Goal: Task Accomplishment & Management: Manage account settings

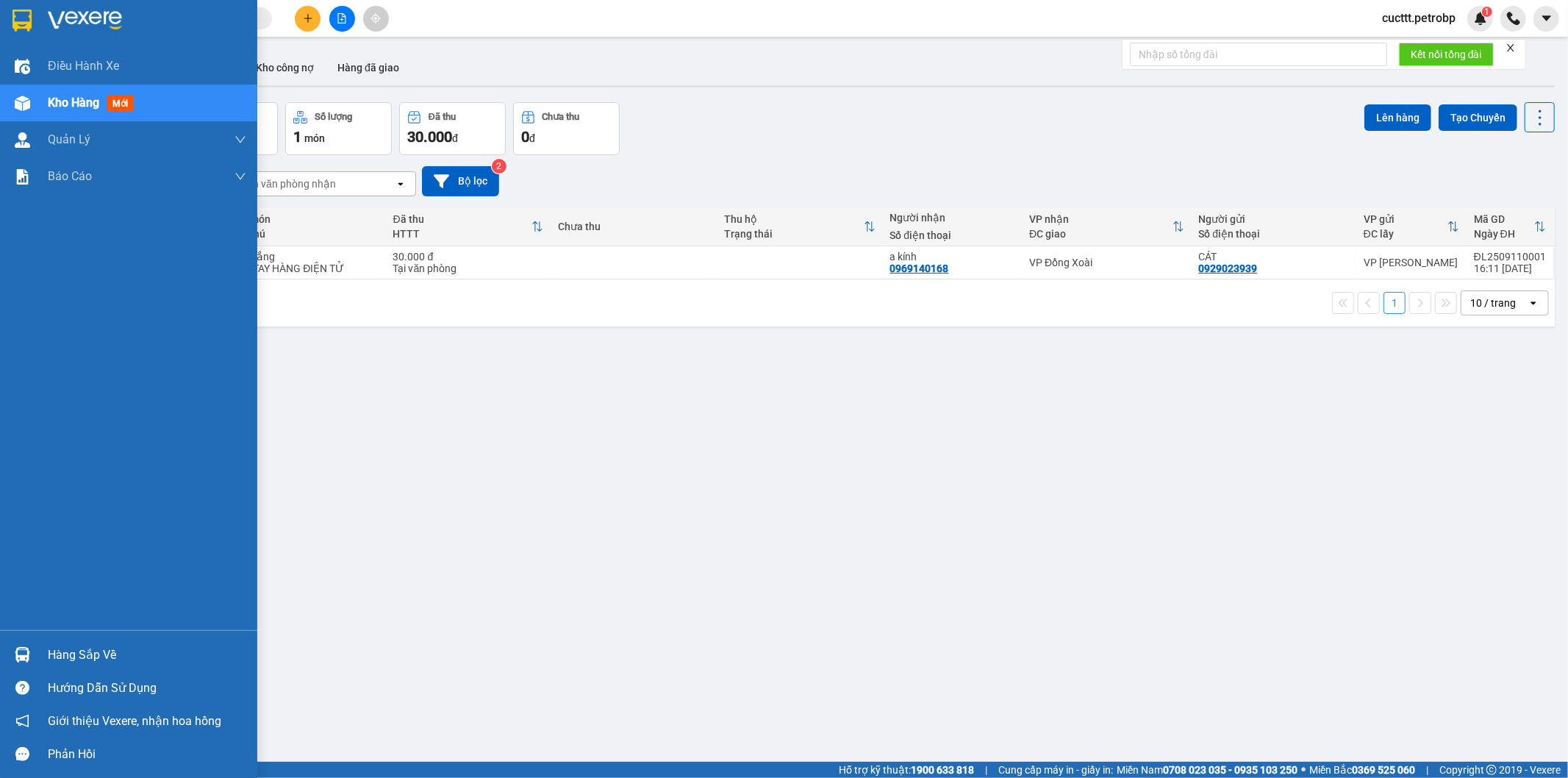
click at [70, 652] on div "Hàng sắp về" at bounding box center [147, 655] width 198 height 22
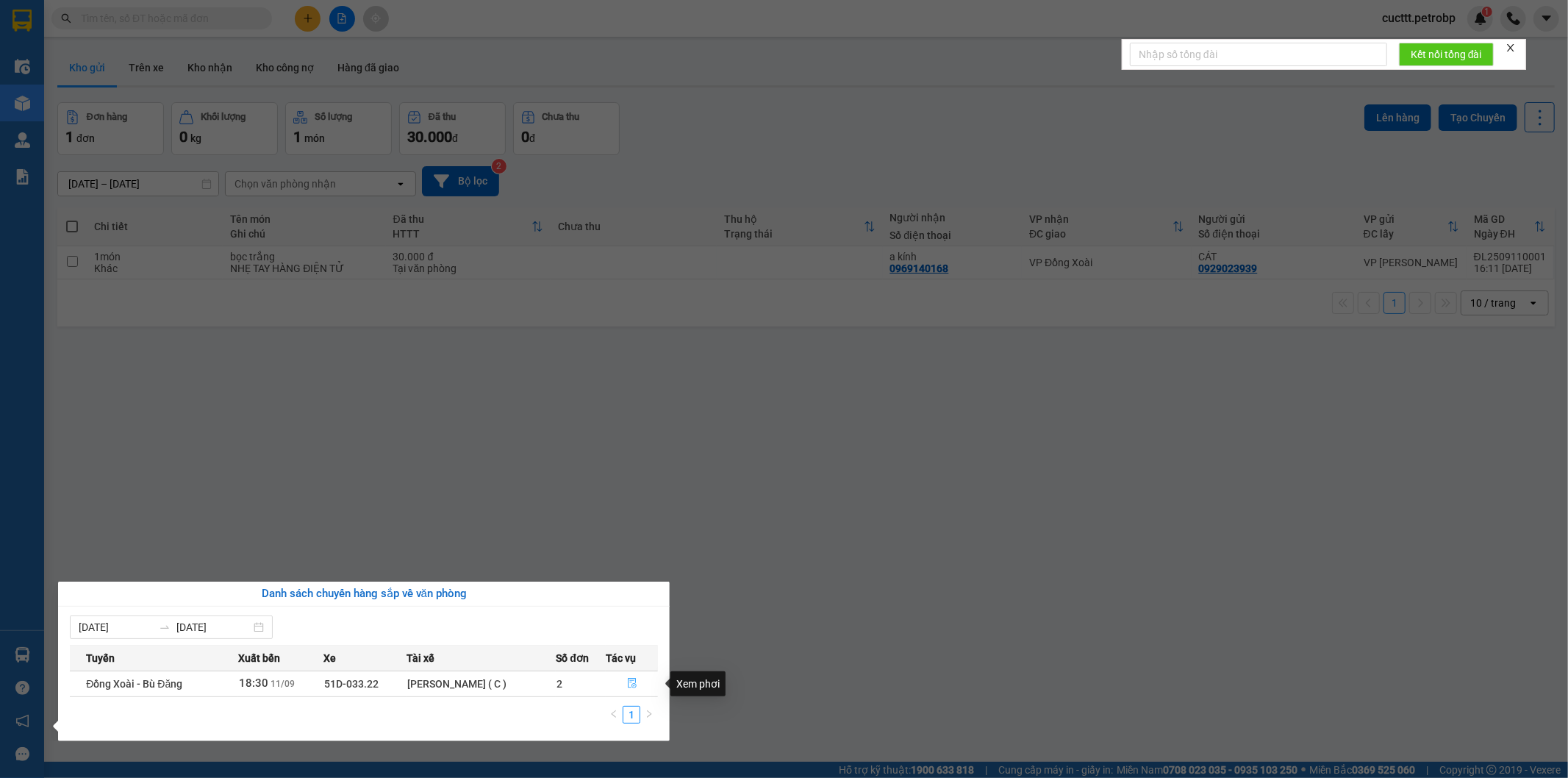
click at [634, 687] on icon "file-done" at bounding box center [632, 683] width 10 height 10
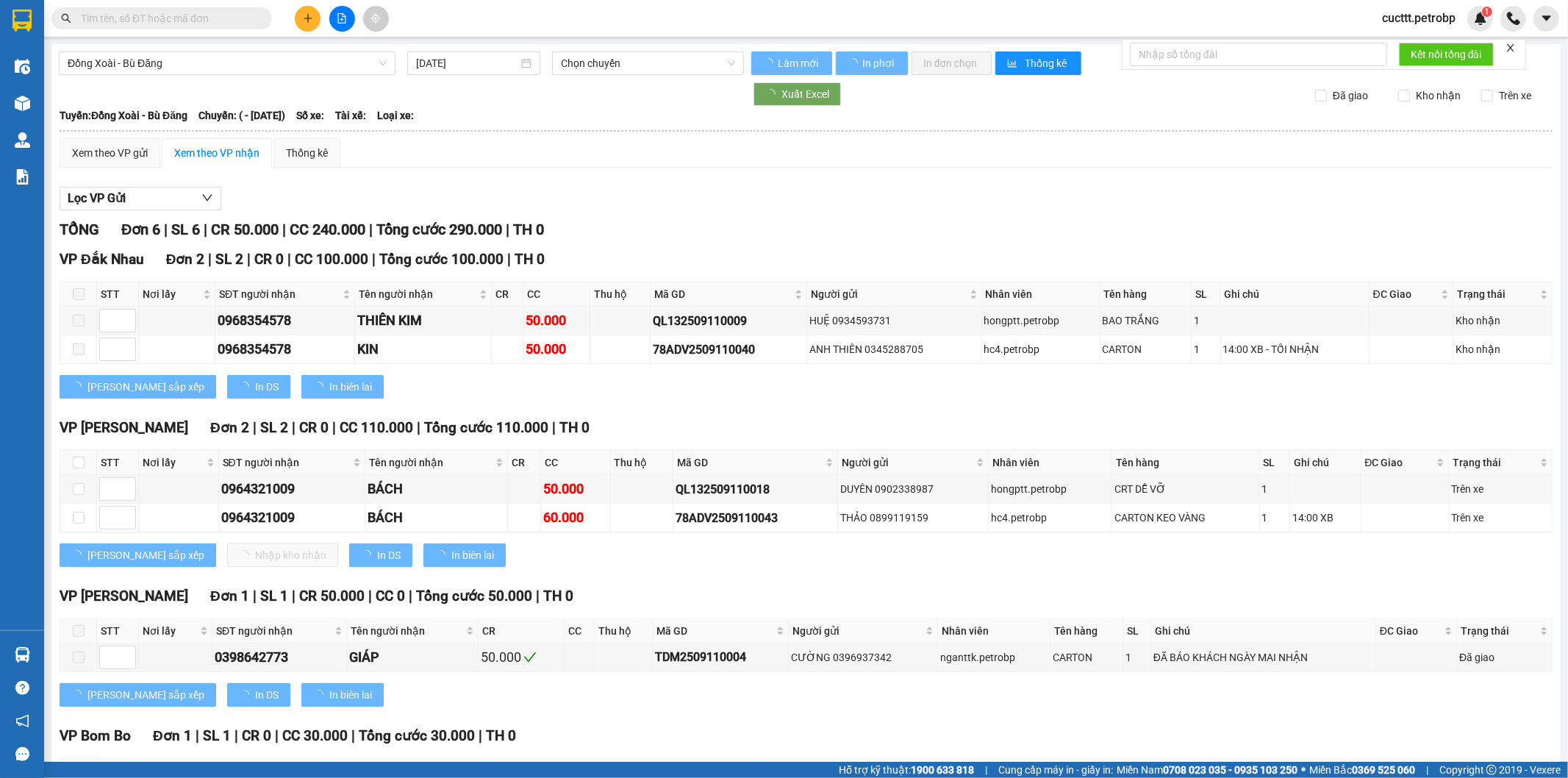
type input "[DATE]"
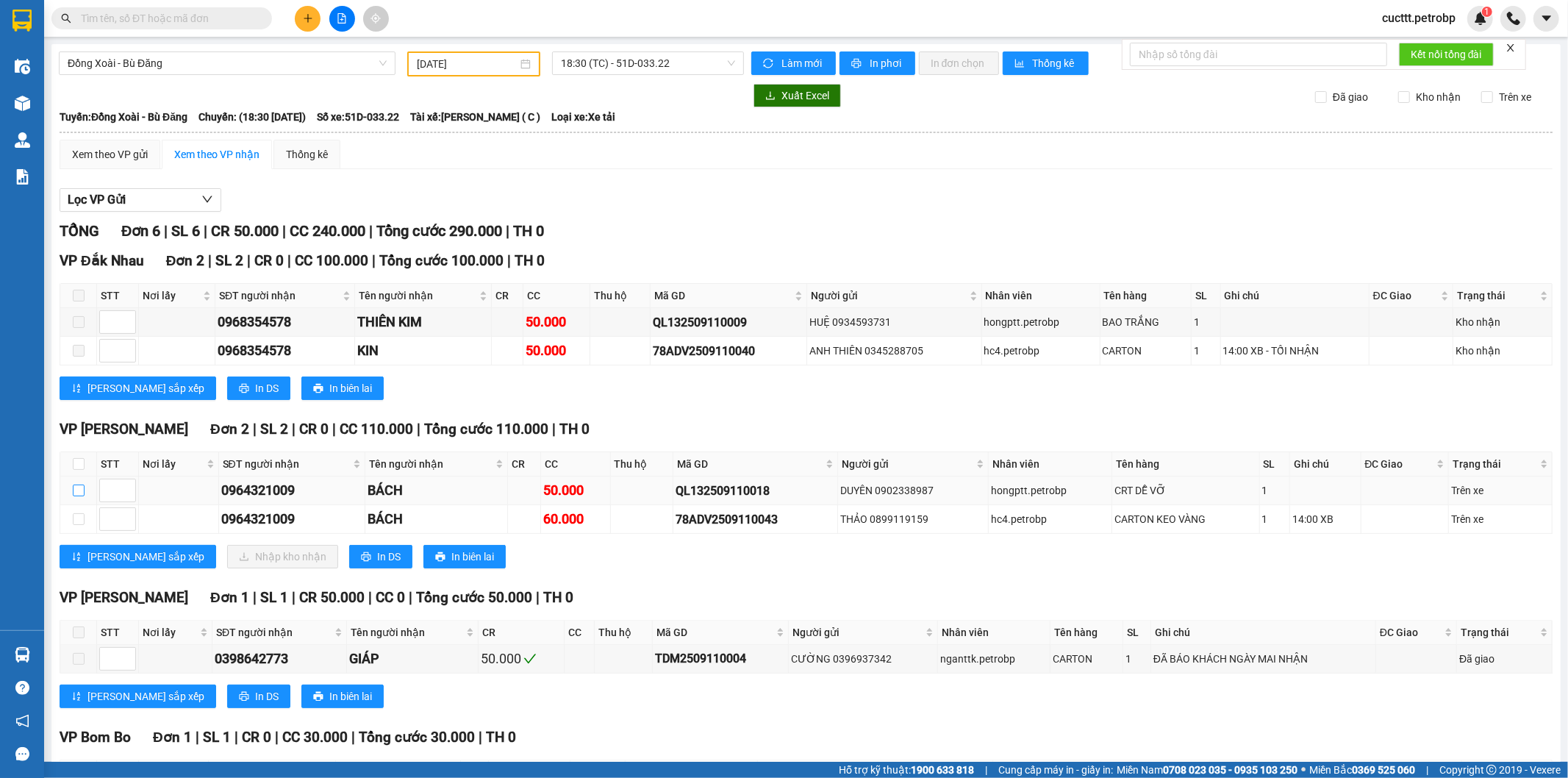
click at [78, 493] on input "checkbox" at bounding box center [78, 490] width 12 height 12
checkbox input "true"
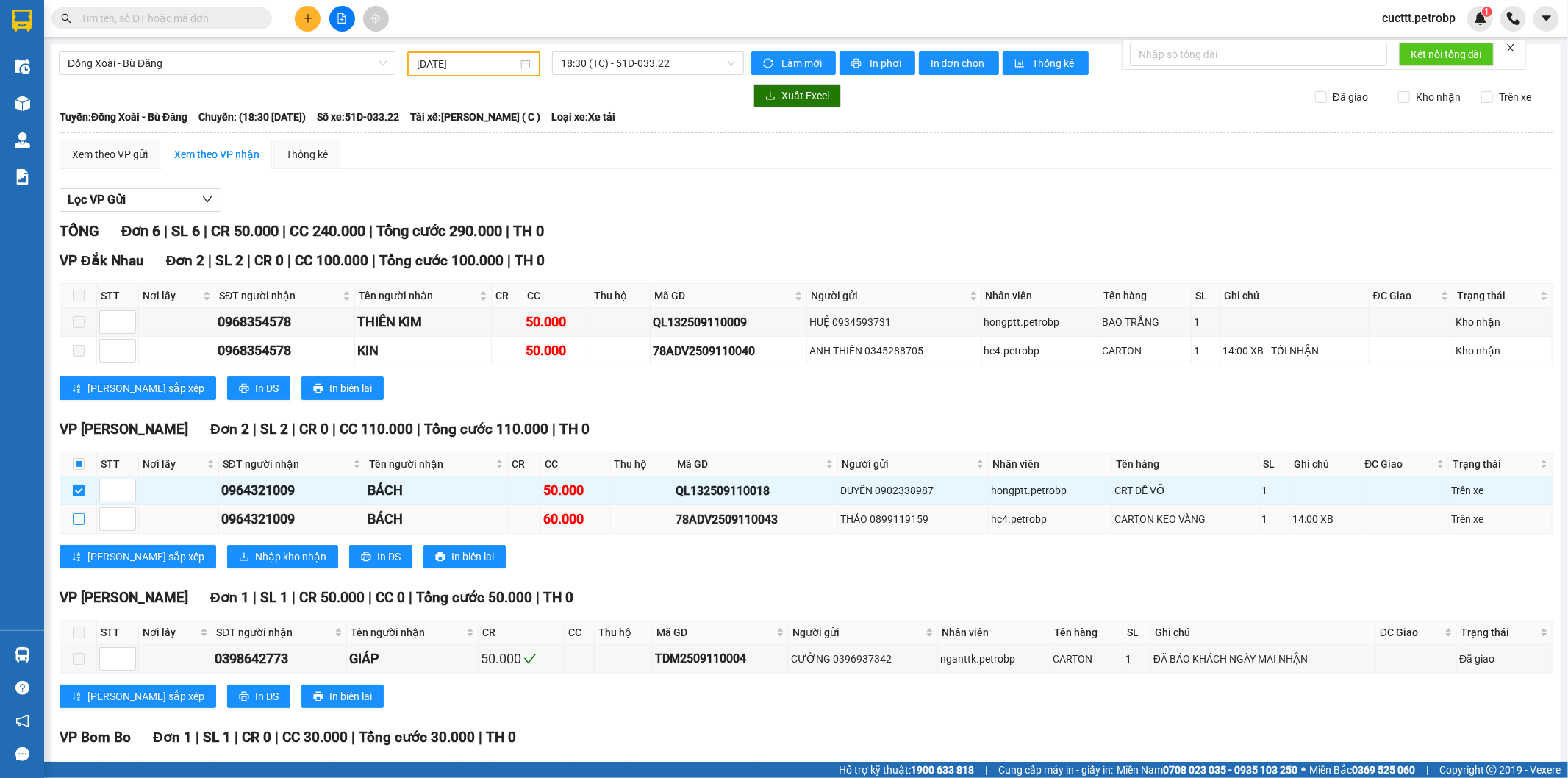
click at [79, 522] on input "checkbox" at bounding box center [78, 518] width 12 height 12
checkbox input "true"
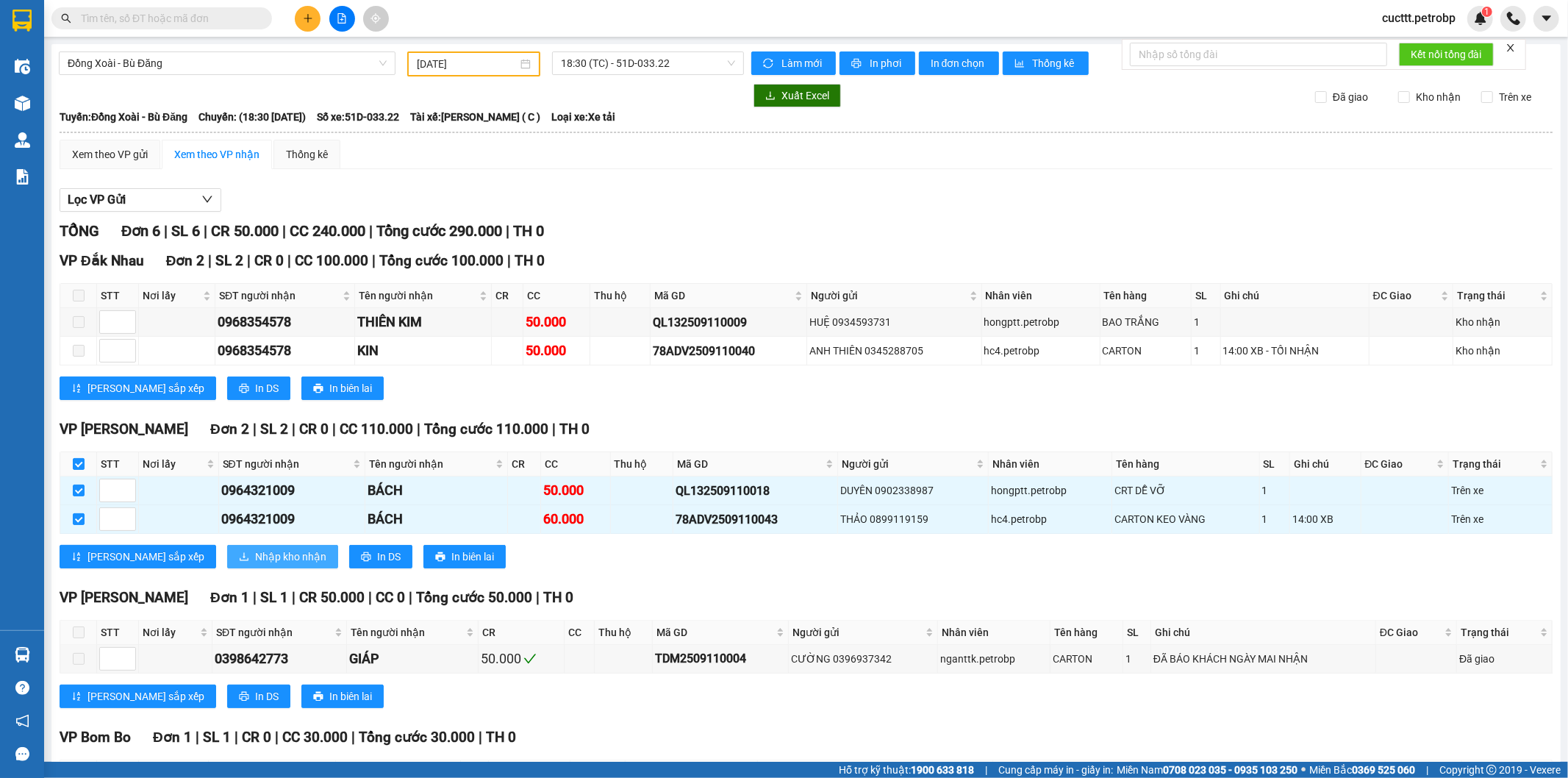
click at [240, 559] on icon "download" at bounding box center [243, 556] width 9 height 8
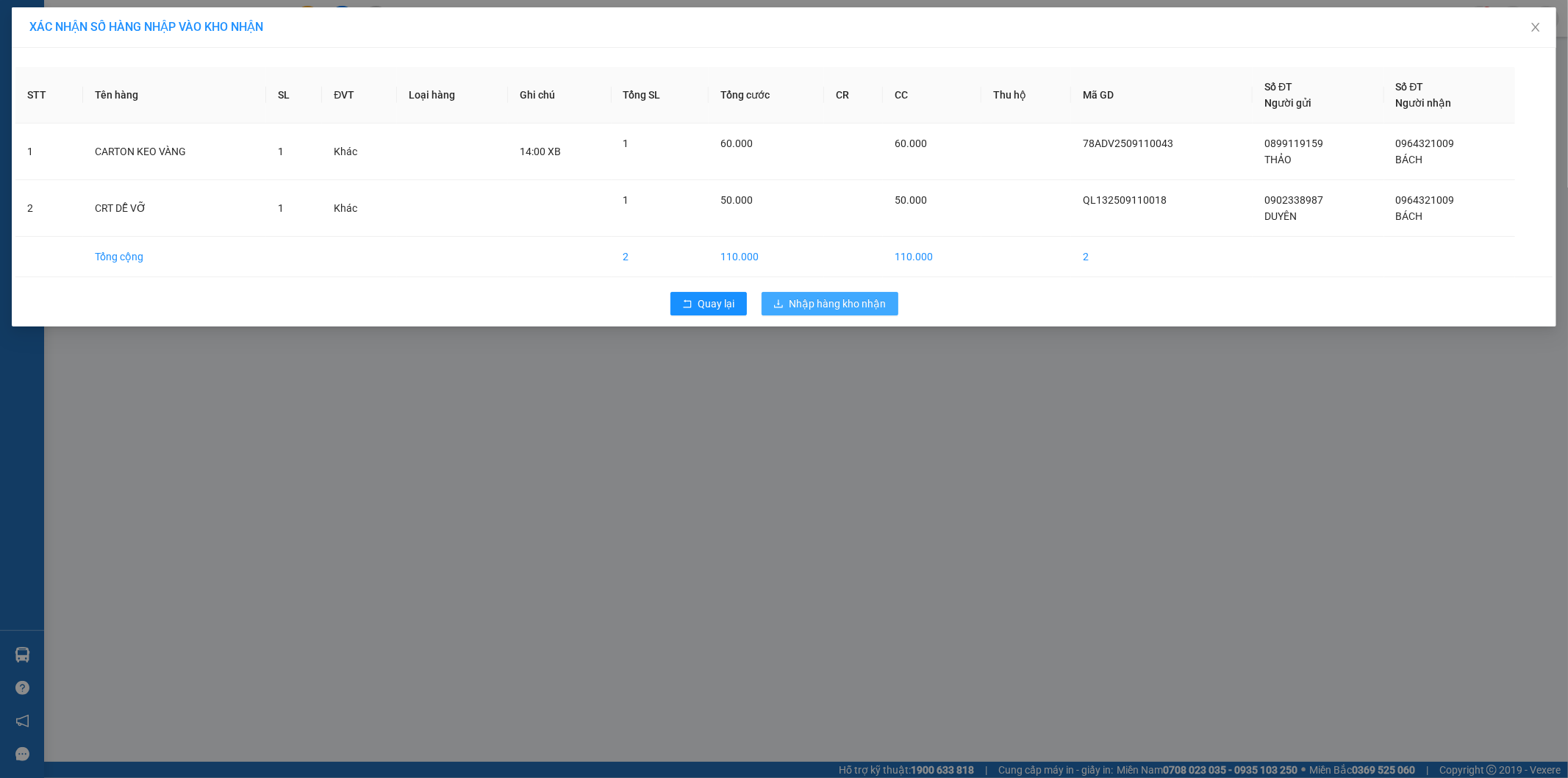
click at [836, 304] on span "Nhập hàng kho nhận" at bounding box center [838, 303] width 97 height 16
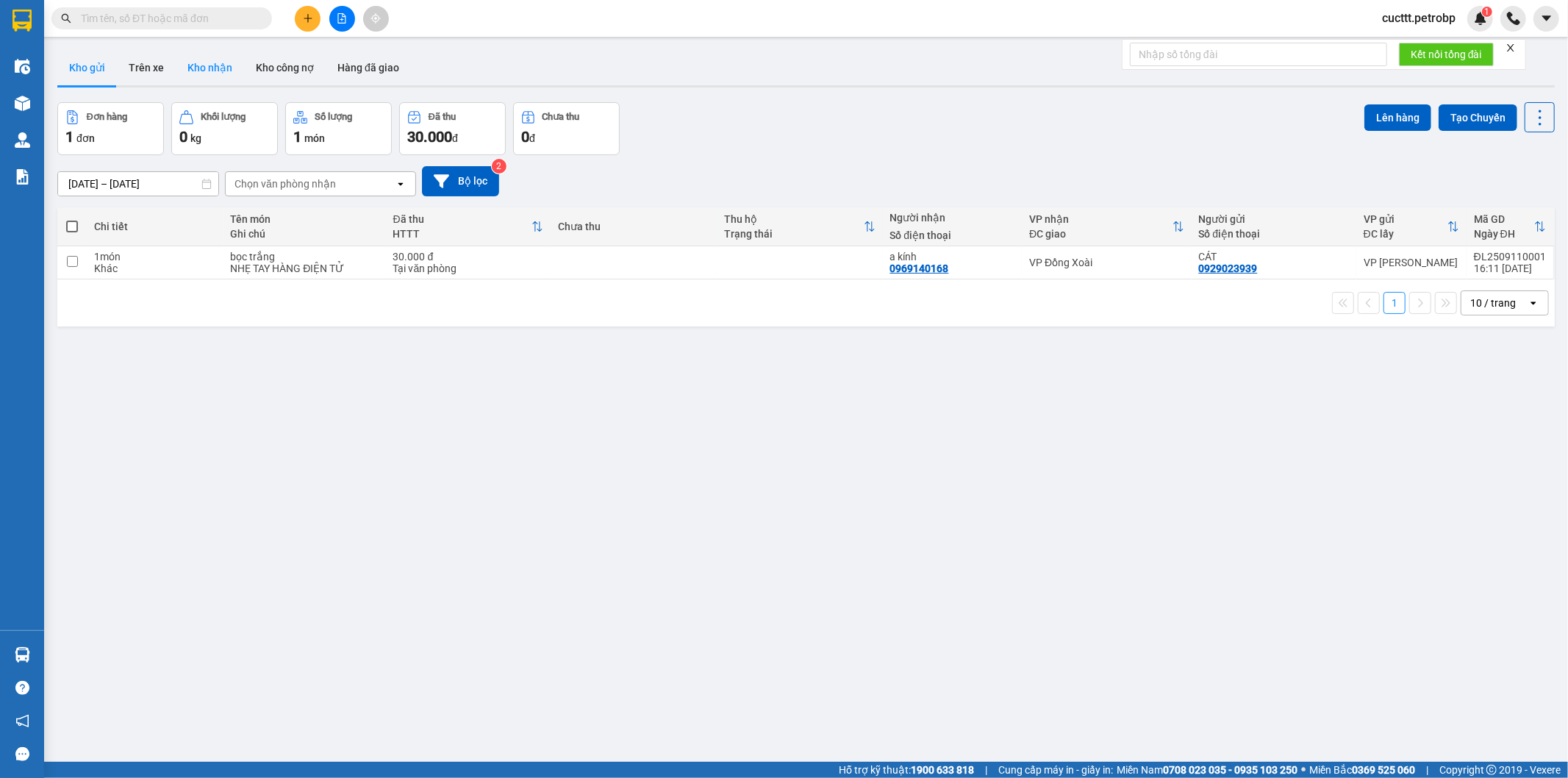
click at [208, 67] on button "Kho nhận" at bounding box center [210, 68] width 68 height 36
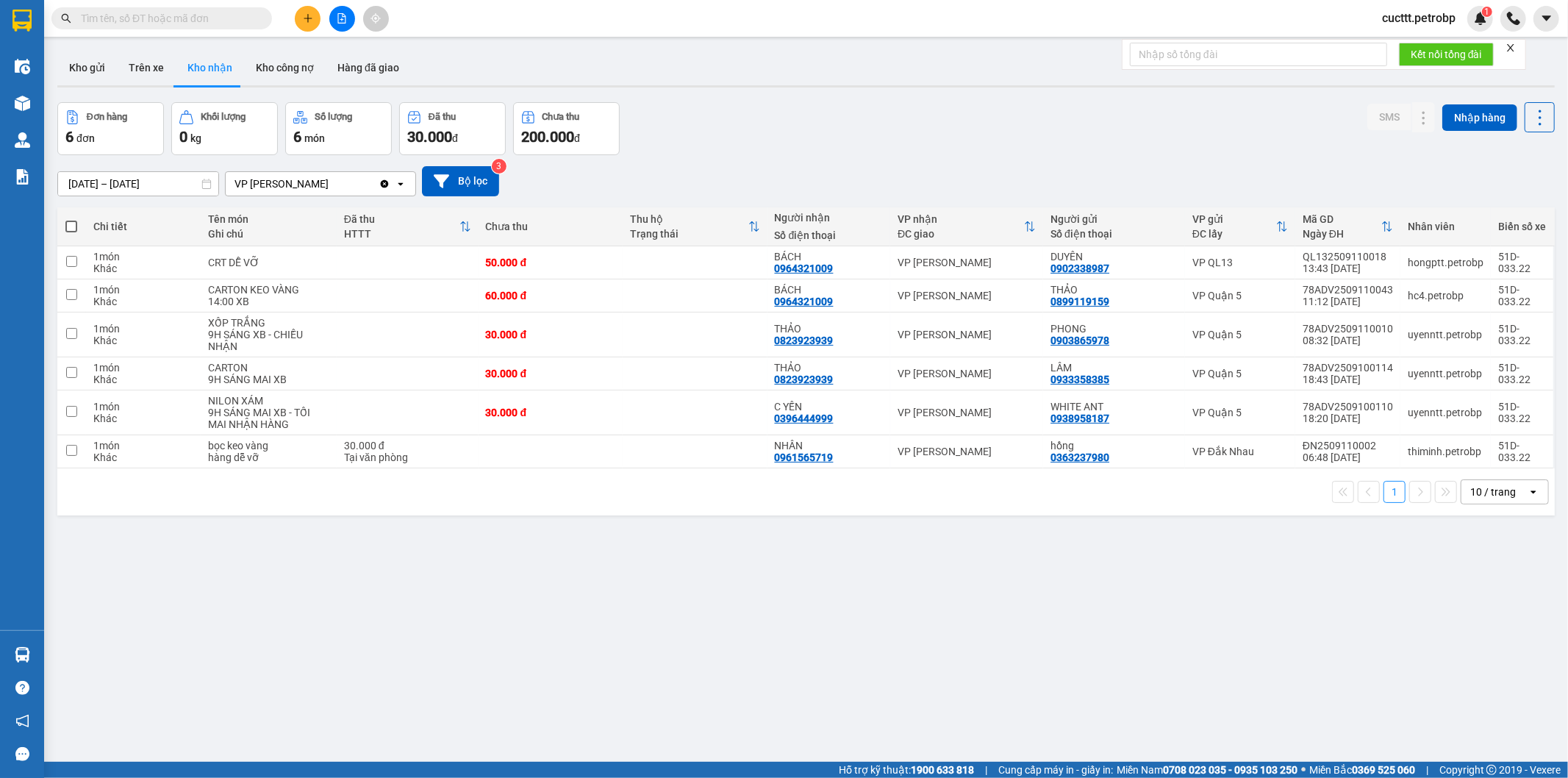
click at [447, 675] on div "ver 1.8.143 Kho gửi Trên xe Kho nhận Kho công nợ Hàng đã giao Đơn hàng 6 đơn Kh…" at bounding box center [806, 433] width 1510 height 778
click at [846, 259] on div "BÁCH" at bounding box center [829, 256] width 109 height 12
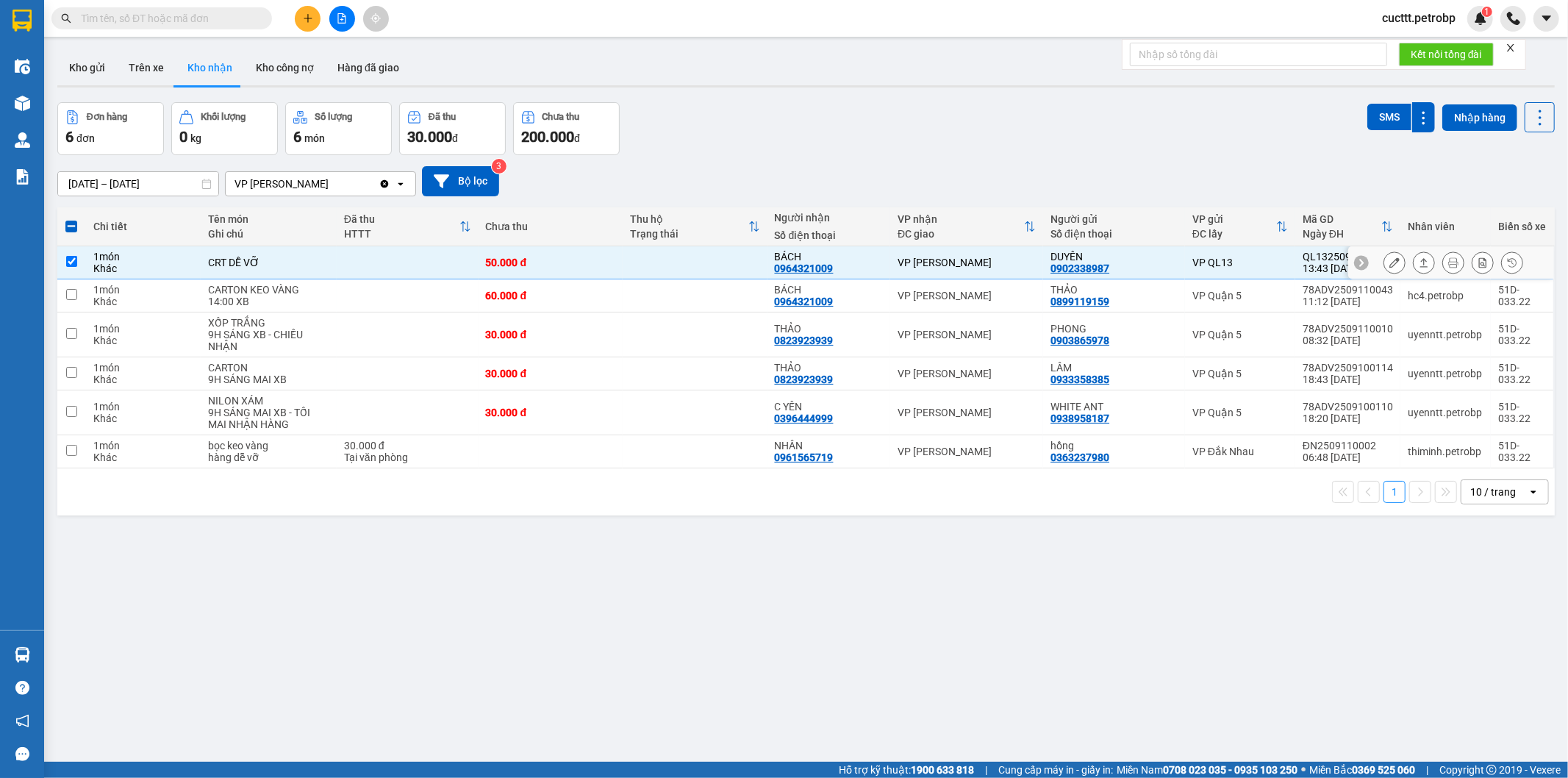
click at [71, 265] on input "checkbox" at bounding box center [71, 261] width 11 height 11
checkbox input "false"
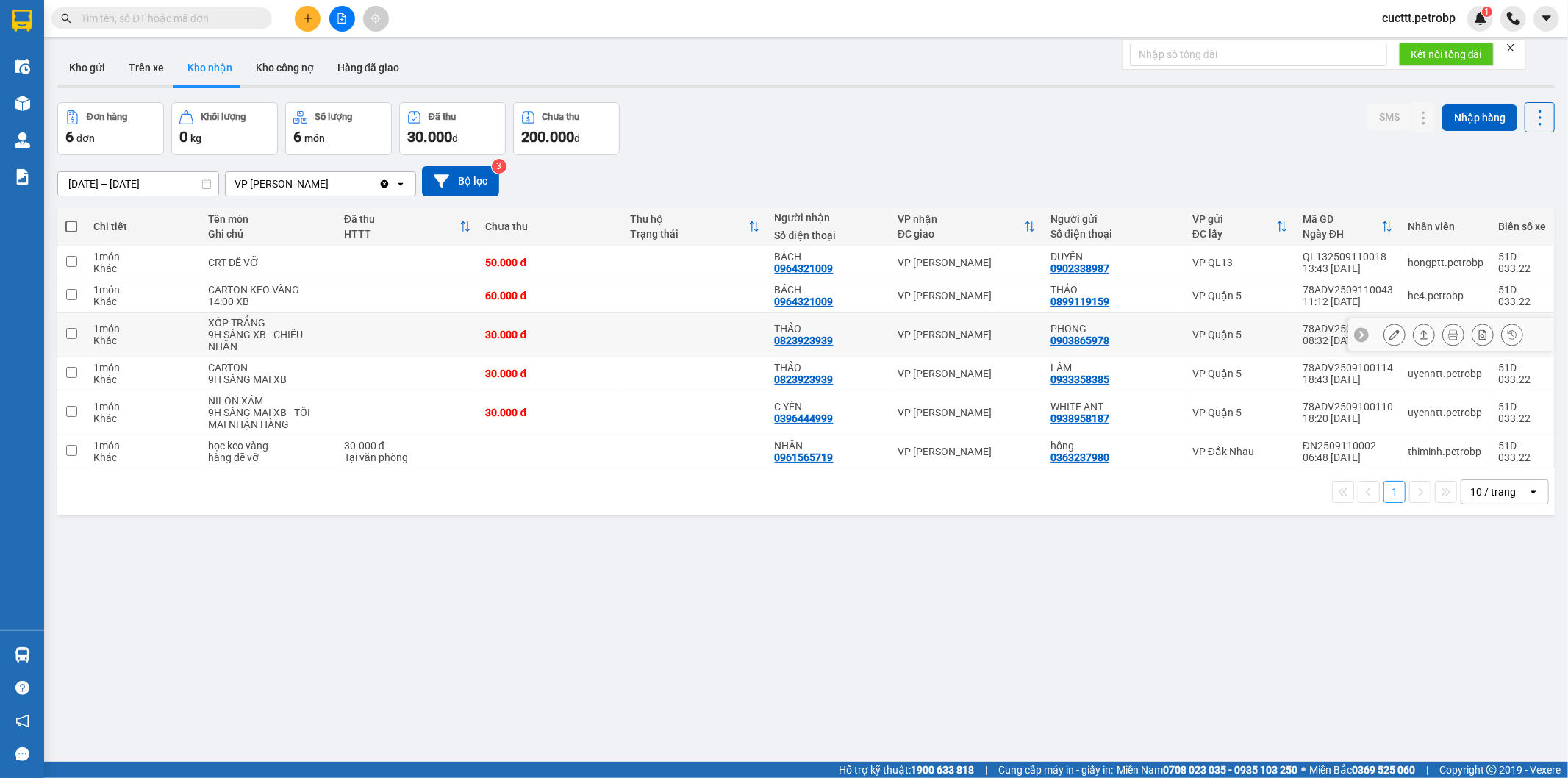
click at [67, 336] on input "checkbox" at bounding box center [71, 333] width 11 height 11
checkbox input "true"
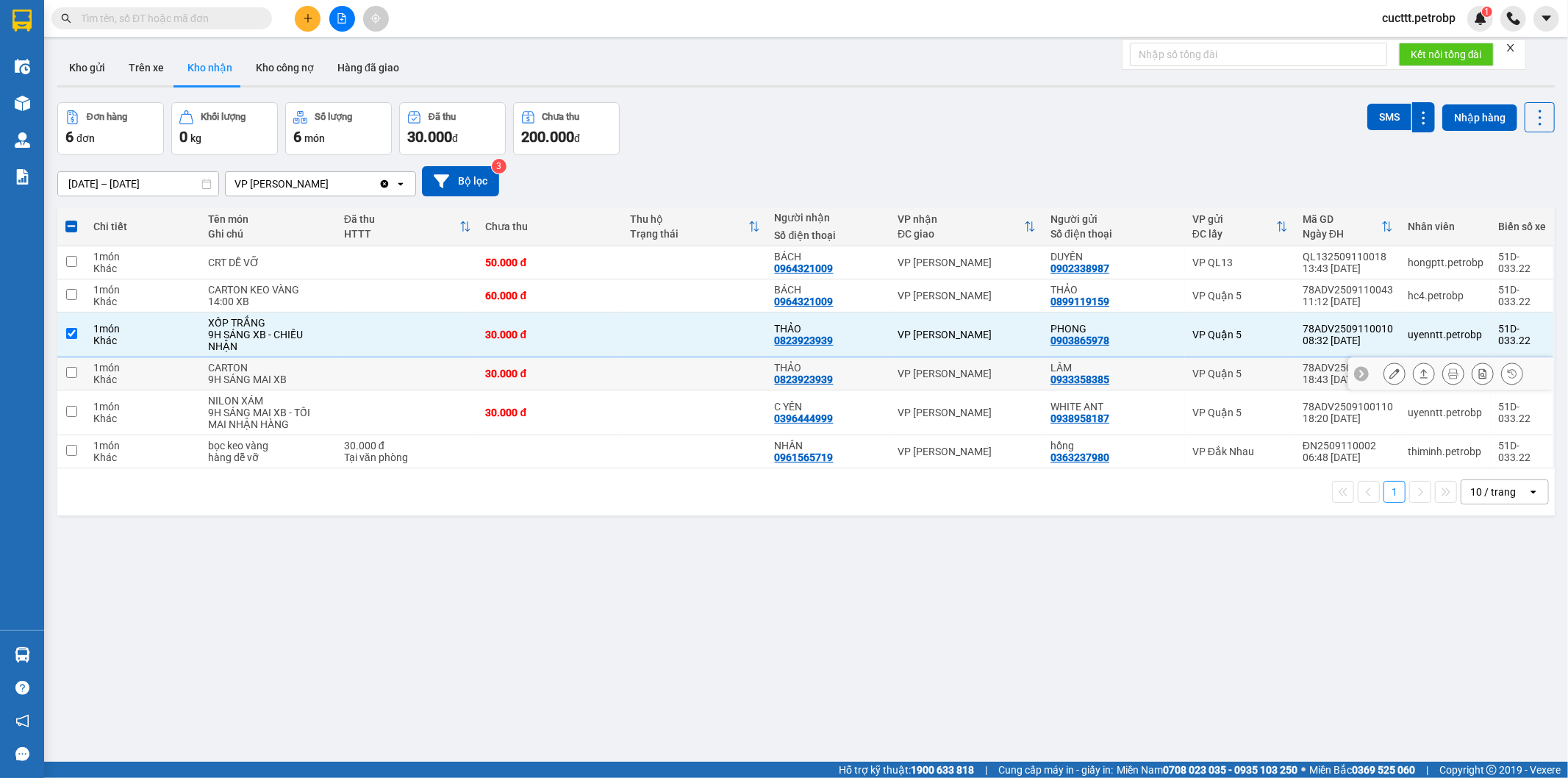
click at [71, 371] on input "checkbox" at bounding box center [71, 372] width 11 height 11
checkbox input "true"
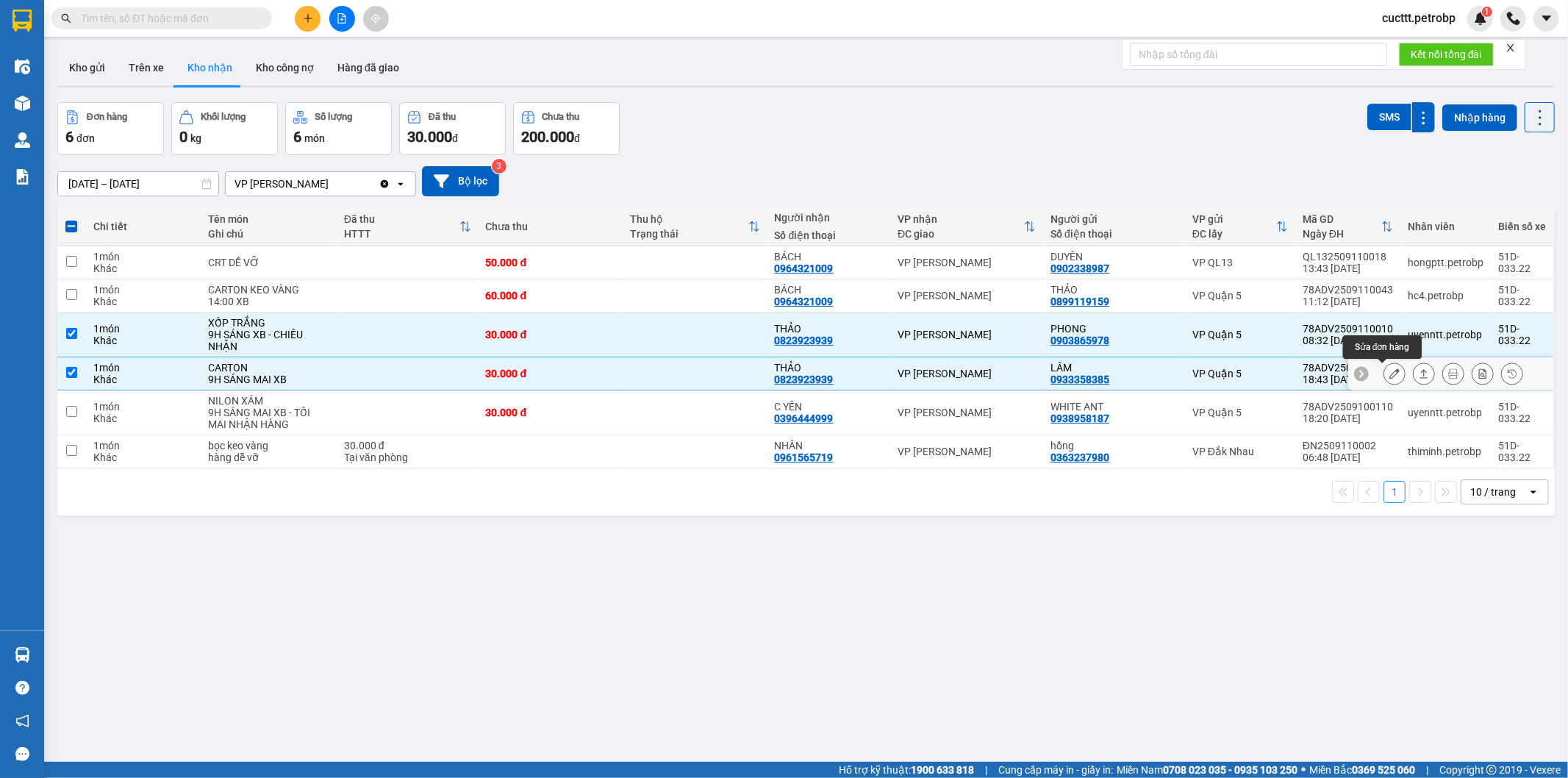
click at [1384, 380] on button at bounding box center [1394, 374] width 21 height 26
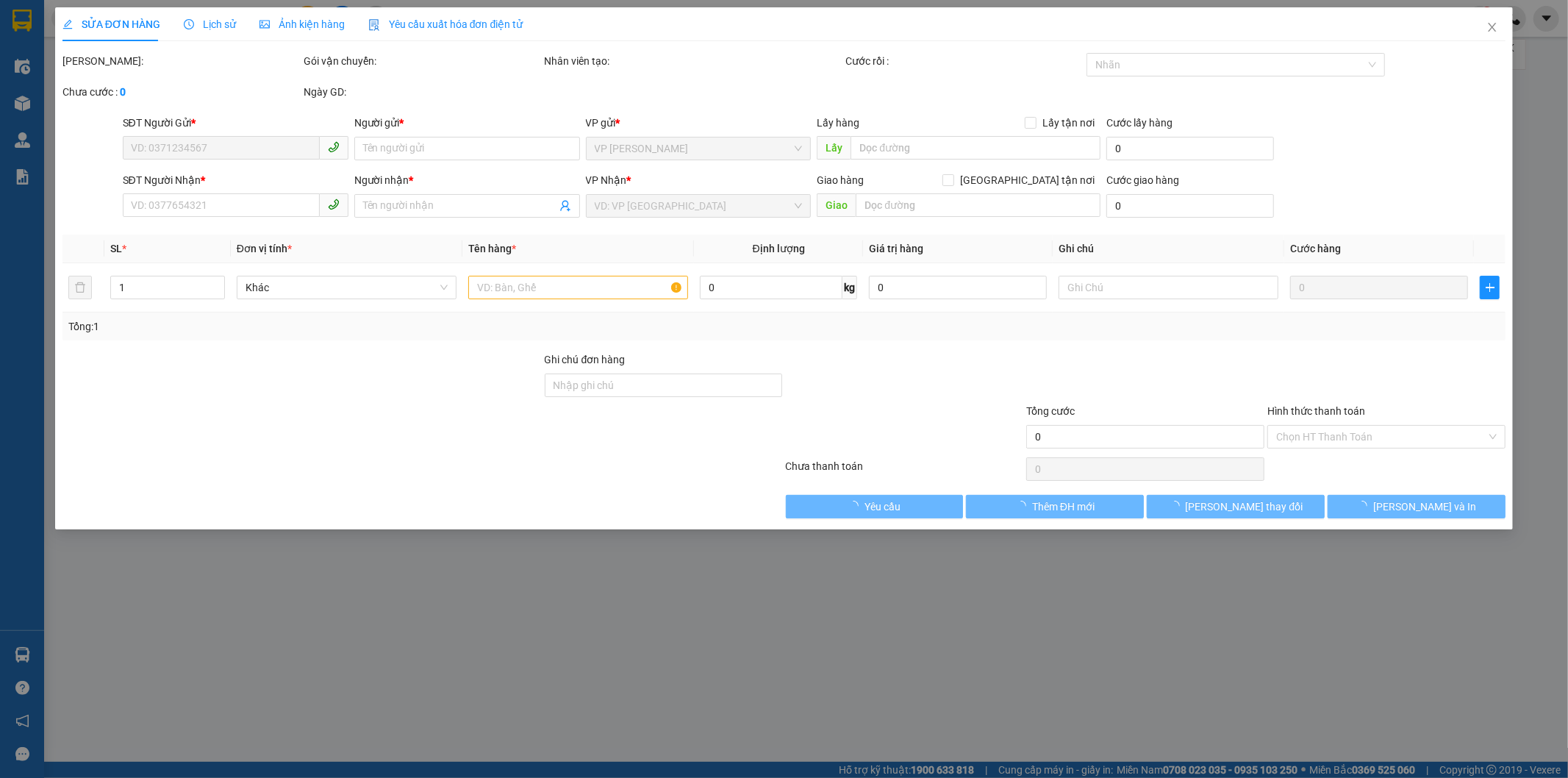
type input "0933358385"
type input "LÂM"
type input "0823923939"
type input "THẢO"
type input "30.000"
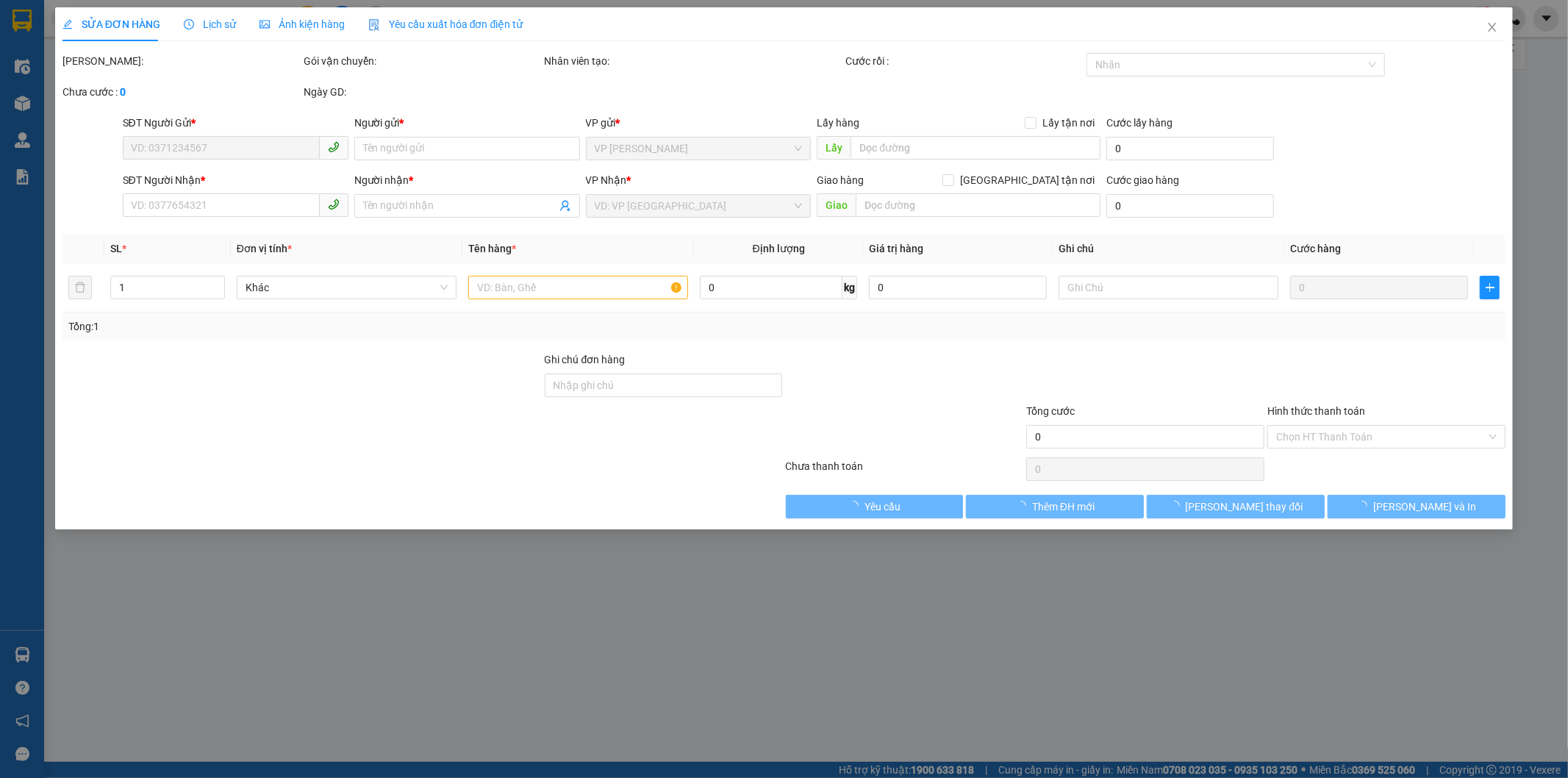
type input "30.000"
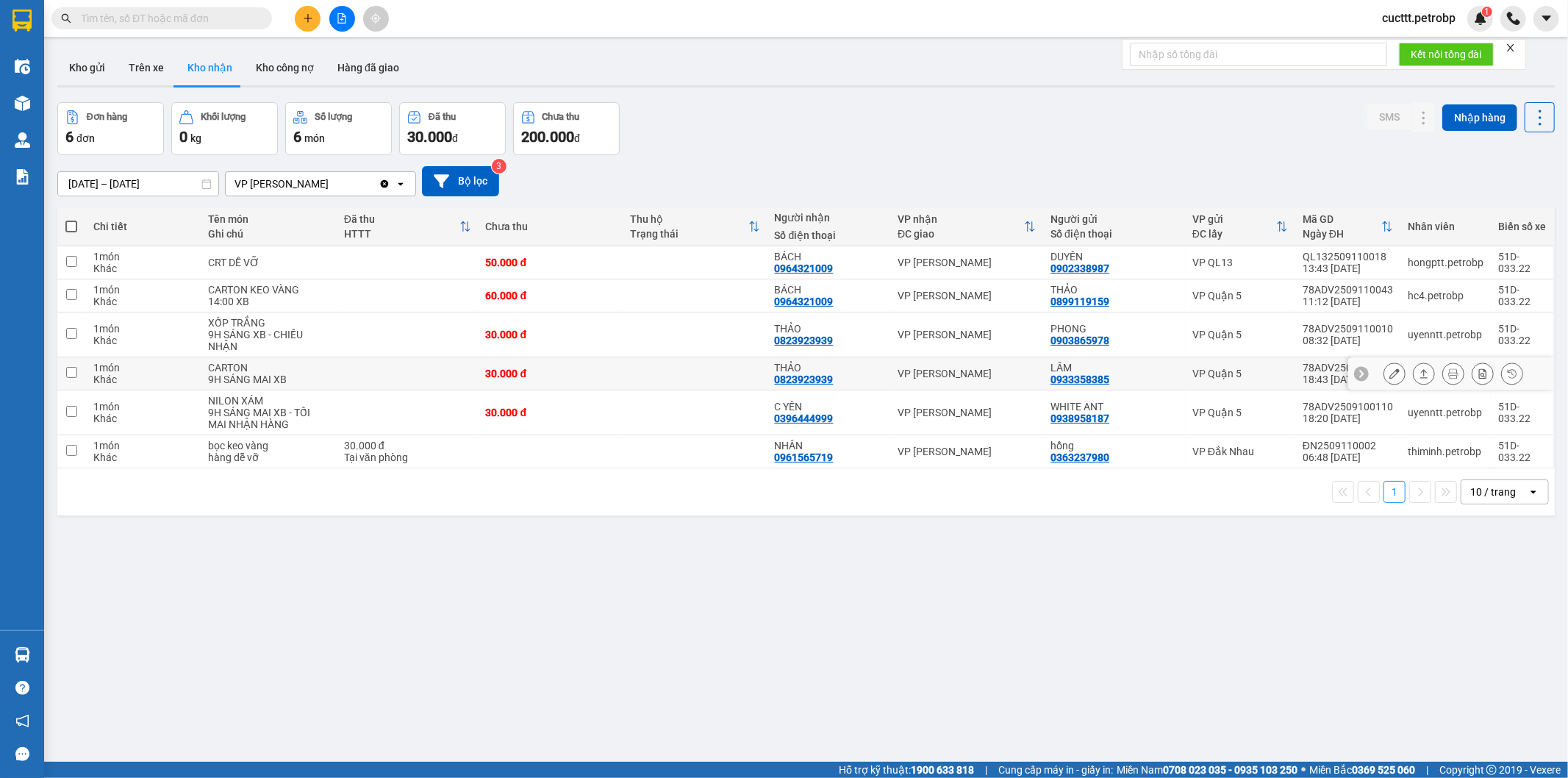
click at [71, 372] on input "checkbox" at bounding box center [71, 372] width 11 height 11
checkbox input "true"
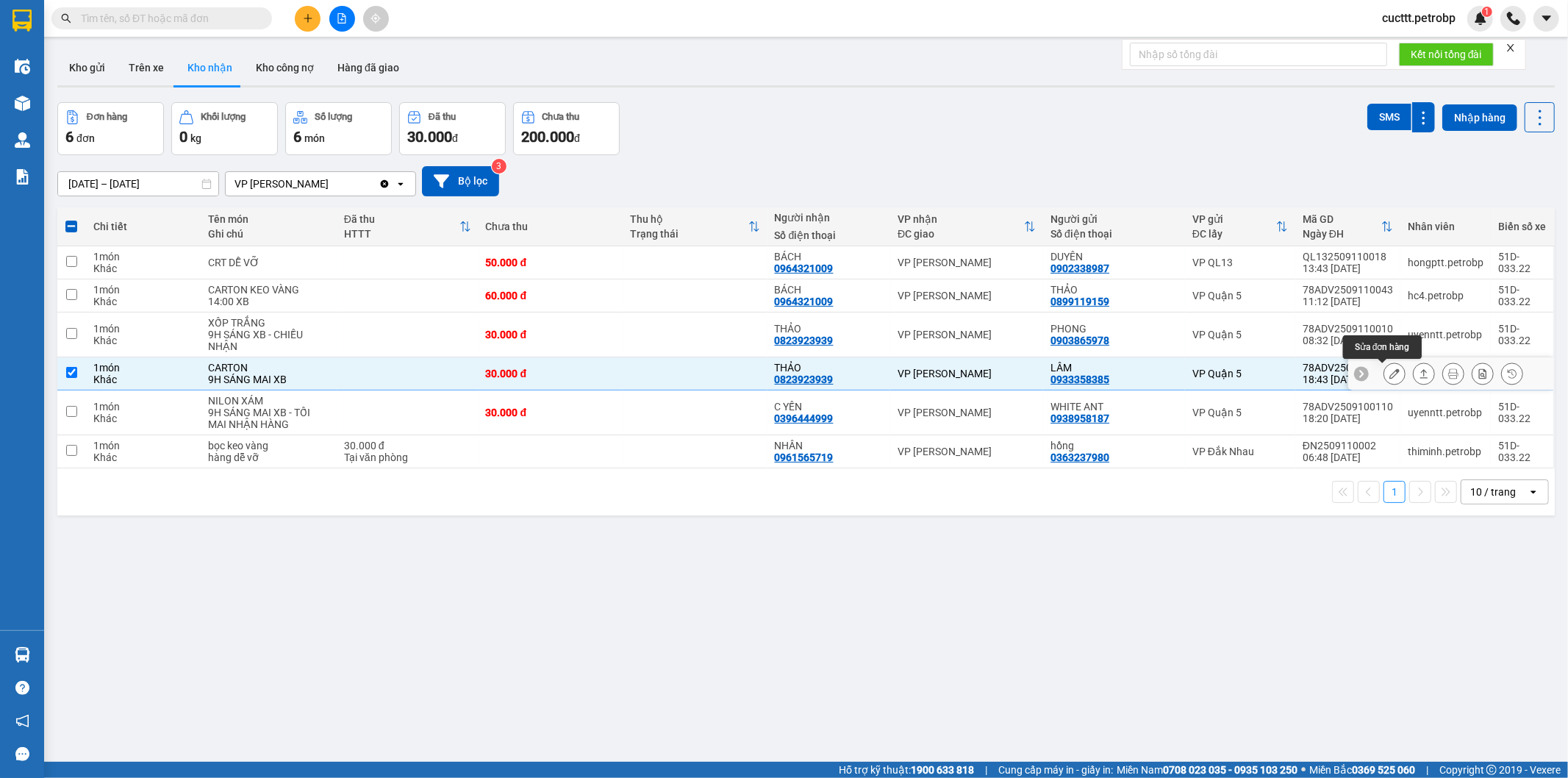
click at [1390, 378] on icon at bounding box center [1394, 373] width 10 height 10
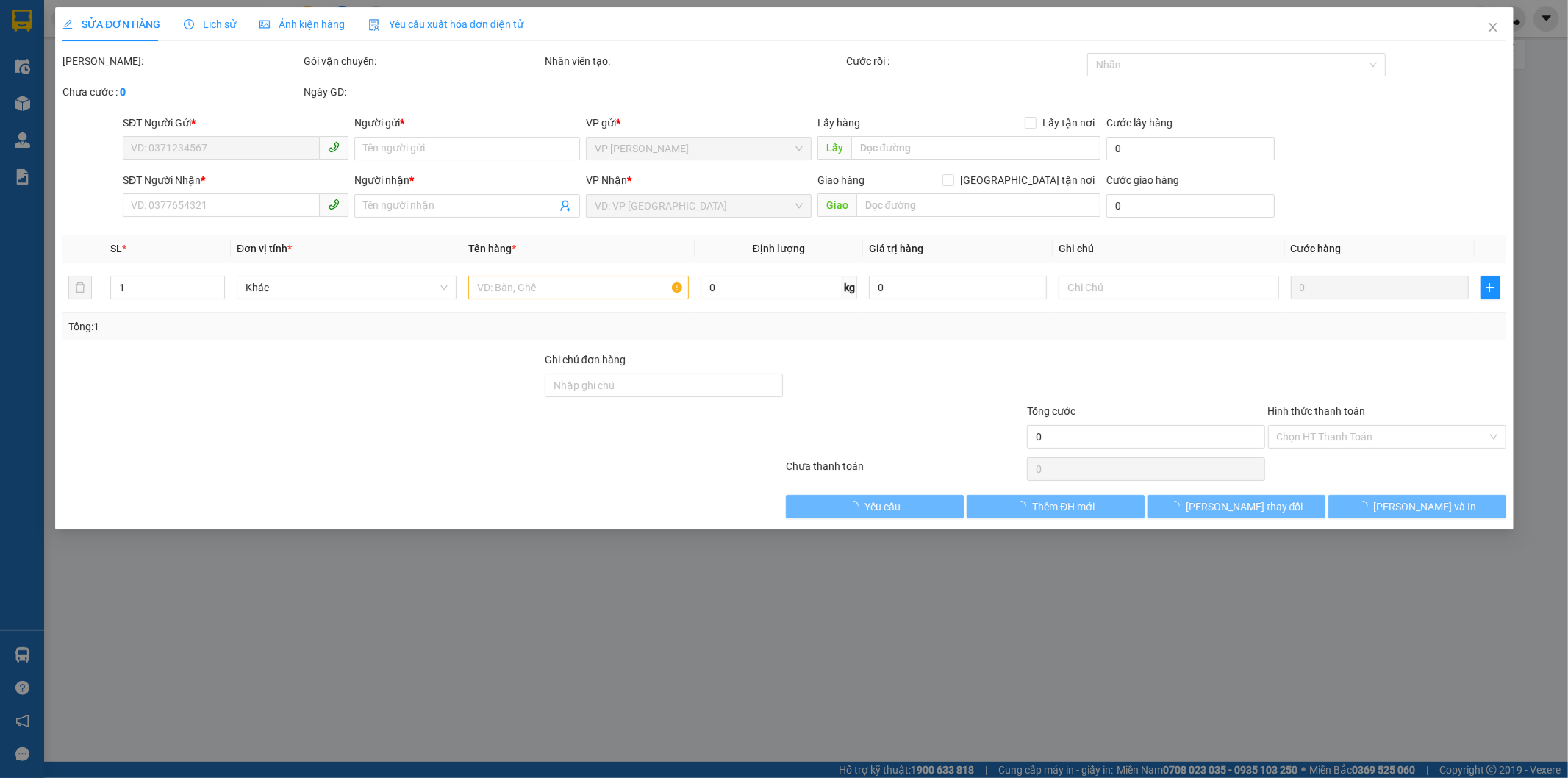
type input "0933358385"
type input "LÂM"
type input "0823923939"
type input "THẢO"
type input "30.000"
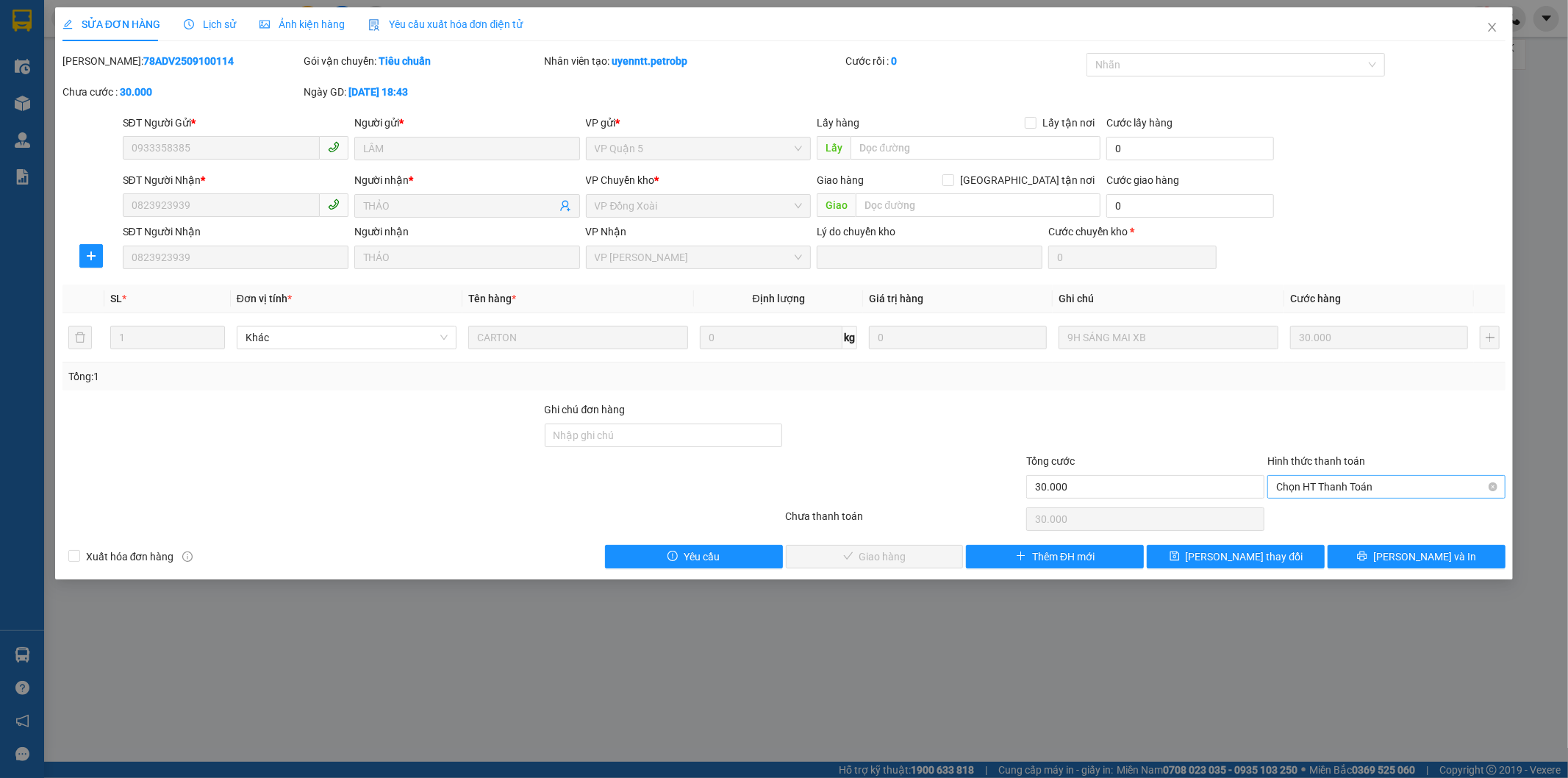
click at [1295, 487] on span "Chọn HT Thanh Toán" at bounding box center [1387, 487] width 221 height 22
click at [1297, 511] on div "Tại văn phòng" at bounding box center [1387, 516] width 221 height 16
type input "0"
click at [919, 561] on span "[PERSON_NAME] và Giao hàng" at bounding box center [884, 556] width 141 height 16
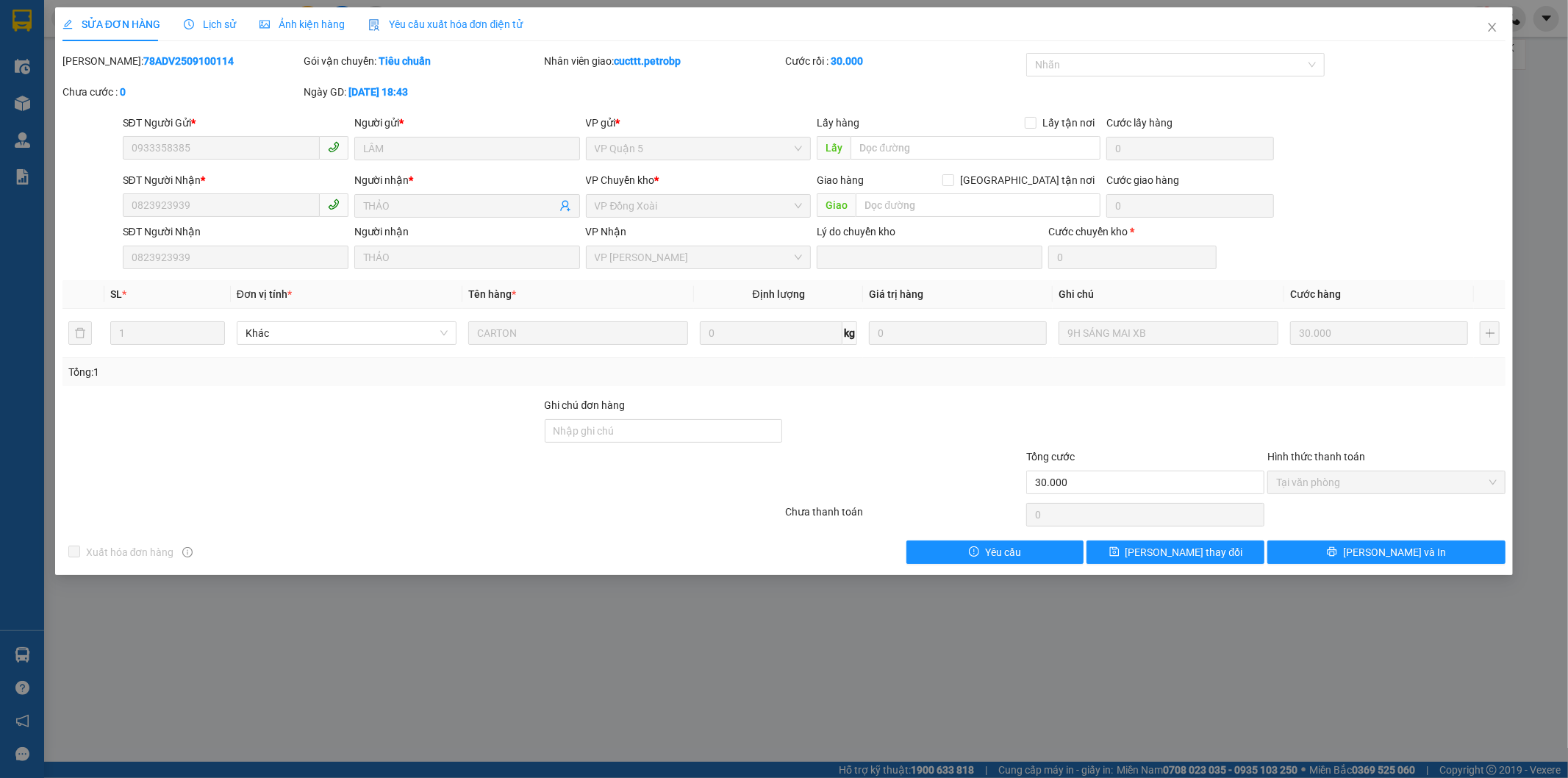
drag, startPoint x: 191, startPoint y: 59, endPoint x: 96, endPoint y: 50, distance: 95.4
click at [97, 50] on div "SỬA ĐƠN HÀNG Lịch sử Ảnh kiện hàng Yêu cầu xuất hóa đơn điện tử Total Paid Fee …" at bounding box center [784, 285] width 1444 height 556
copy b "78ADV2509100114"
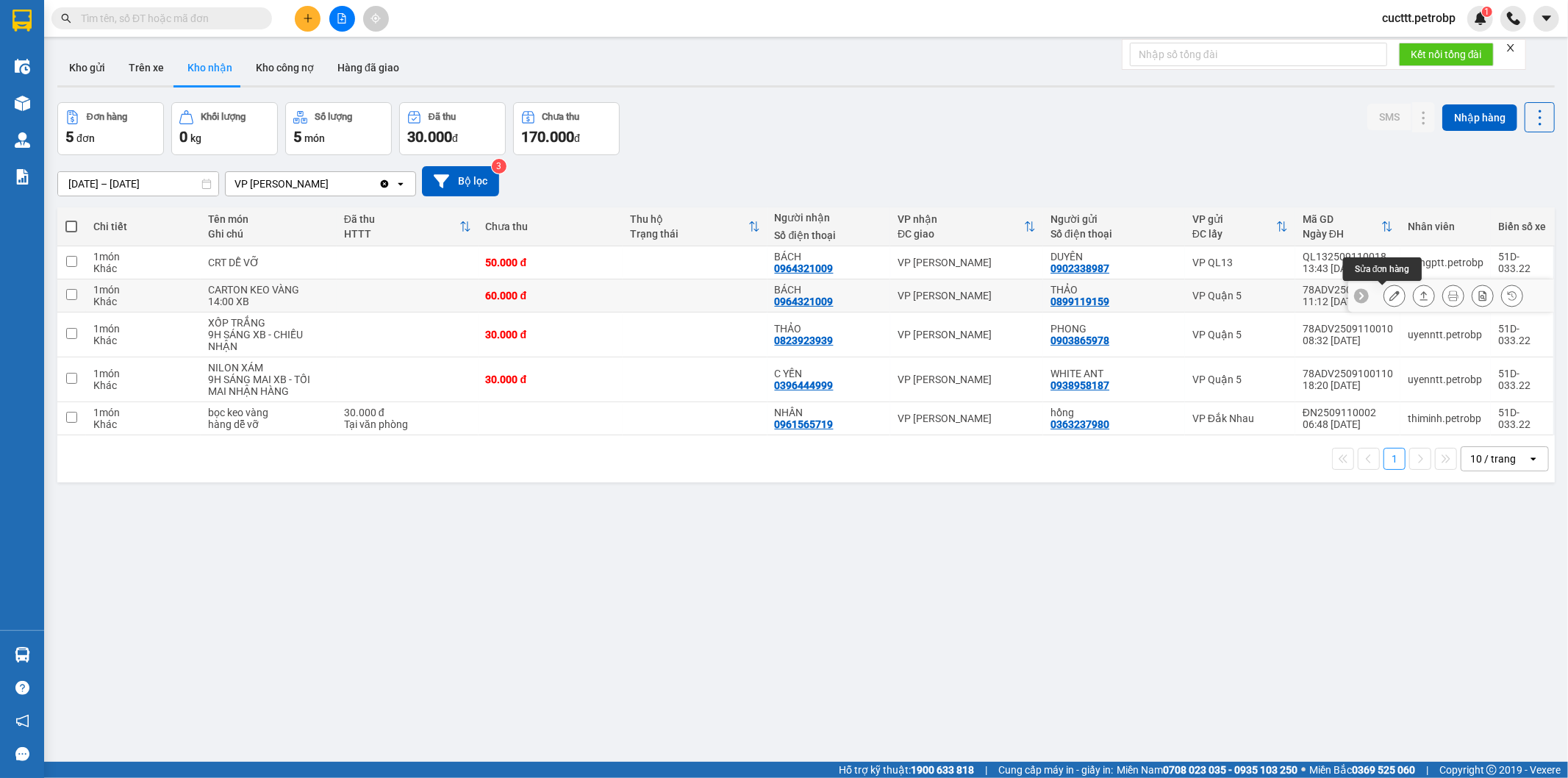
click at [1384, 289] on button at bounding box center [1394, 295] width 21 height 26
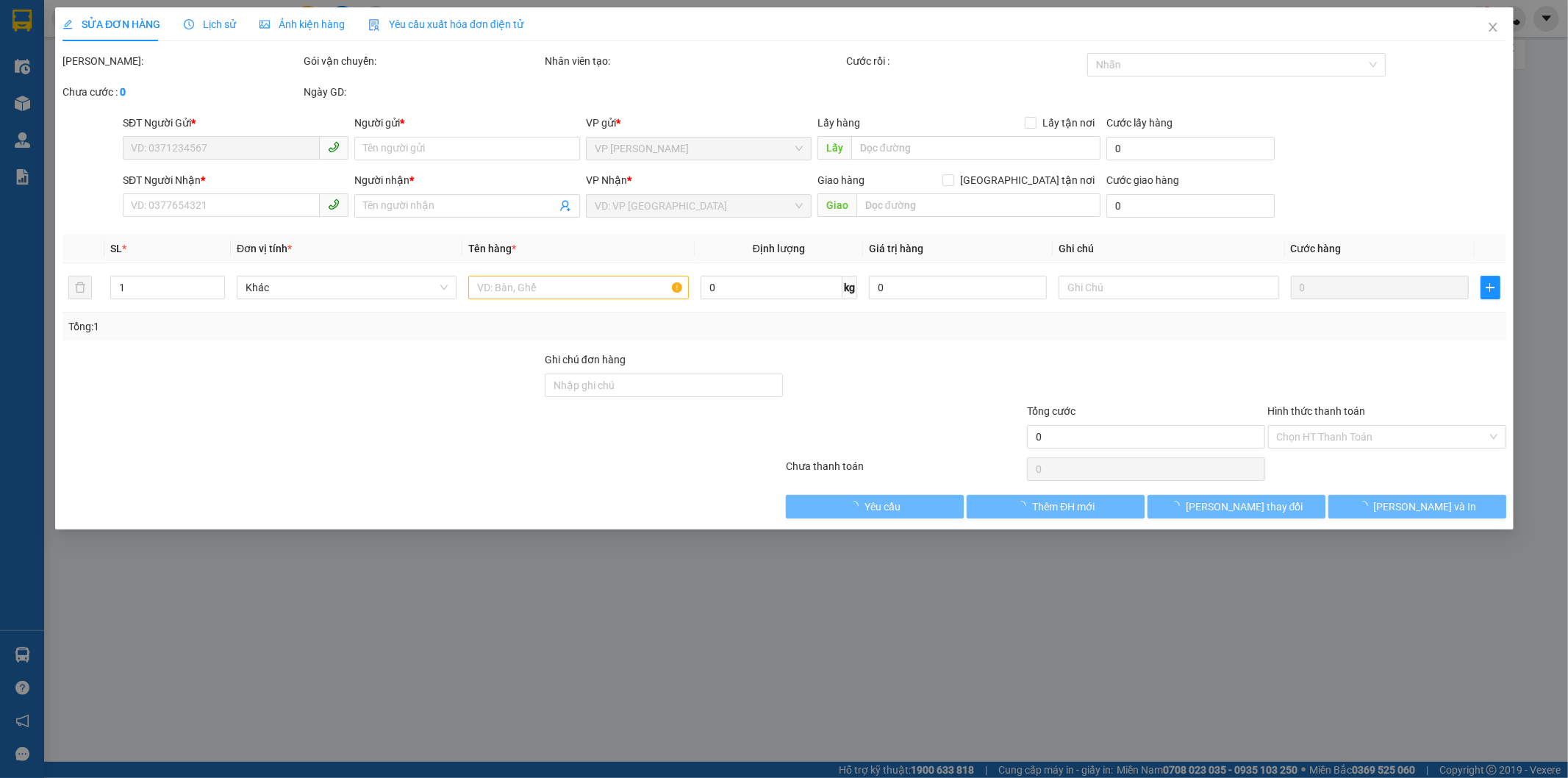
type input "0899119159"
type input "THẢO"
type input "0964321009"
type input "BÁCH"
type input "60.000"
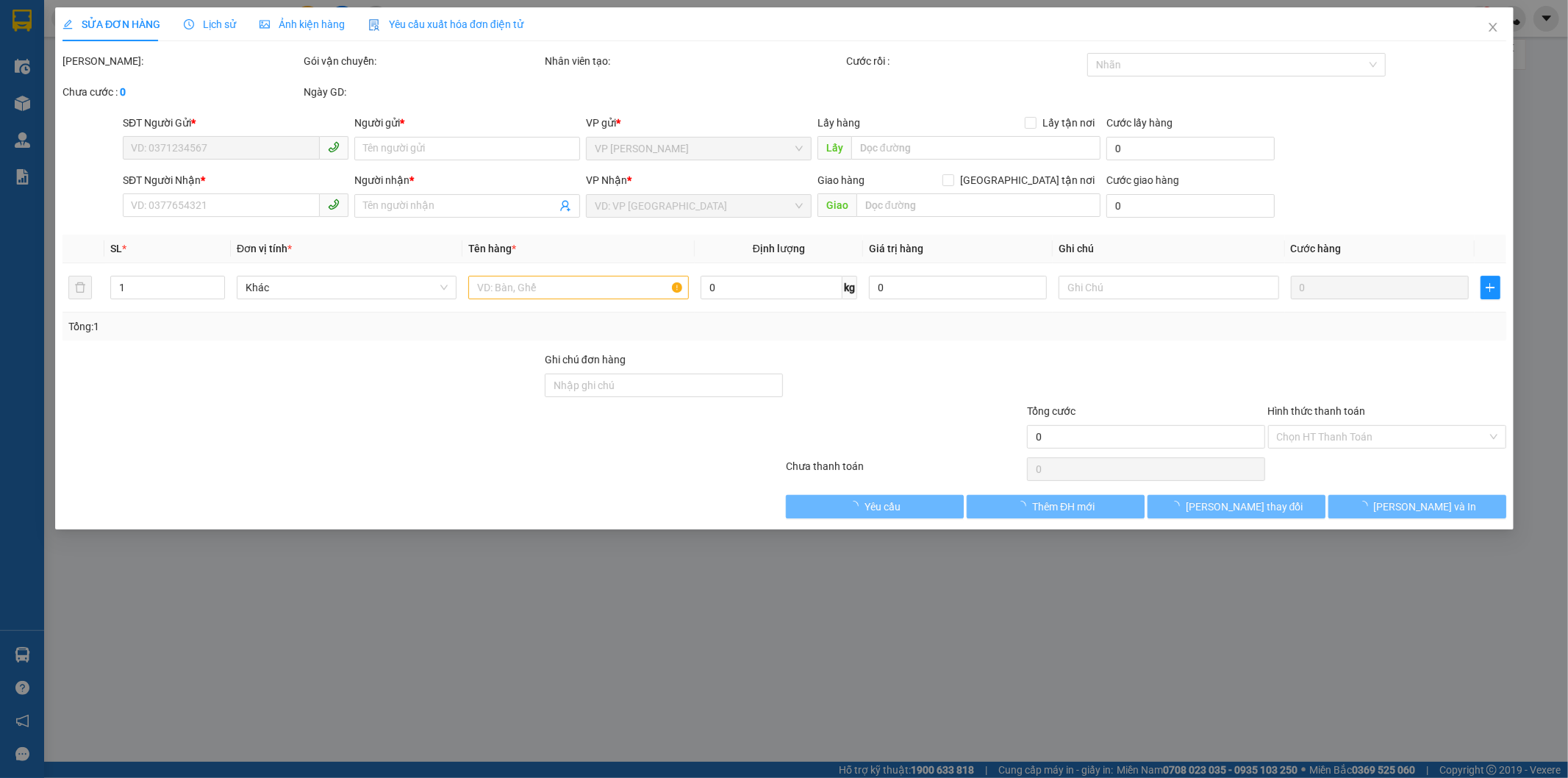
type input "60.000"
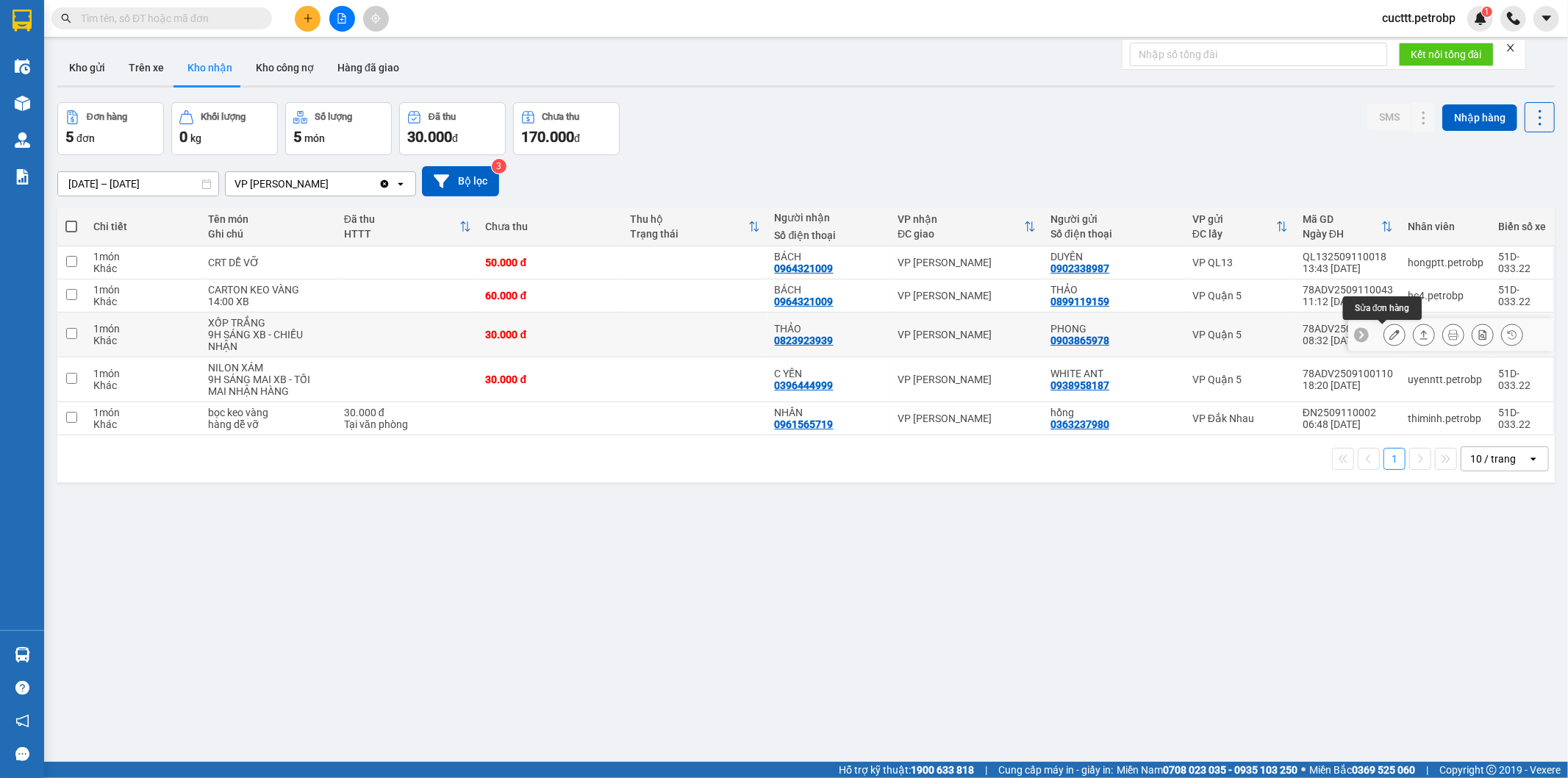
click at [1390, 336] on icon at bounding box center [1394, 334] width 10 height 10
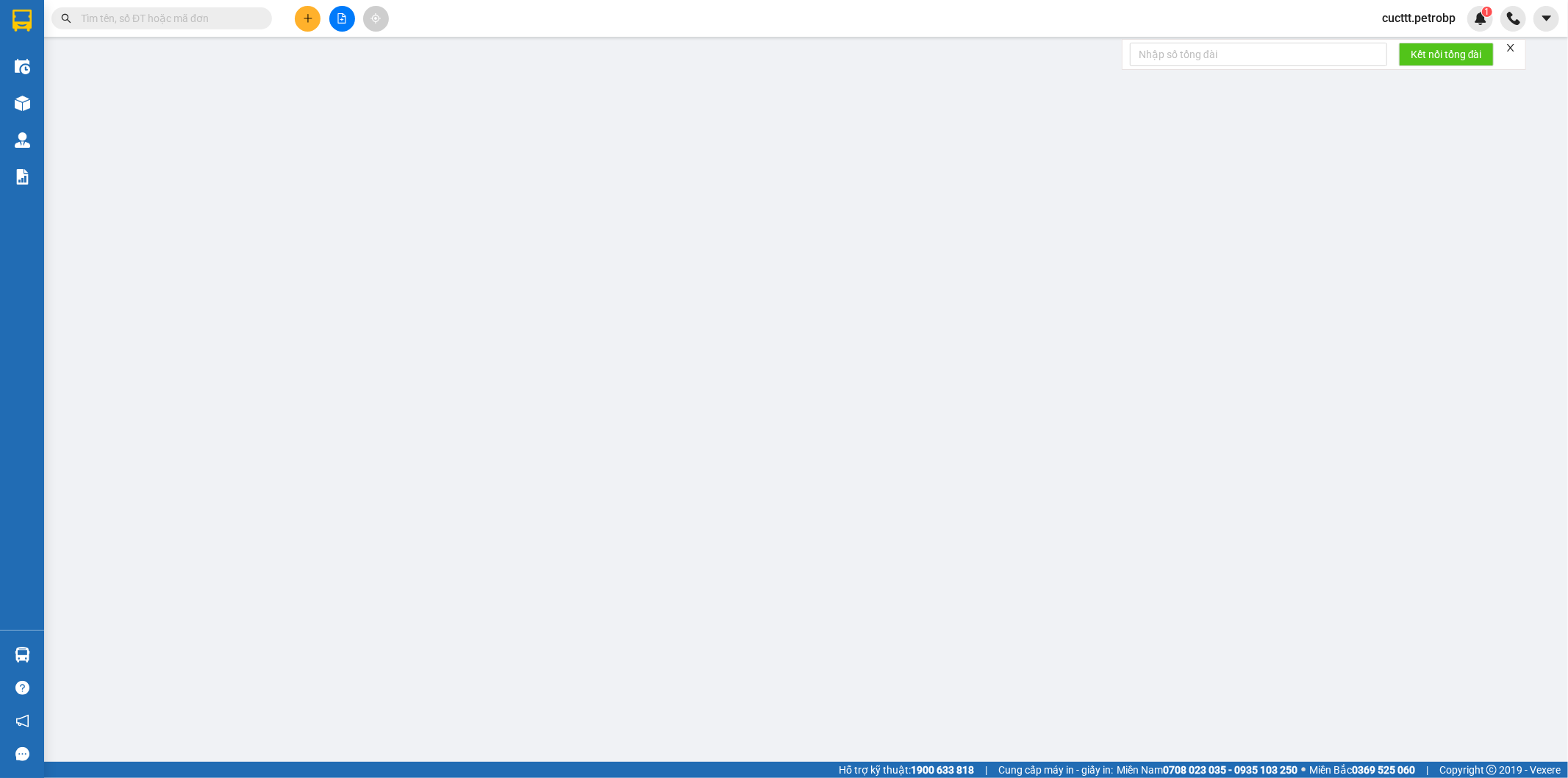
type input "0903865978"
type input "PHONG"
type input "0823923939"
type input "THẢO"
type input "30.000"
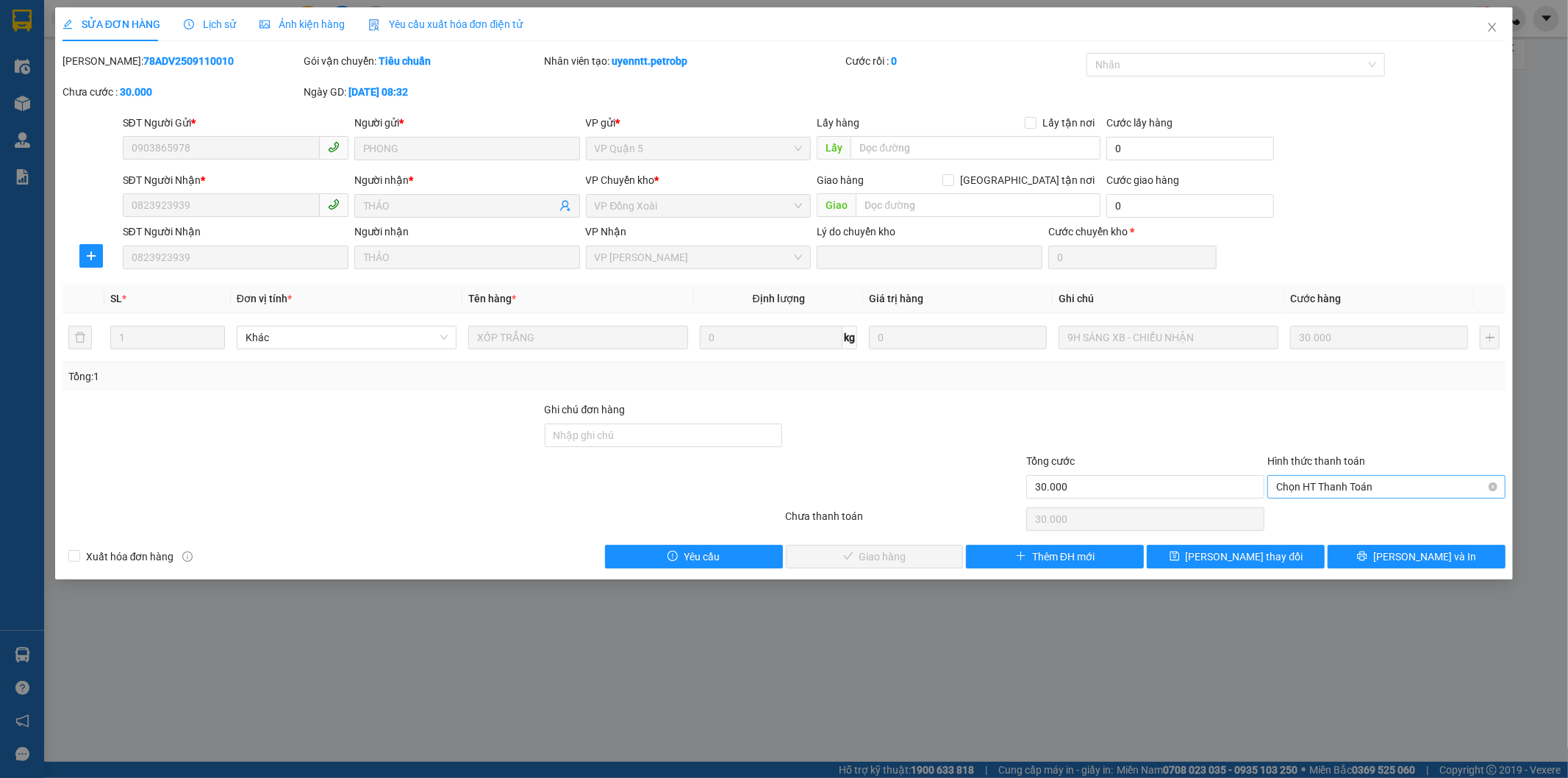
click at [1311, 487] on span "Chọn HT Thanh Toán" at bounding box center [1387, 487] width 221 height 22
click at [1301, 517] on div "Tại văn phòng" at bounding box center [1387, 516] width 221 height 16
type input "0"
click at [899, 555] on span "[PERSON_NAME] và Giao hàng" at bounding box center [884, 556] width 141 height 16
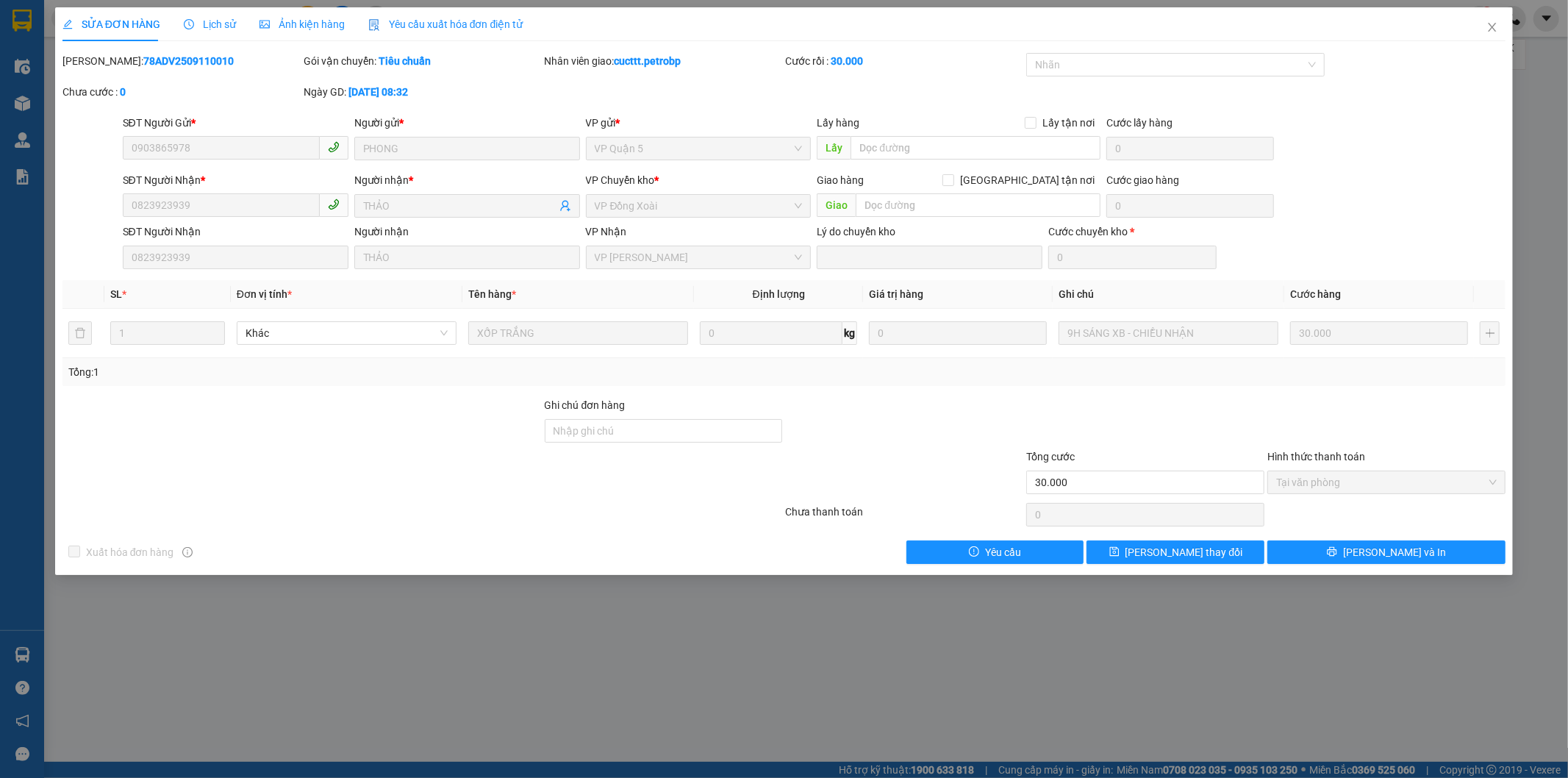
drag, startPoint x: 191, startPoint y: 57, endPoint x: 95, endPoint y: 51, distance: 96.2
click at [95, 51] on div "SỬA ĐƠN HÀNG Lịch sử Ảnh kiện hàng Yêu cầu xuất hóa đơn điện tử Total Paid Fee …" at bounding box center [784, 285] width 1444 height 556
copy b "78ADV2509110010"
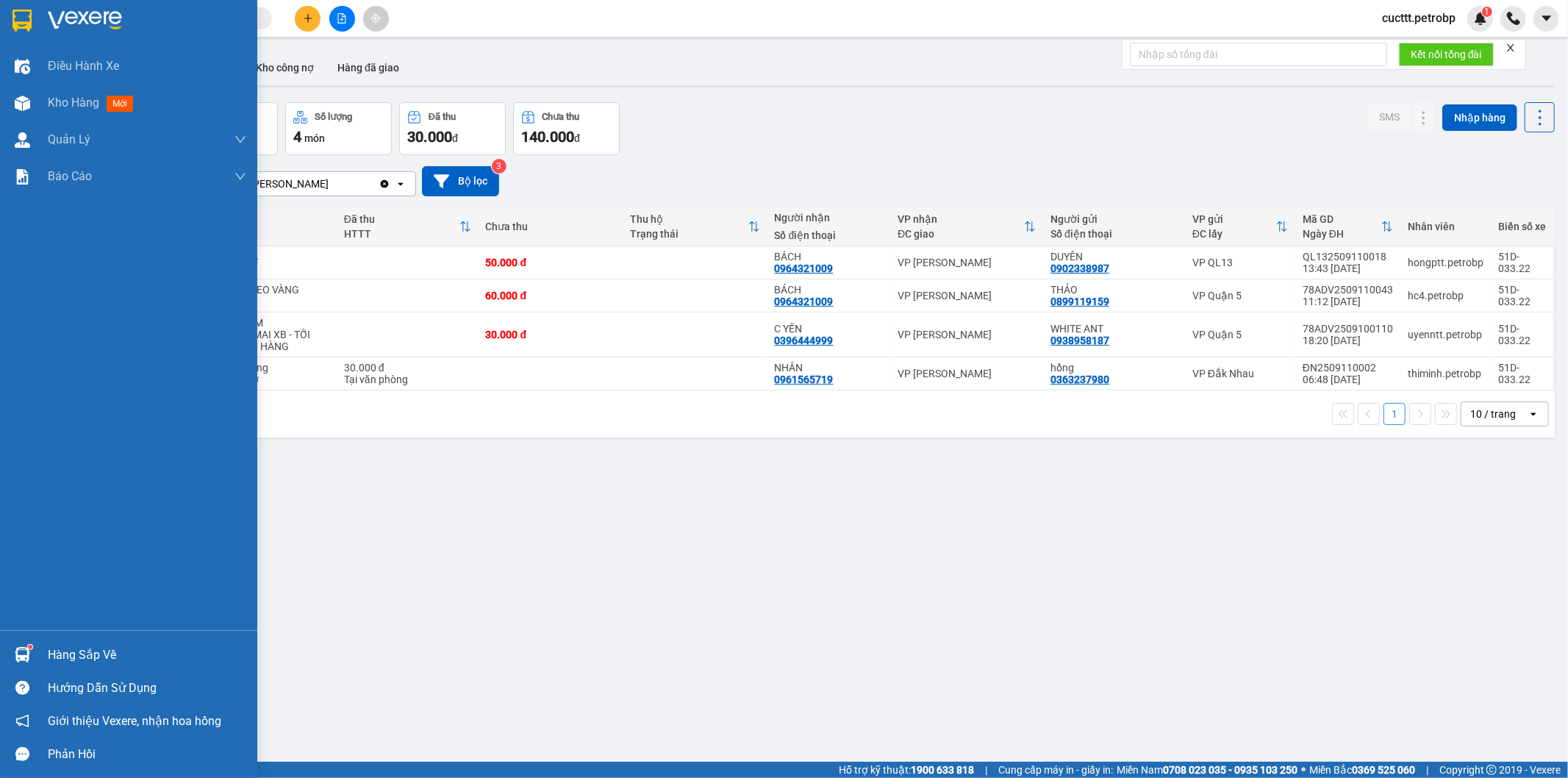
click at [23, 645] on div at bounding box center [22, 654] width 26 height 26
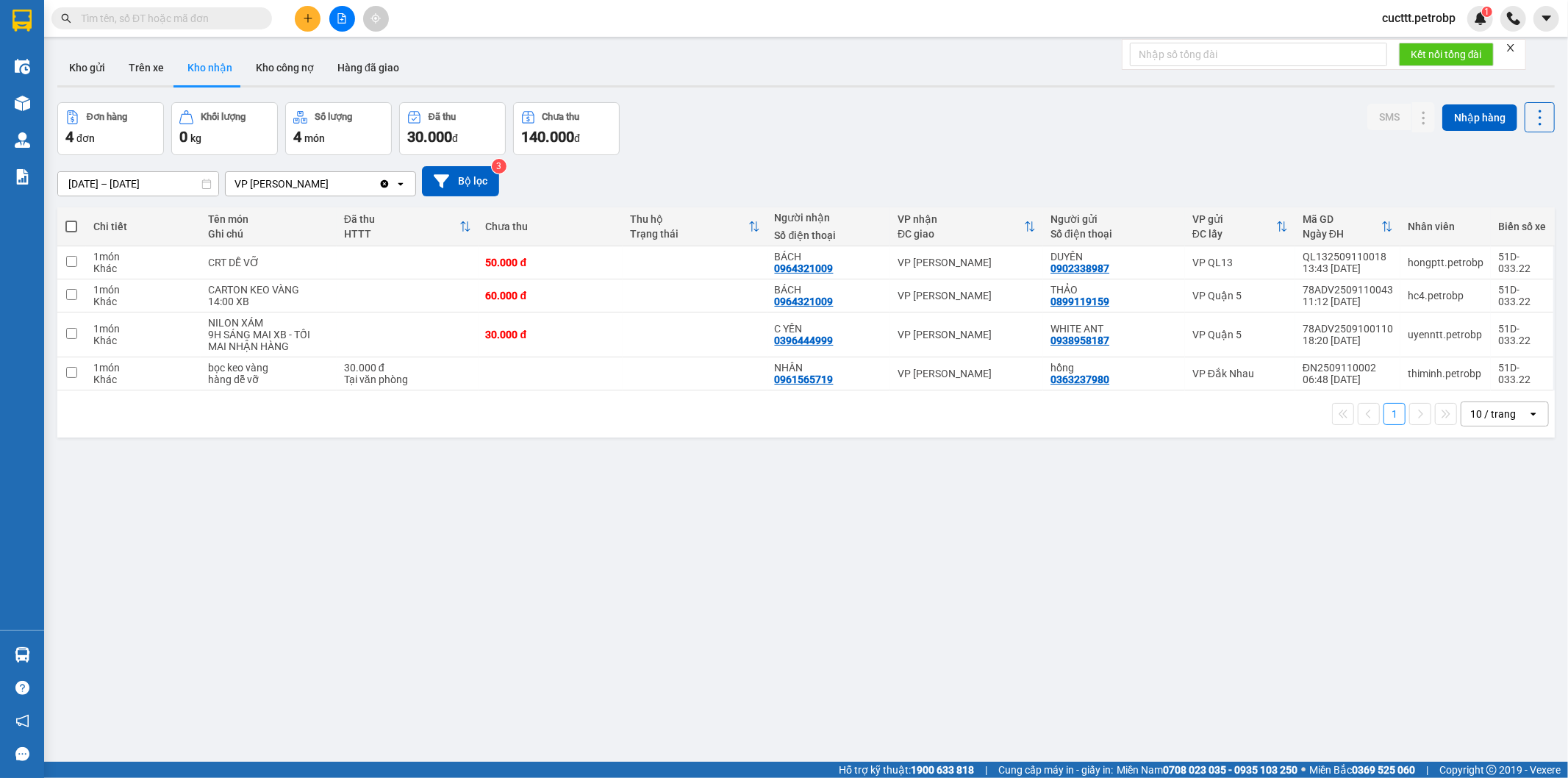
click at [1046, 607] on section "Kết quả tìm kiếm ( 0 ) Bộ lọc No Data cucttt.petrobp 1 Điều hành xe Kho hàng mớ…" at bounding box center [784, 389] width 1568 height 778
click at [336, 25] on button at bounding box center [342, 19] width 26 height 26
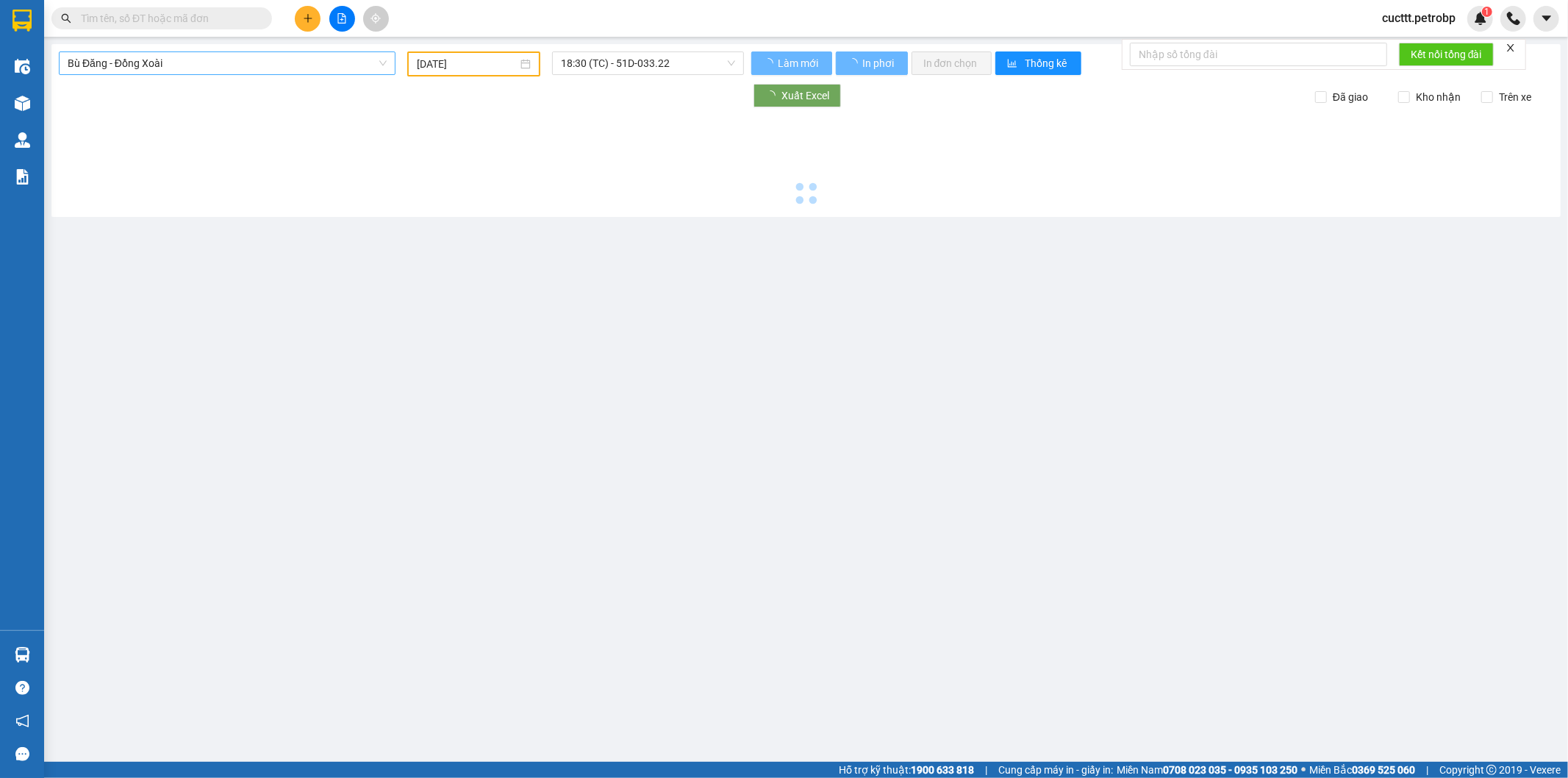
type input "[DATE]"
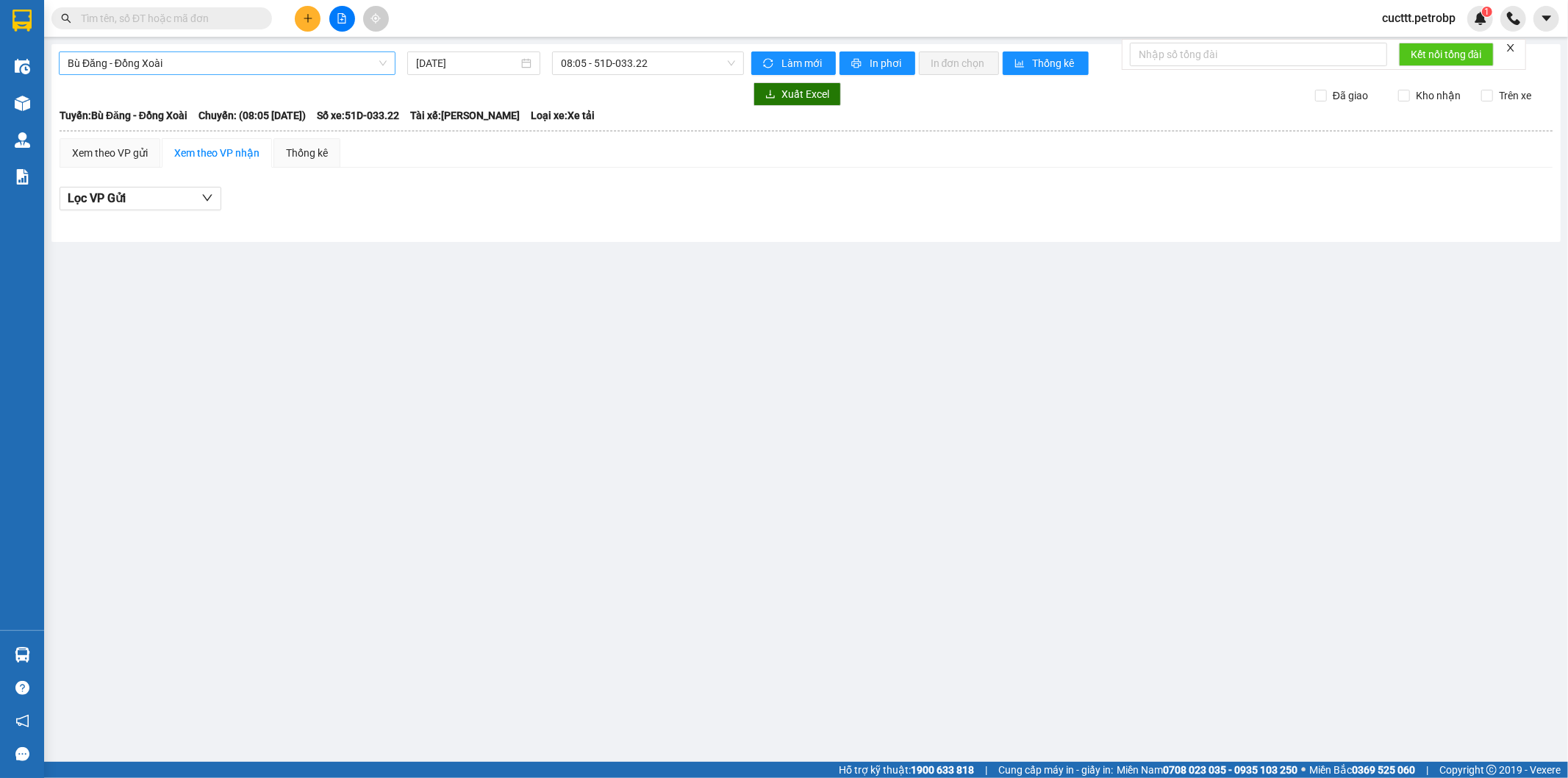
click at [210, 63] on span "Bù Đăng - Đồng Xoài" at bounding box center [227, 63] width 319 height 22
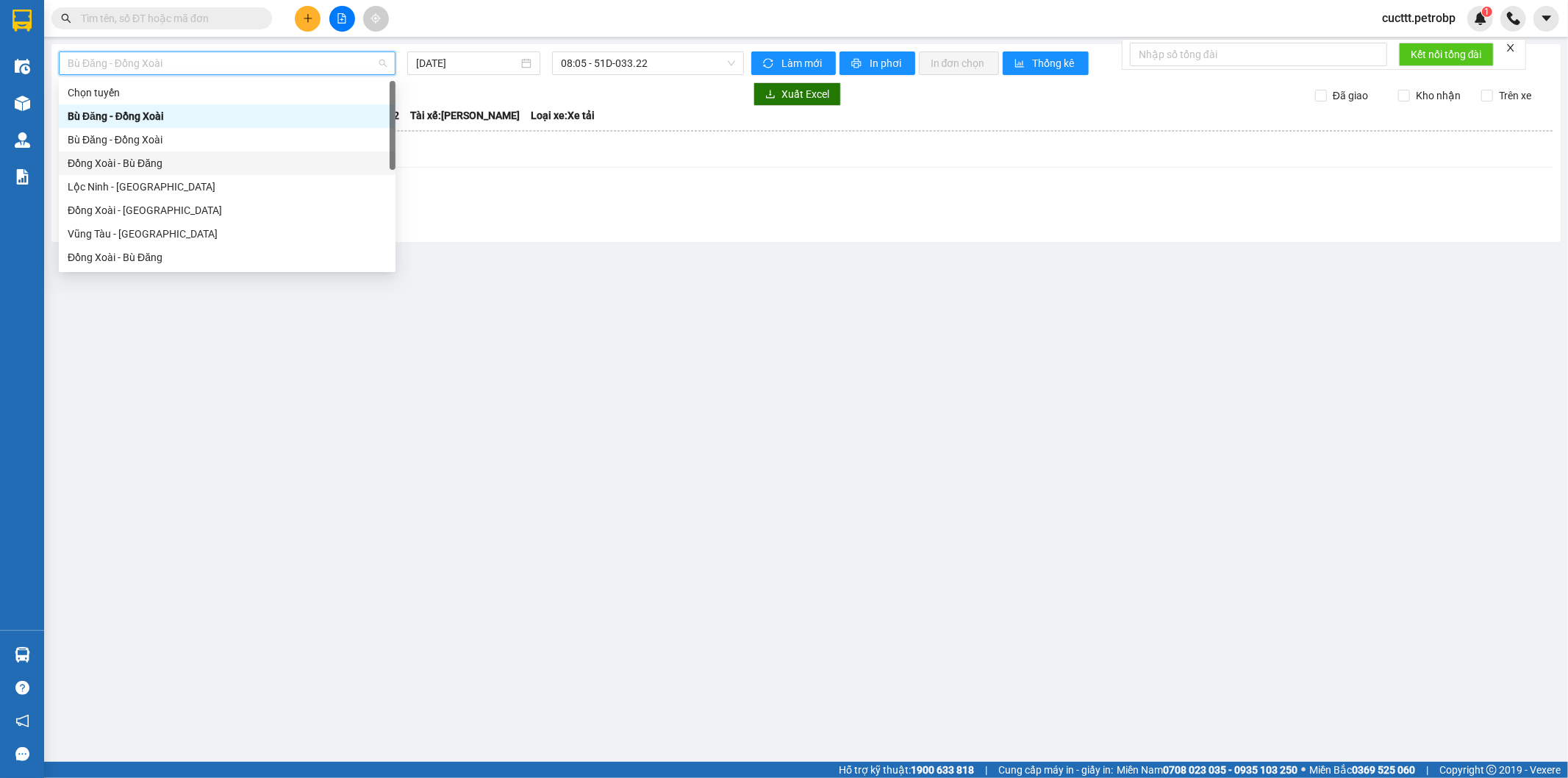
click at [135, 160] on div "Đồng Xoài - Bù Đăng" at bounding box center [227, 163] width 319 height 16
type input "[DATE]"
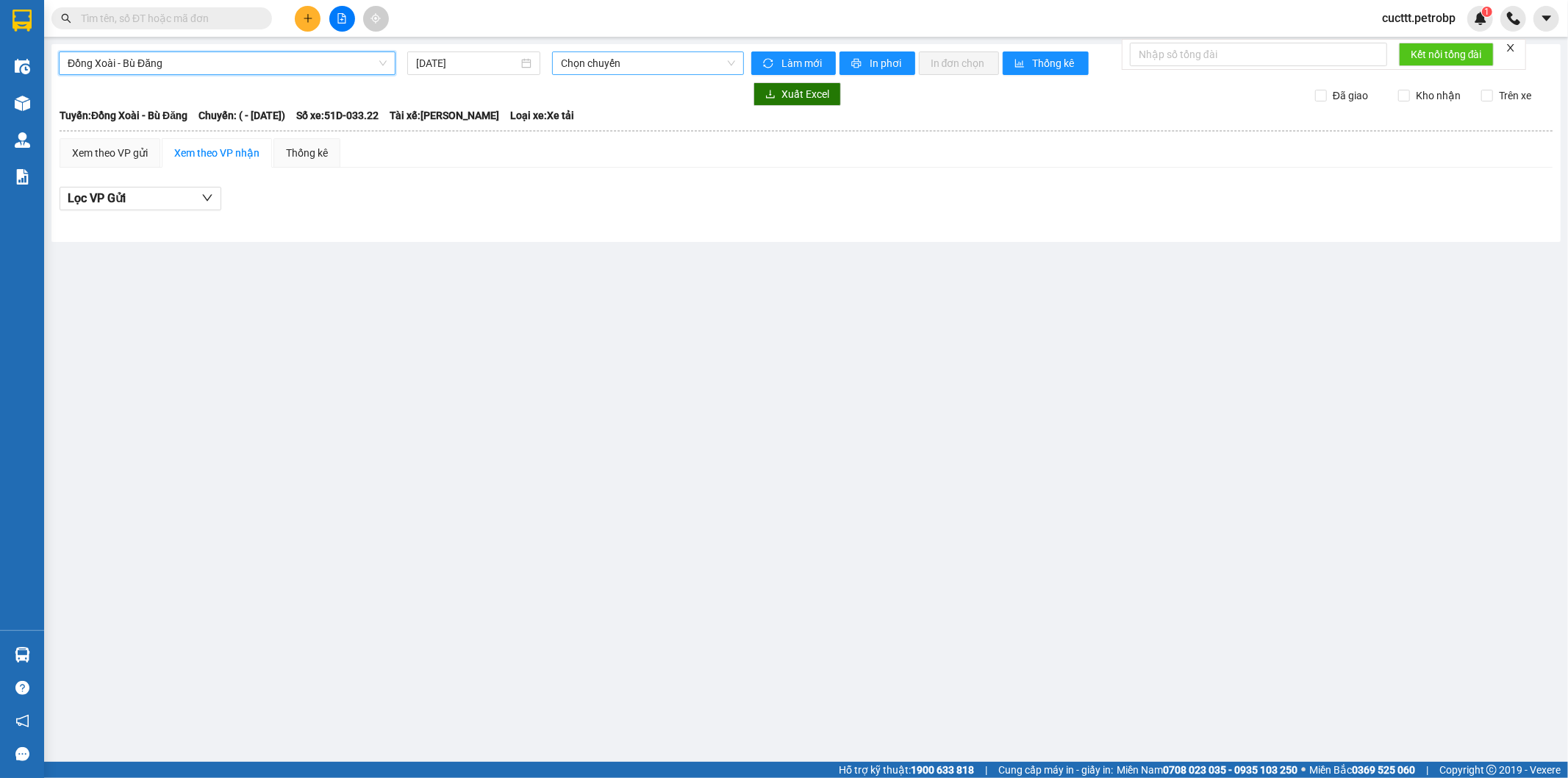
click at [588, 62] on span "Chọn chuyến" at bounding box center [648, 63] width 174 height 22
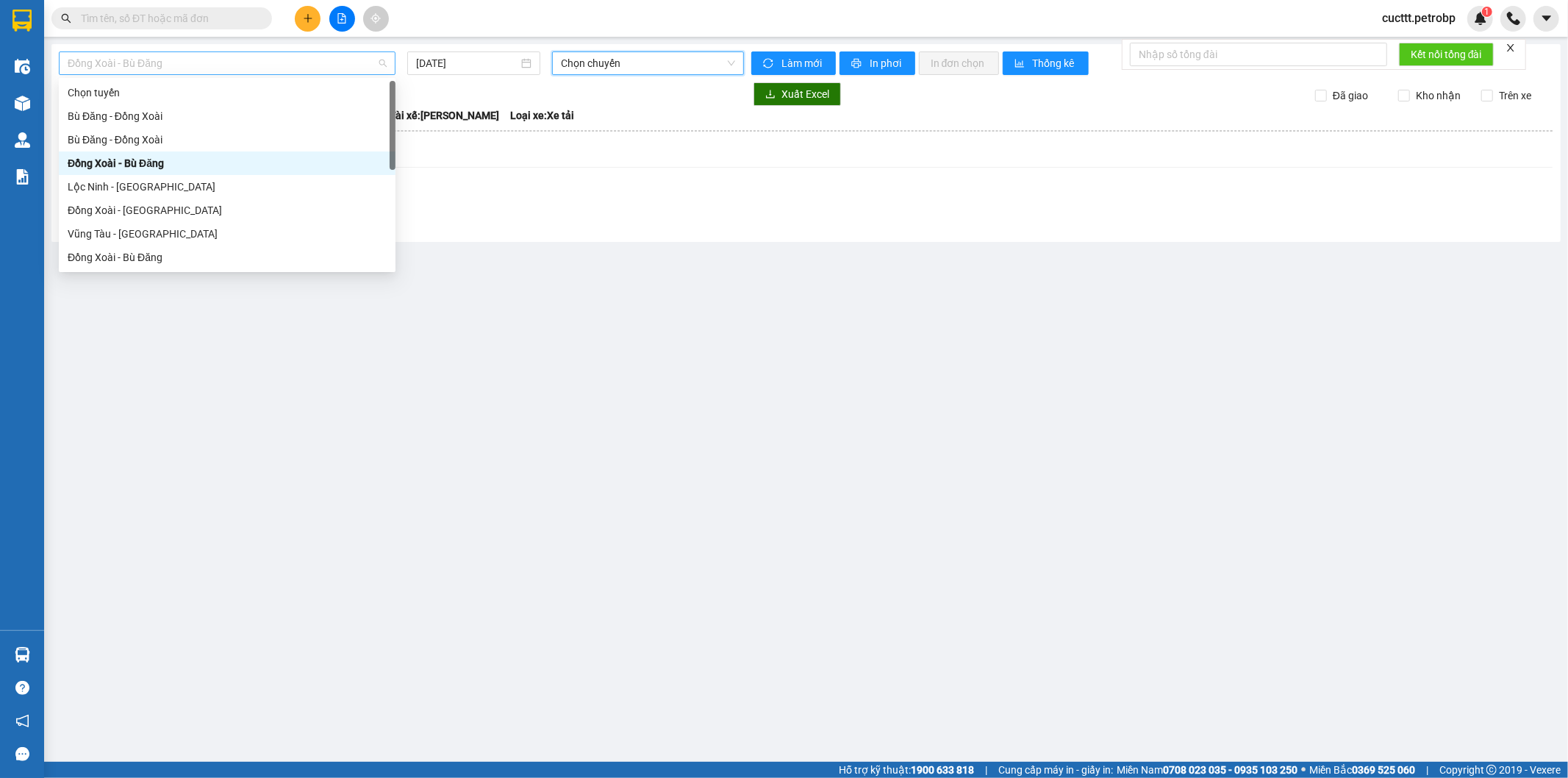
click at [179, 67] on span "Đồng Xoài - Bù Đăng" at bounding box center [227, 63] width 319 height 22
click at [167, 252] on div "Đồng Xoài - Bù Đăng" at bounding box center [227, 257] width 319 height 16
type input "[DATE]"
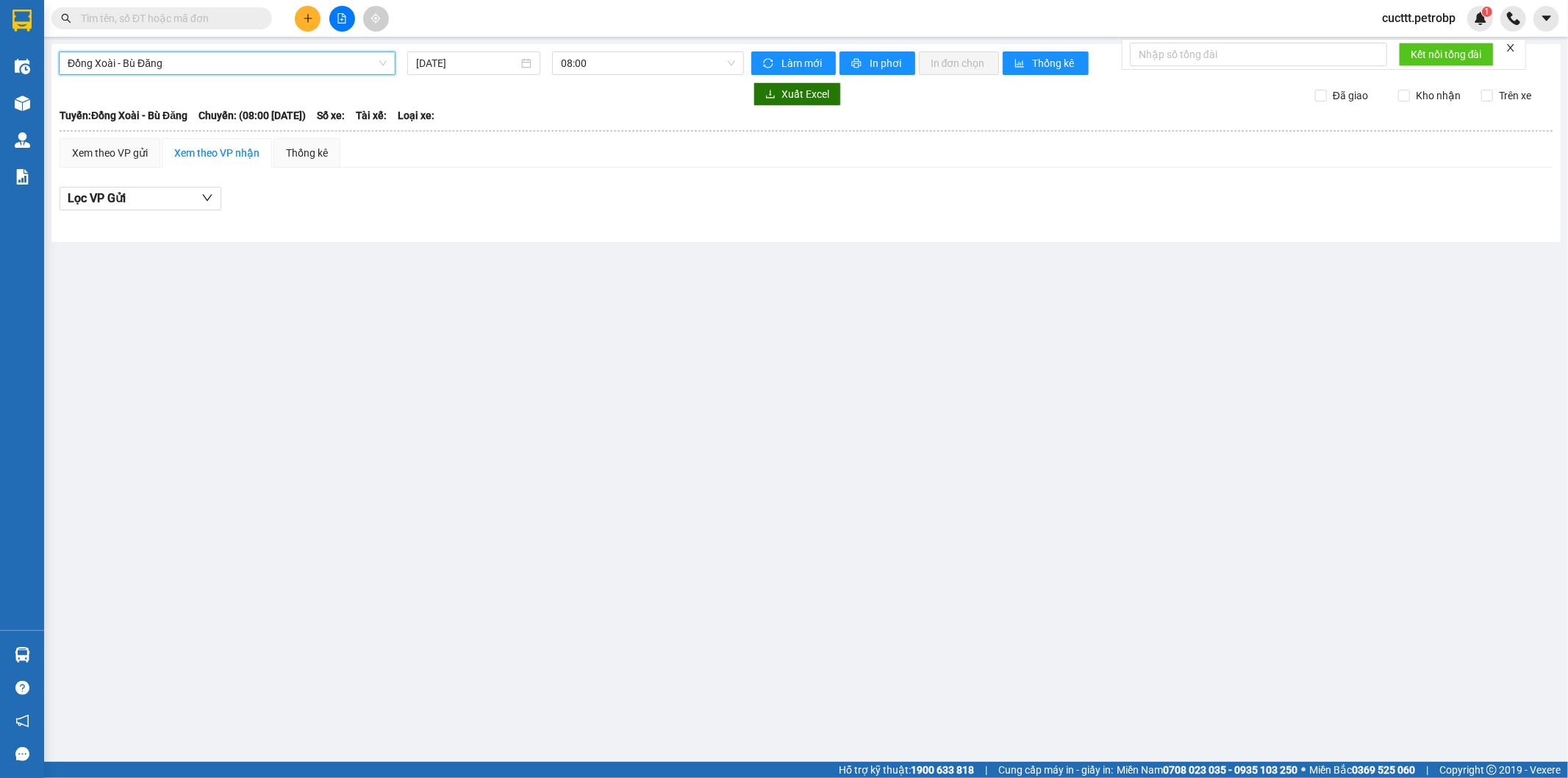
click at [205, 68] on span "Đồng Xoài - Bù Đăng" at bounding box center [227, 63] width 319 height 22
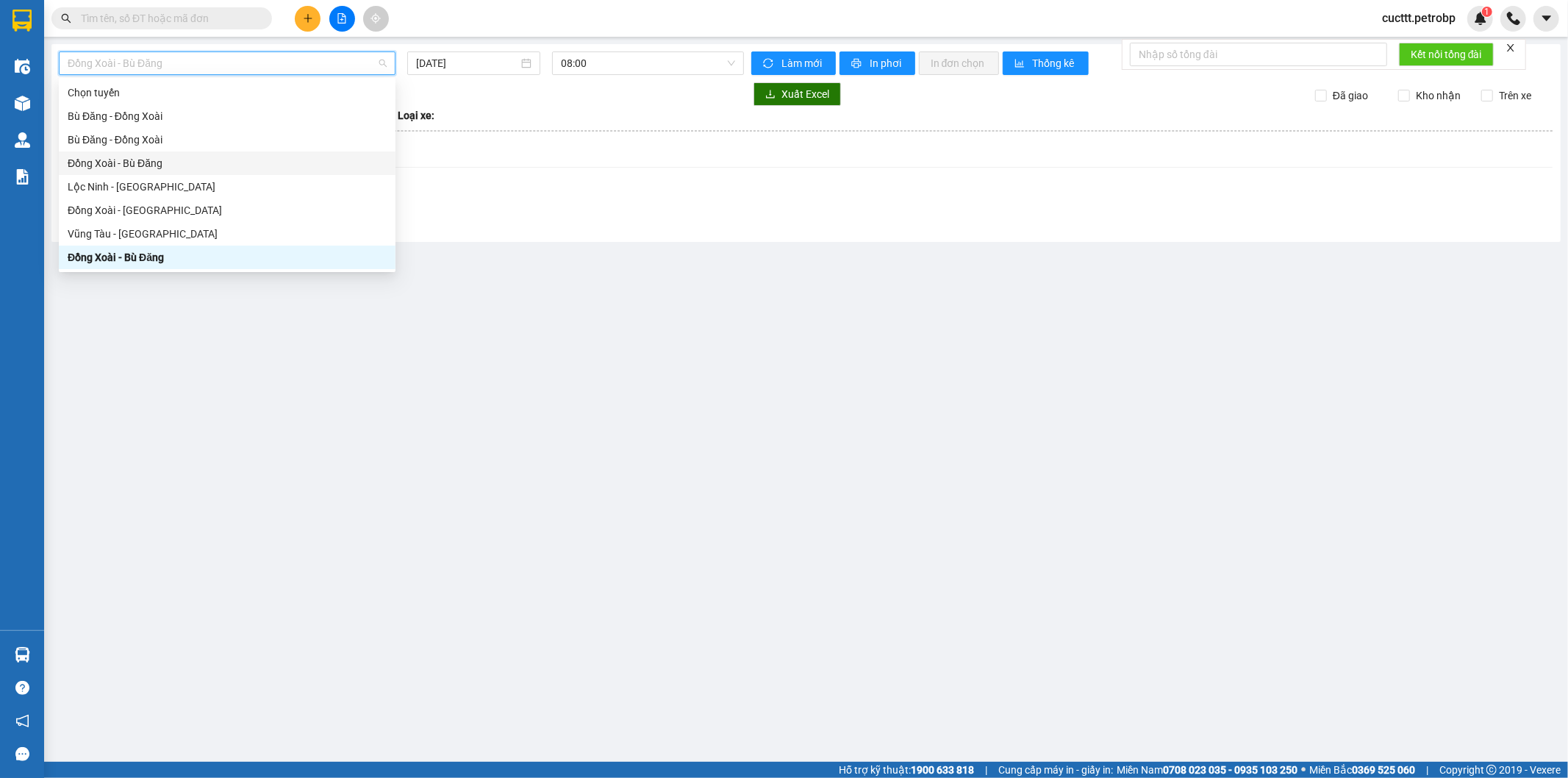
click at [173, 167] on div "Đồng Xoài - Bù Đăng" at bounding box center [227, 163] width 319 height 16
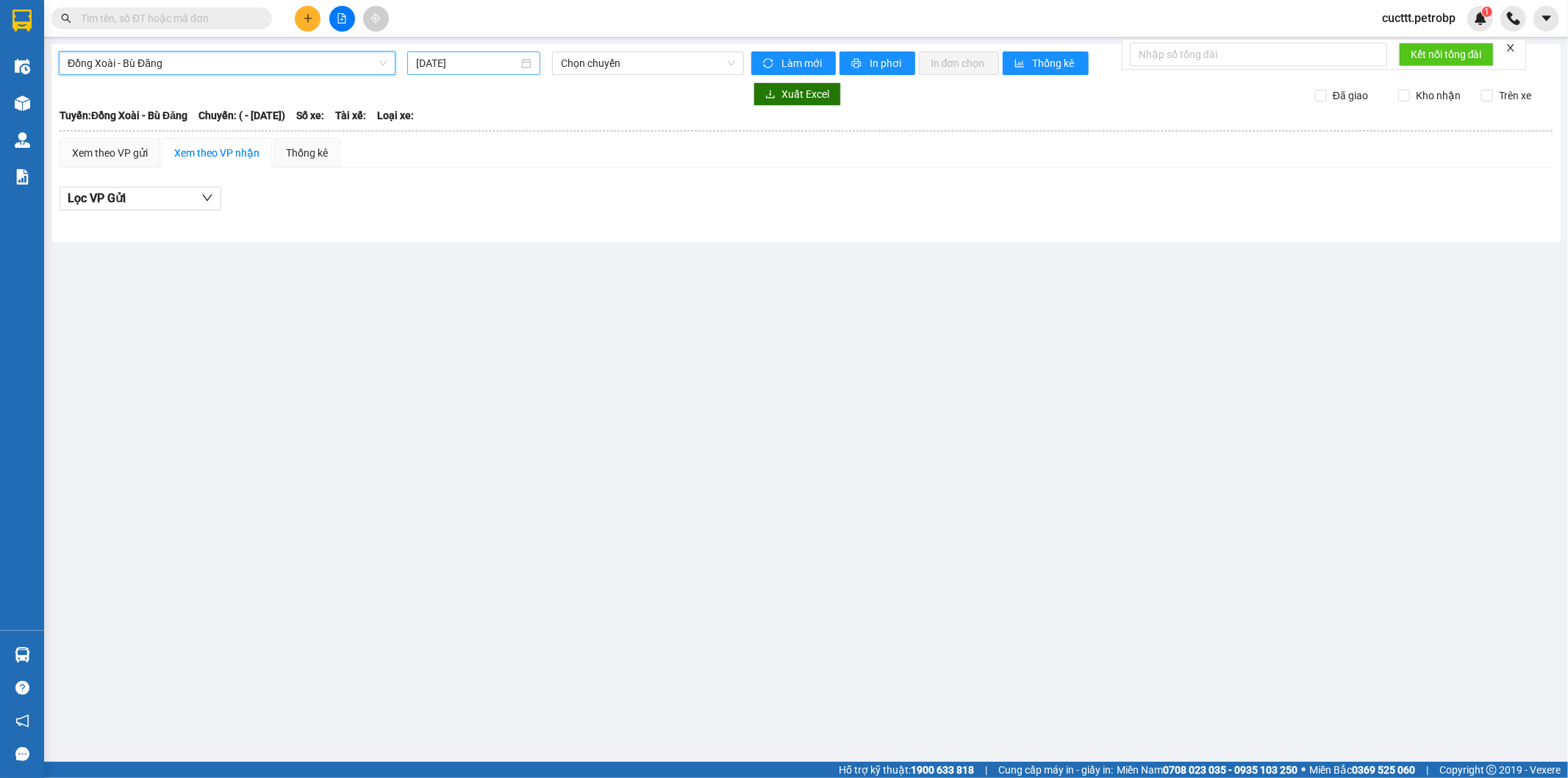
click at [443, 56] on input "[DATE]" at bounding box center [467, 63] width 102 height 16
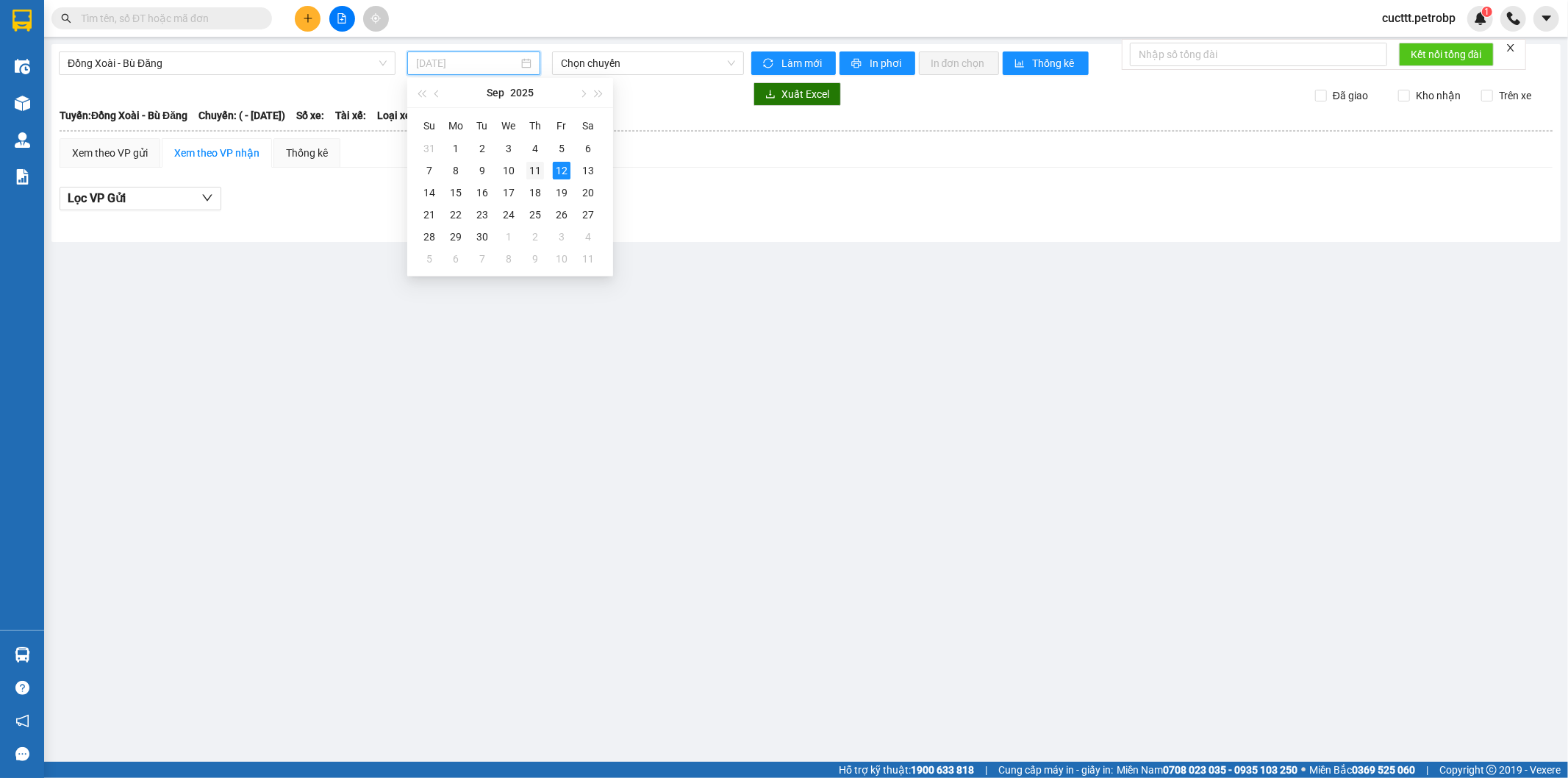
click at [534, 169] on div "11" at bounding box center [535, 170] width 18 height 18
type input "[DATE]"
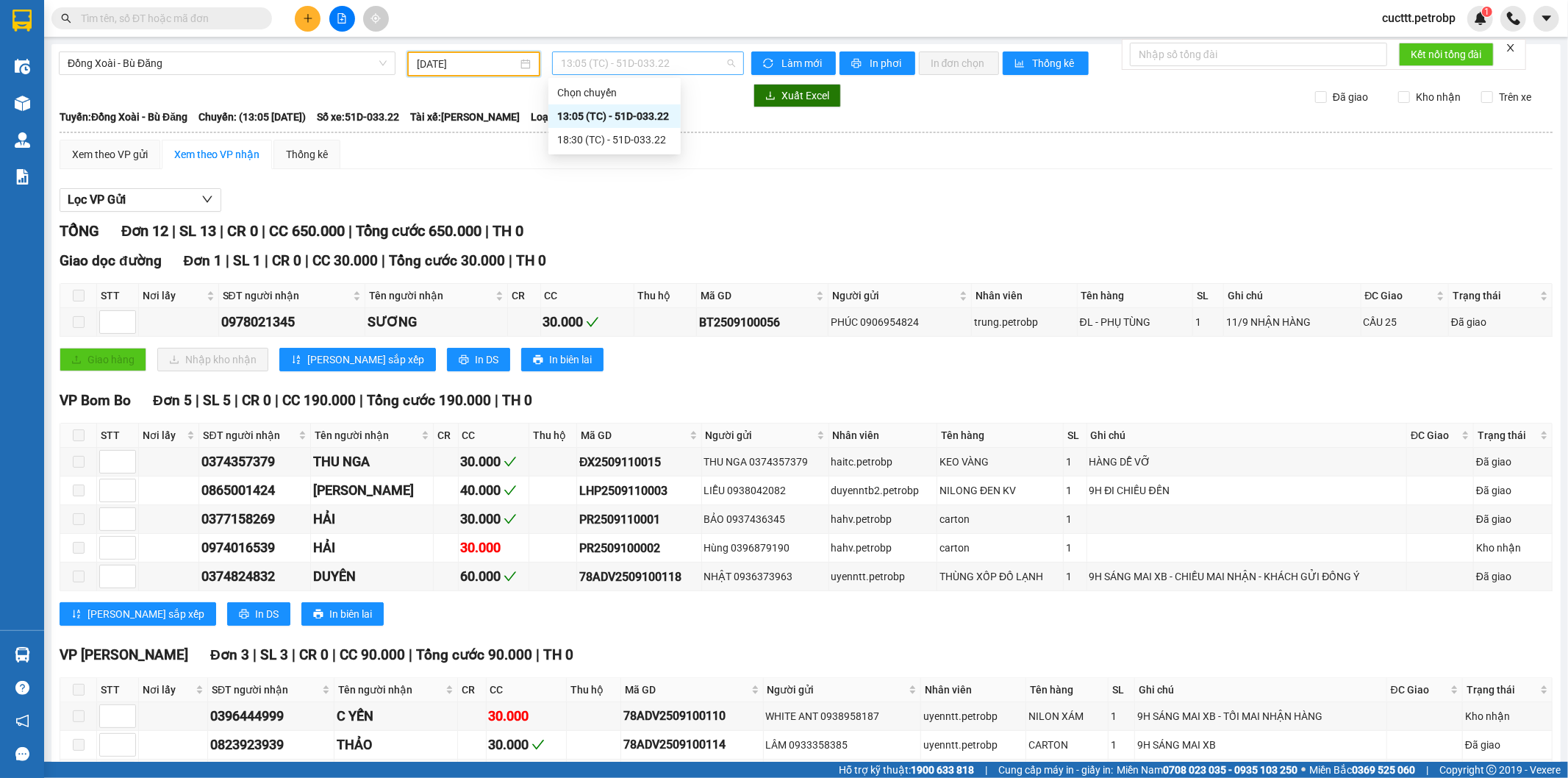
click at [594, 56] on span "13:05 (TC) - 51D-033.22" at bounding box center [648, 63] width 174 height 22
click at [605, 134] on div "18:30 (TC) - 51D-033.22" at bounding box center [615, 139] width 115 height 16
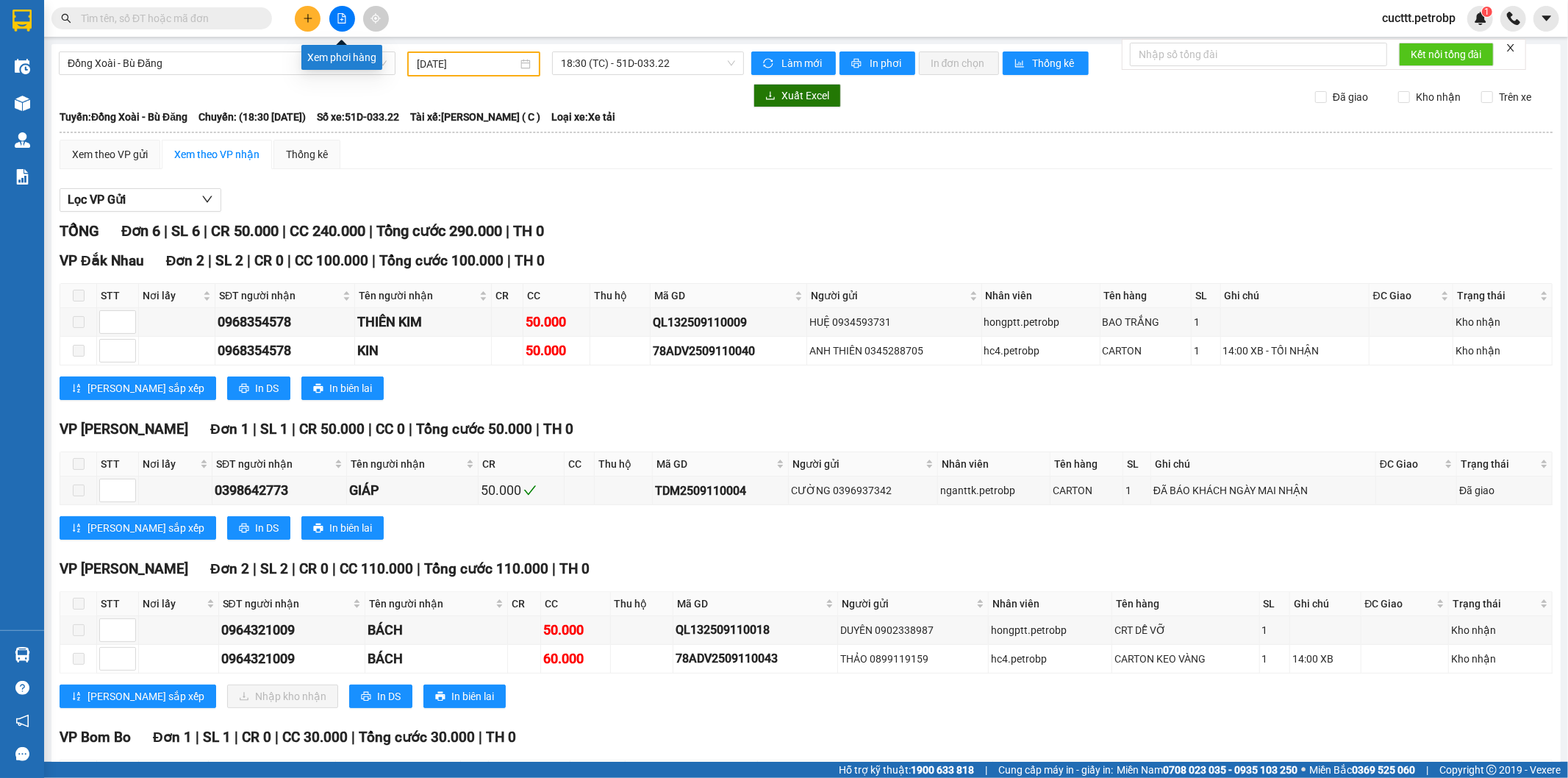
click at [342, 26] on button at bounding box center [342, 19] width 26 height 26
click at [224, 64] on span "Đồng Xoài - Bù Đăng" at bounding box center [227, 63] width 319 height 22
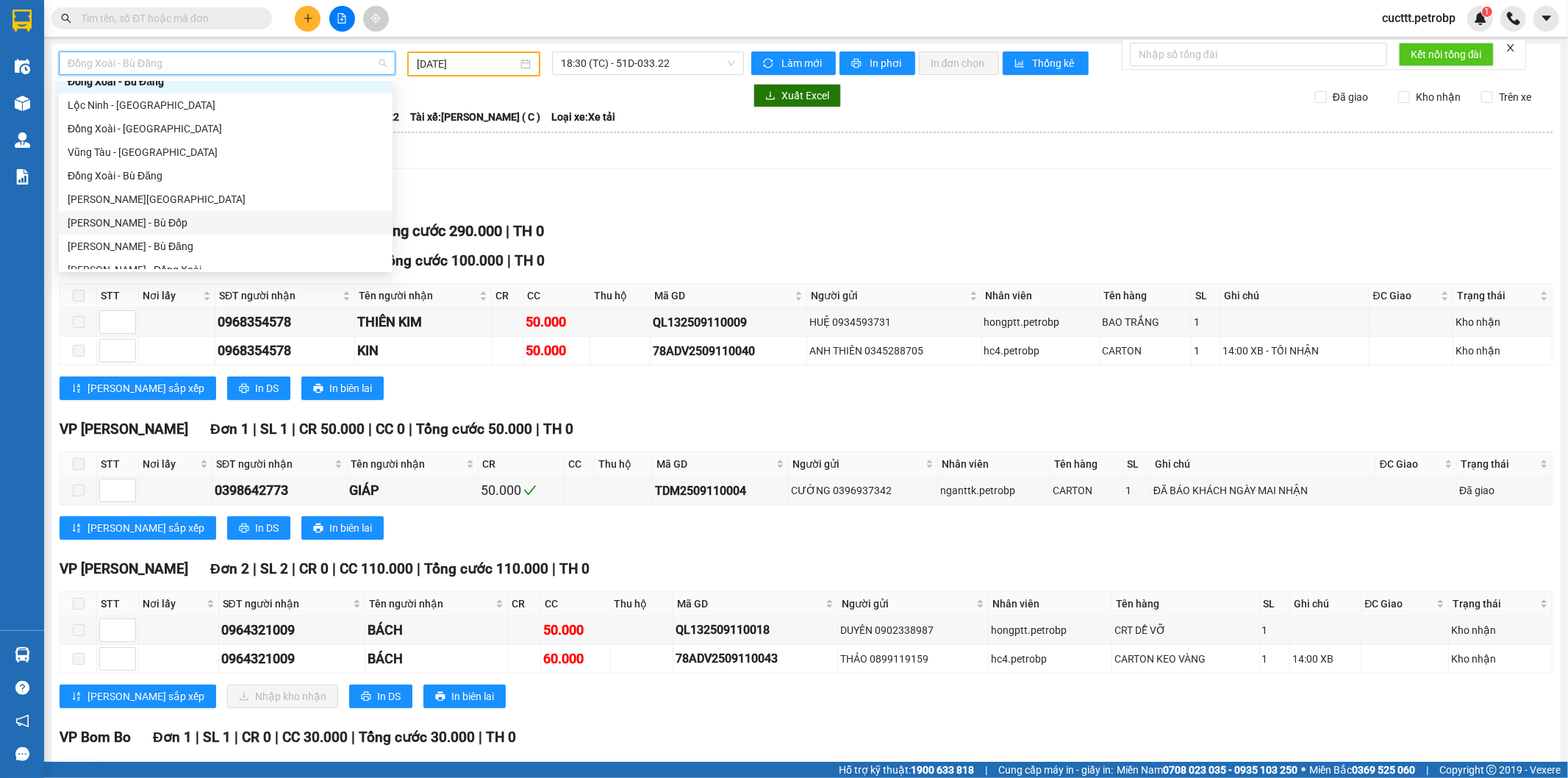
scroll to position [164, 0]
click at [189, 219] on div "[PERSON_NAME] - Phước Long" at bounding box center [226, 212] width 316 height 16
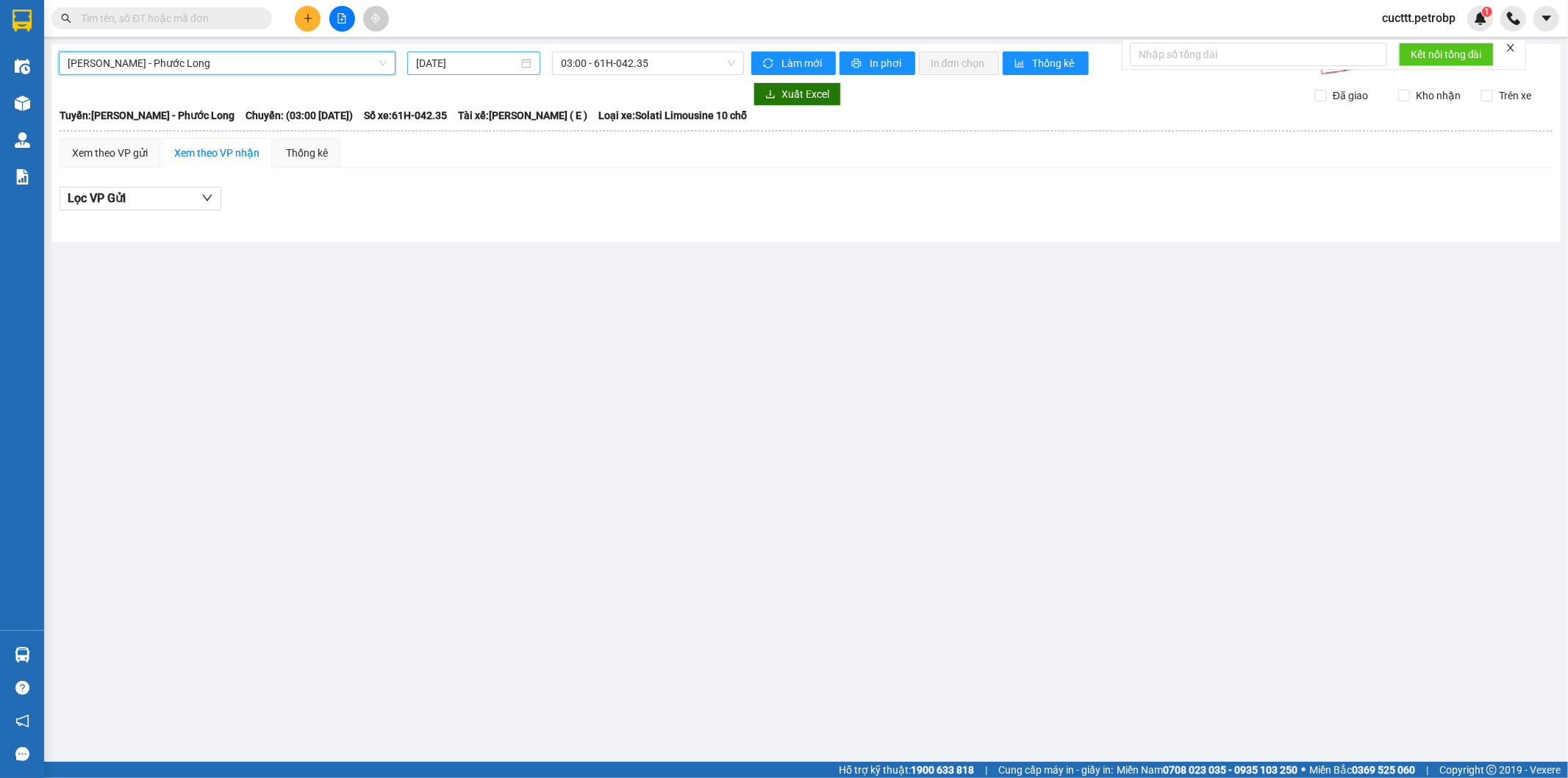
click at [420, 67] on input "[DATE]" at bounding box center [467, 63] width 102 height 16
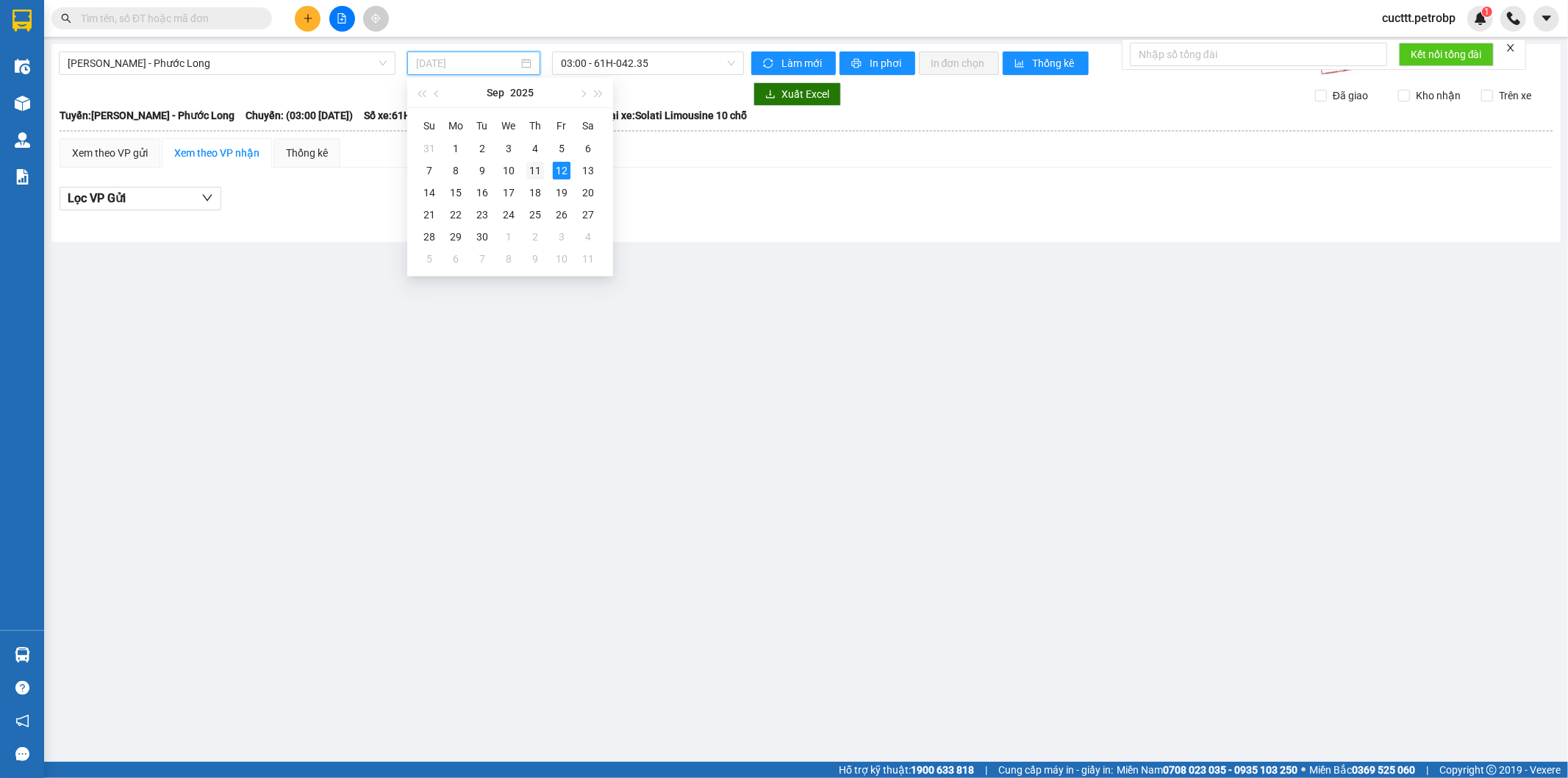
click at [528, 174] on div "11" at bounding box center [535, 170] width 18 height 18
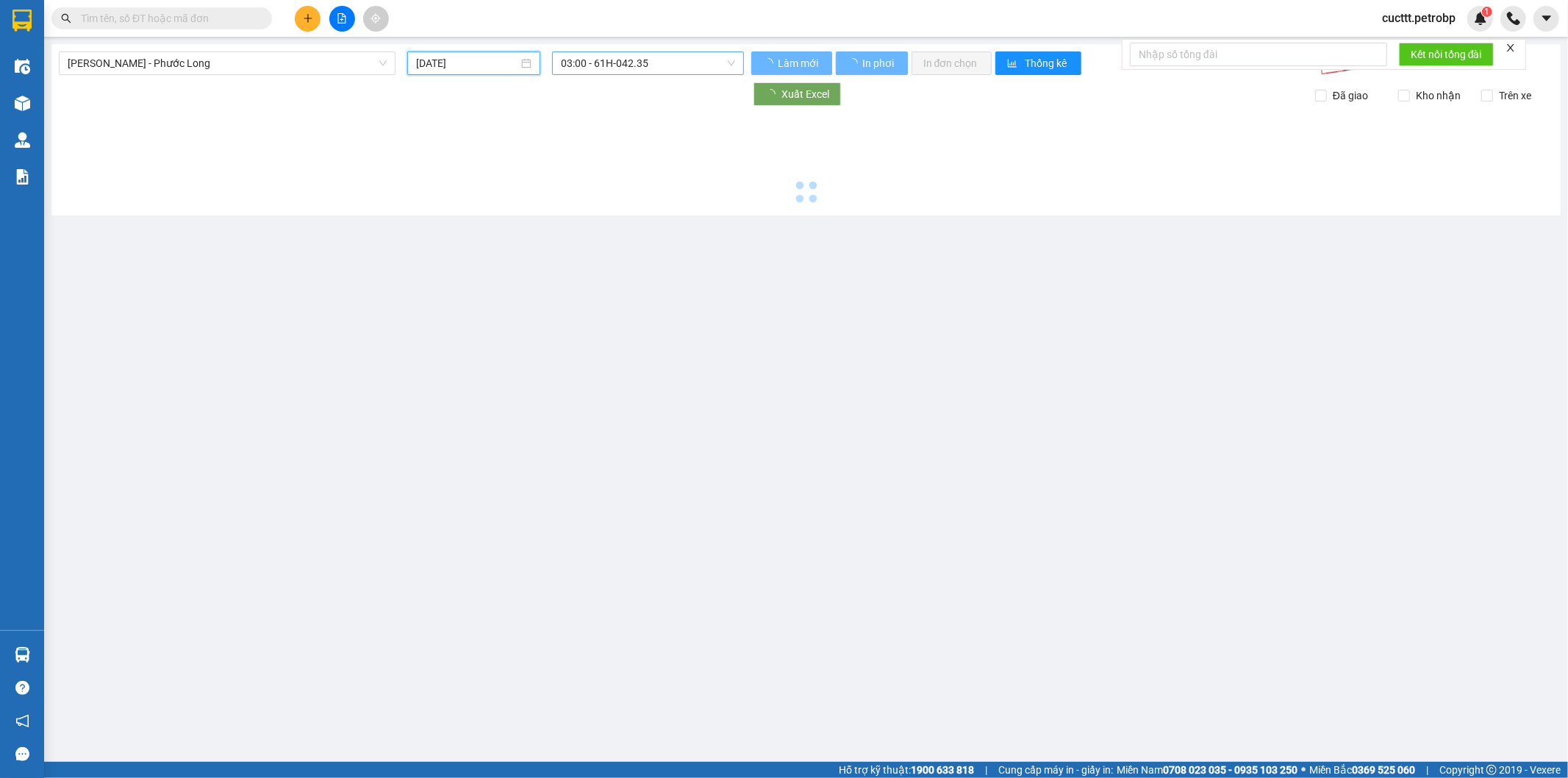
type input "[DATE]"
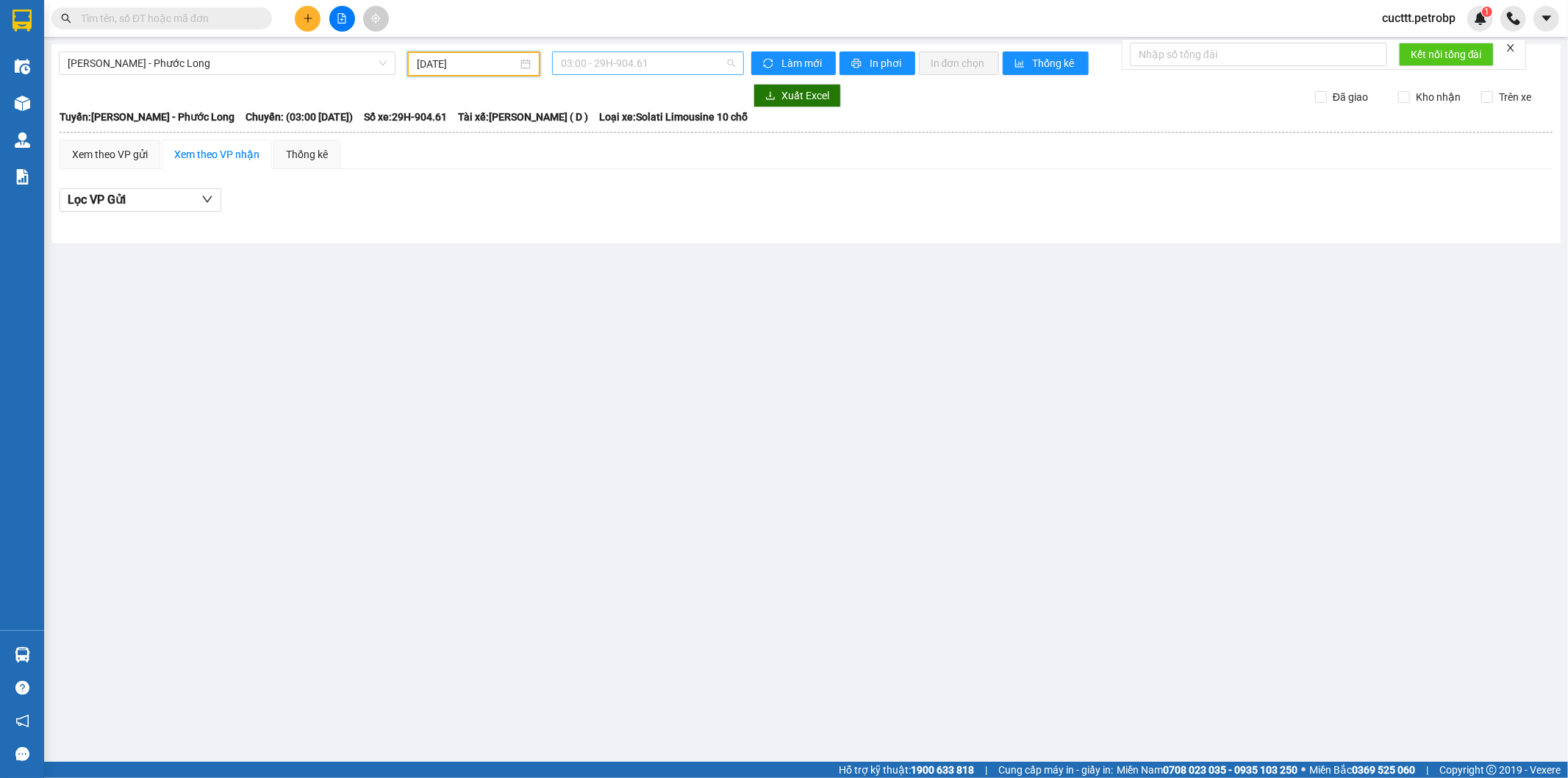
click at [596, 60] on span "03:00 - 29H-904.61" at bounding box center [648, 63] width 174 height 22
click at [606, 208] on div "21:05 - 50H-363.26" at bounding box center [619, 210] width 115 height 16
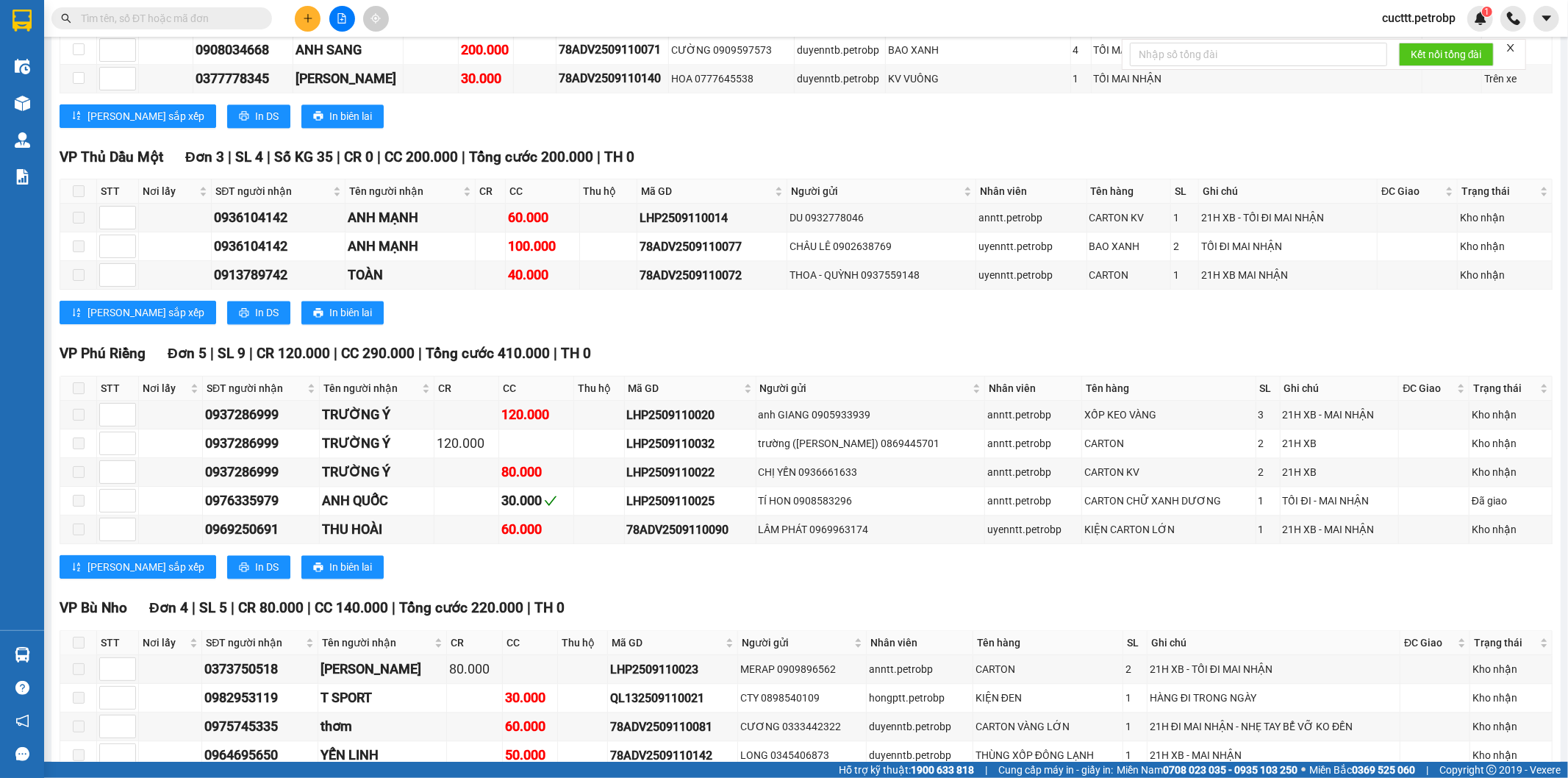
scroll to position [2777, 0]
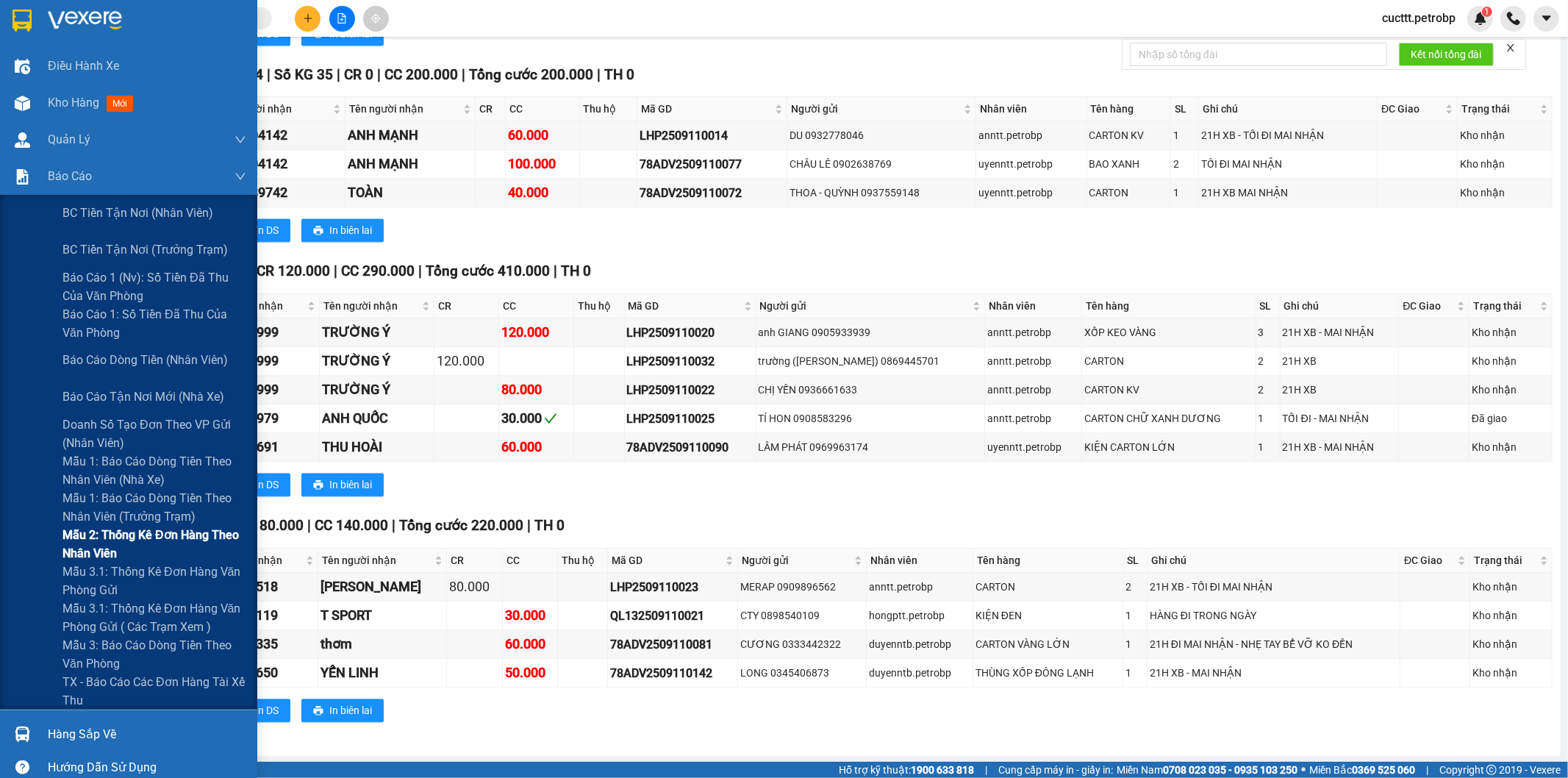
drag, startPoint x: 149, startPoint y: 608, endPoint x: 222, endPoint y: 527, distance: 109.0
click at [150, 610] on span "Mẫu 3.1: Thống kê đơn hàng văn phòng gửi ( các trạm xem )" at bounding box center [154, 617] width 184 height 36
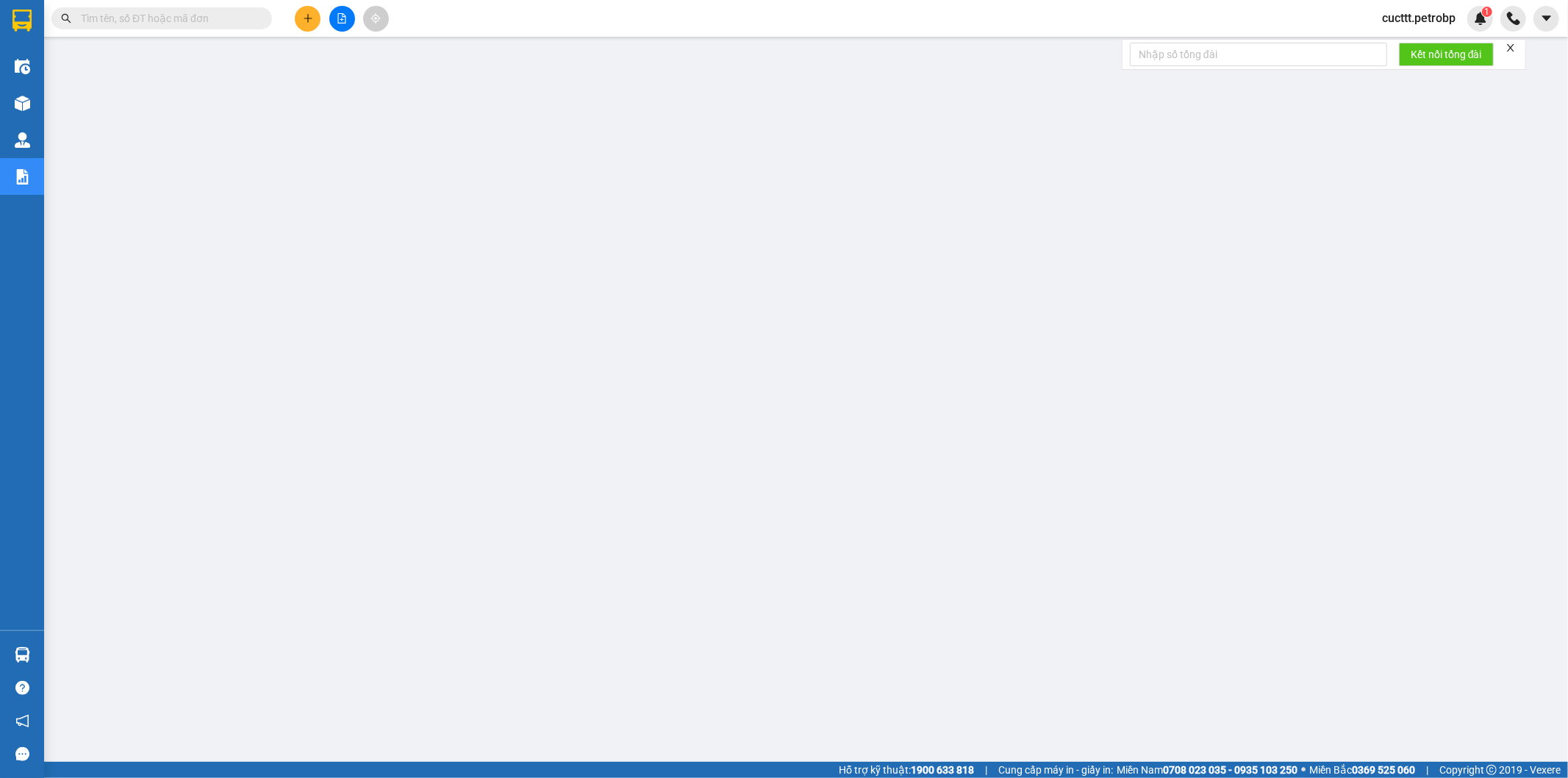
click at [239, 22] on input "text" at bounding box center [167, 18] width 174 height 16
paste input "TDM2509110002"
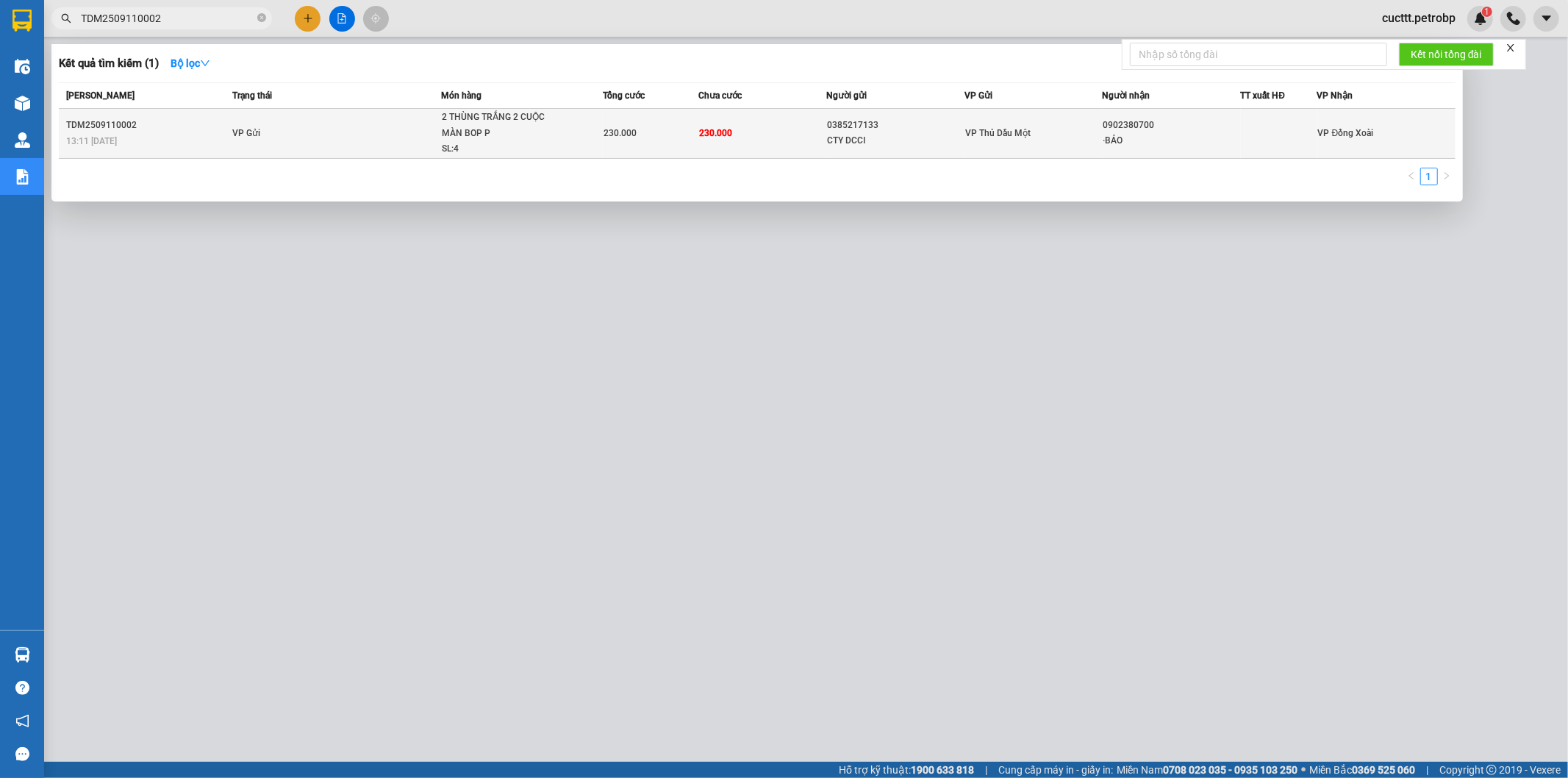
type input "TDM2509110002"
click at [1049, 128] on div "VP Thủ Dầu Một" at bounding box center [1034, 133] width 136 height 16
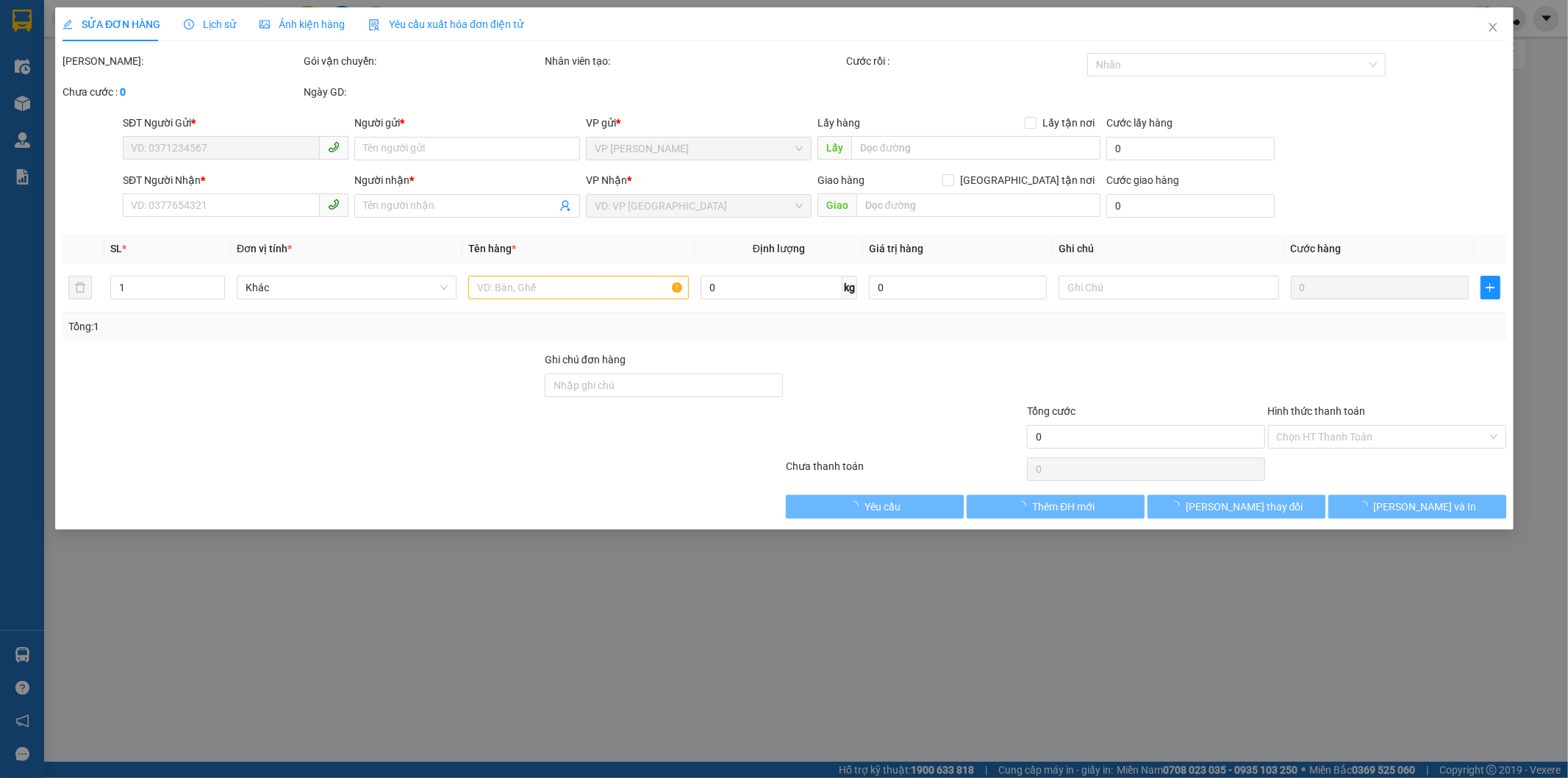
type input "0385217133"
type input "CTY DCCI"
type input "0902380700"
type input "·BẢO"
type input "230.000"
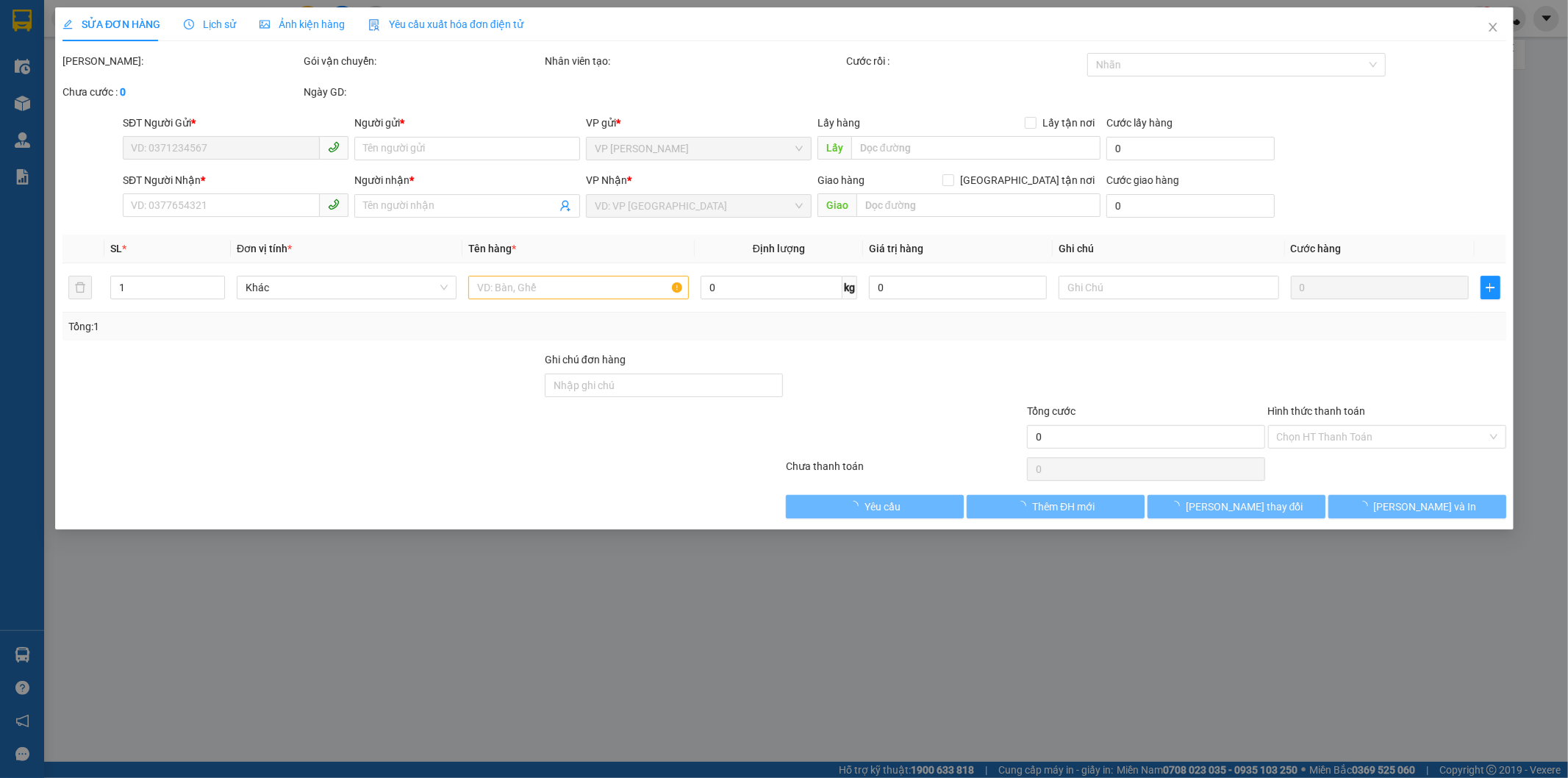
type input "230.000"
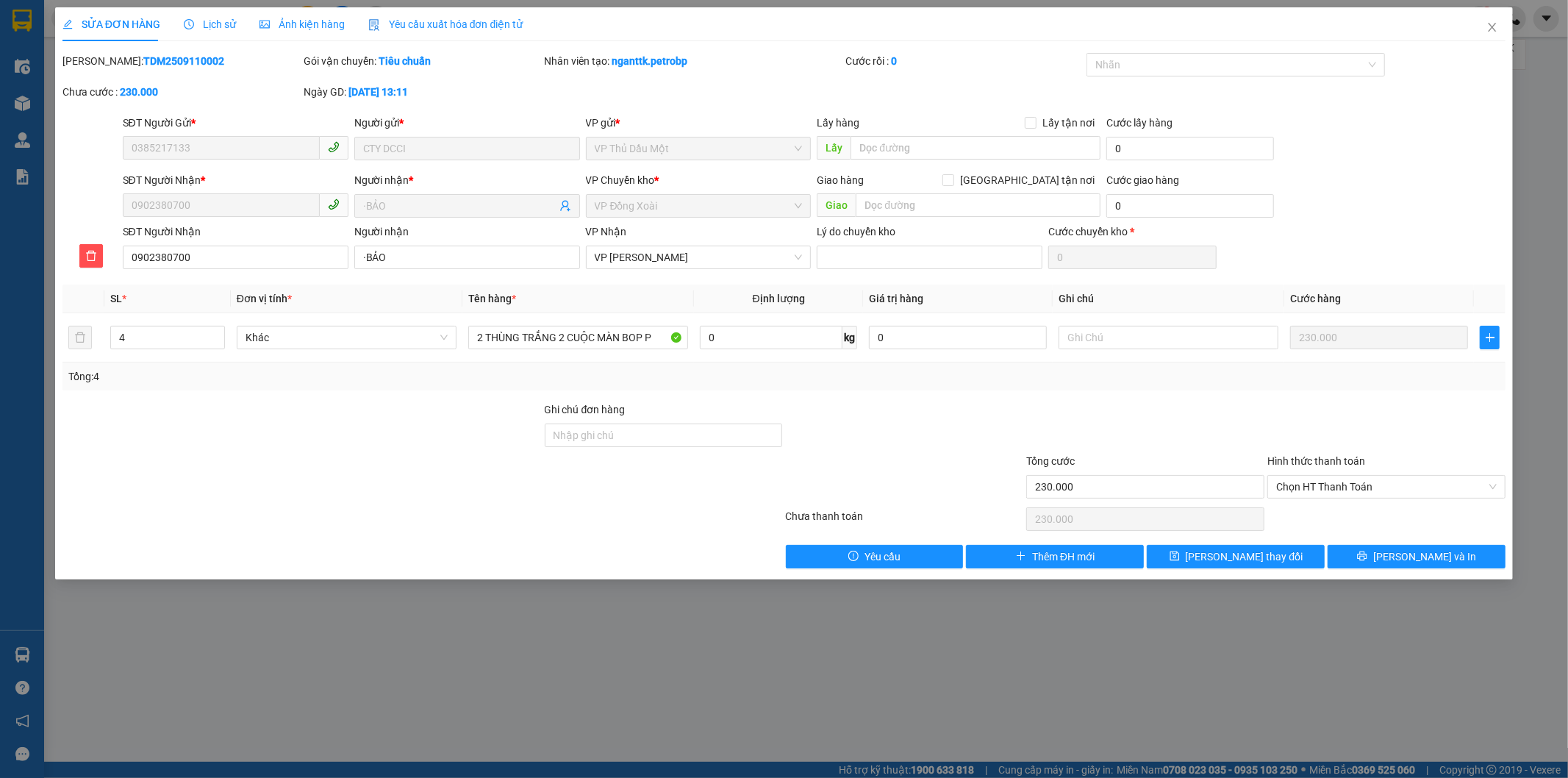
click at [205, 21] on span "Lịch sử" at bounding box center [209, 24] width 52 height 12
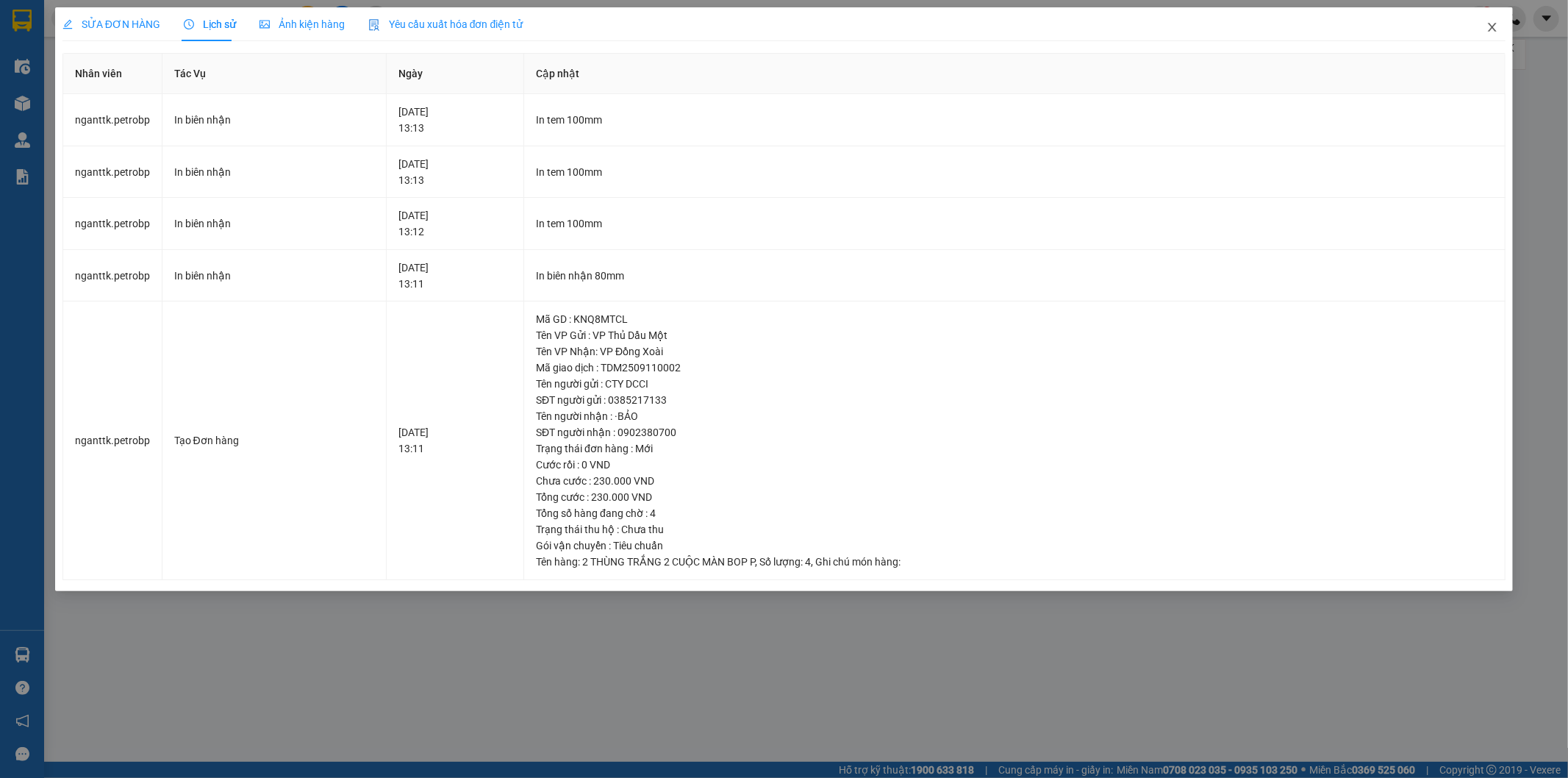
click at [1486, 32] on span "Close" at bounding box center [1492, 27] width 41 height 41
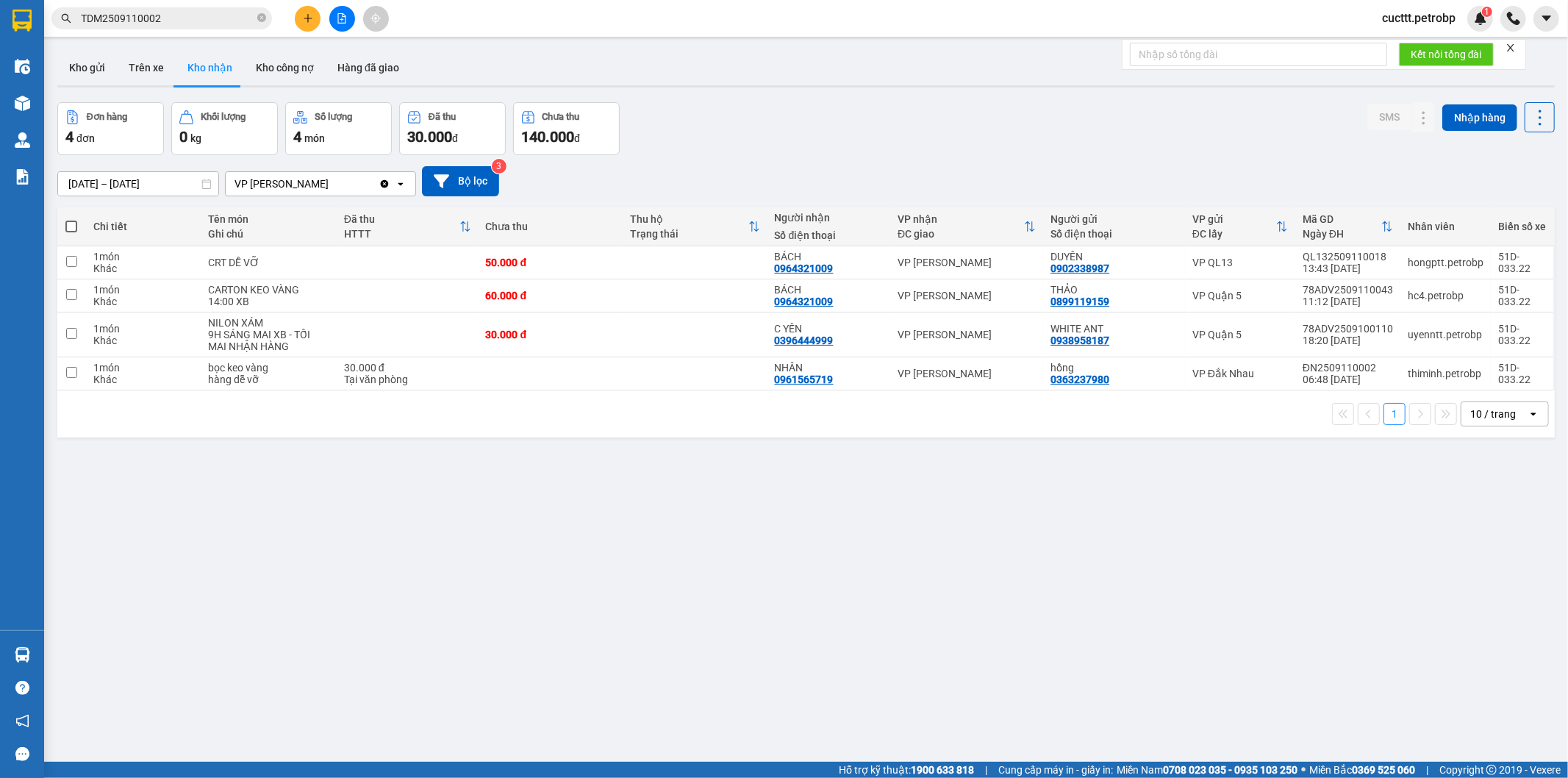
click at [484, 489] on div "ver 1.8.143 Kho gửi Trên xe Kho nhận Kho công nợ Hàng đã giao Đơn hàng 4 đơn Kh…" at bounding box center [806, 433] width 1510 height 778
click at [136, 77] on button "Trên xe" at bounding box center [146, 68] width 59 height 36
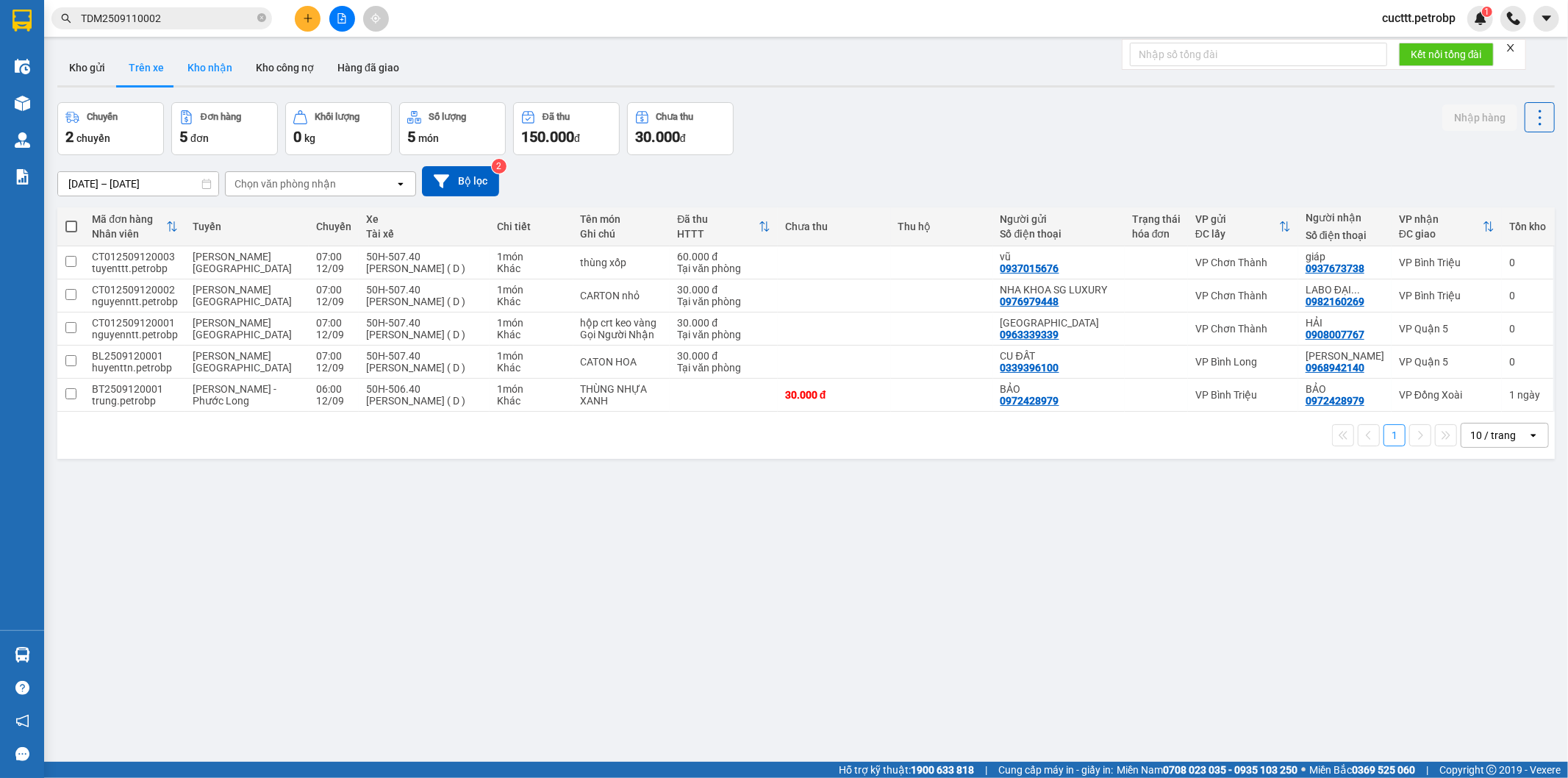
click at [216, 71] on button "Kho nhận" at bounding box center [210, 68] width 68 height 36
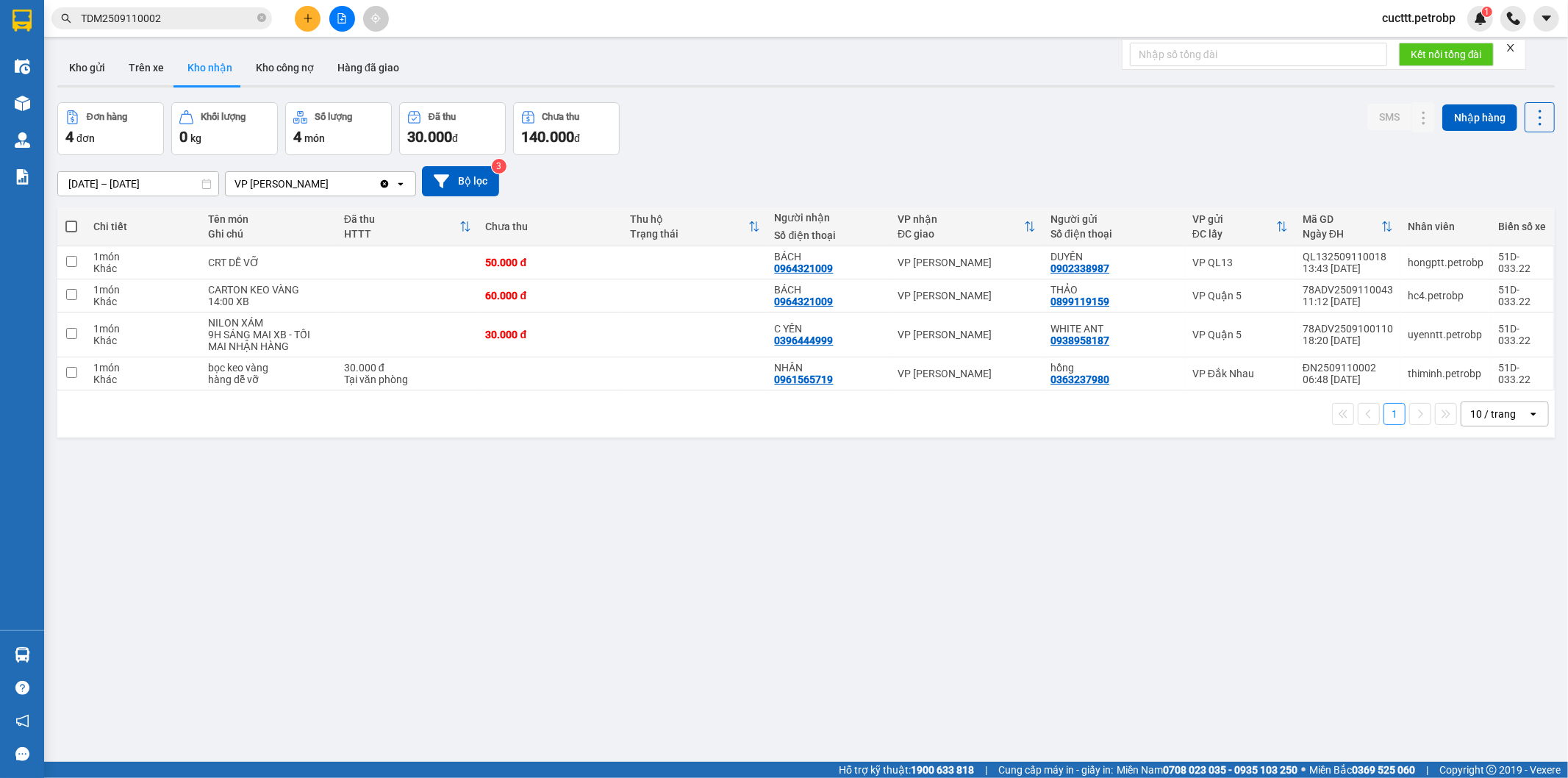
click at [154, 185] on input "[DATE] – [DATE]" at bounding box center [138, 184] width 160 height 23
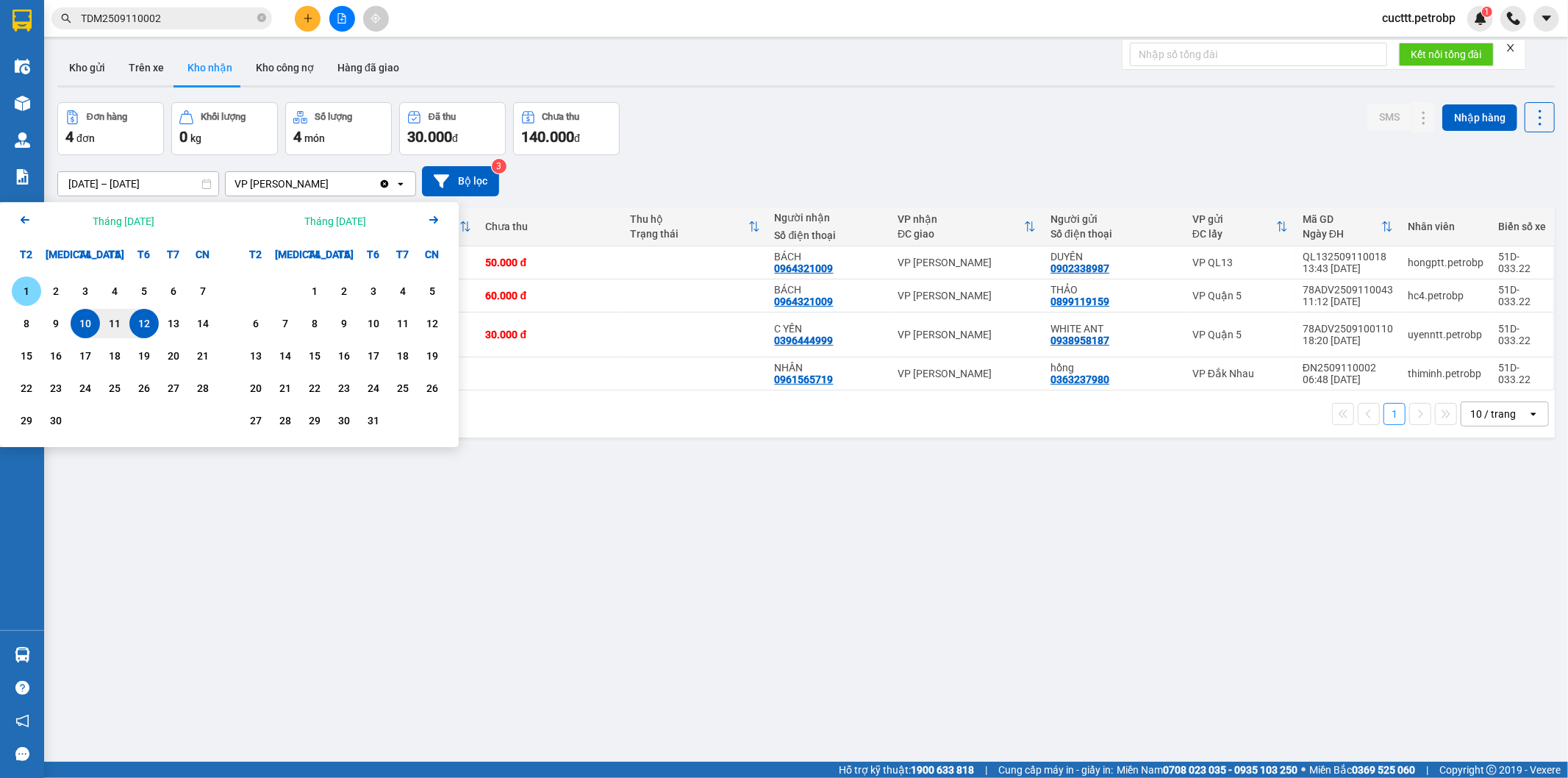
drag, startPoint x: 29, startPoint y: 294, endPoint x: 142, endPoint y: 325, distance: 117.2
click at [30, 294] on div "1" at bounding box center [26, 291] width 21 height 18
click at [154, 325] on div "12" at bounding box center [144, 323] width 29 height 29
type input "[DATE] – [DATE]"
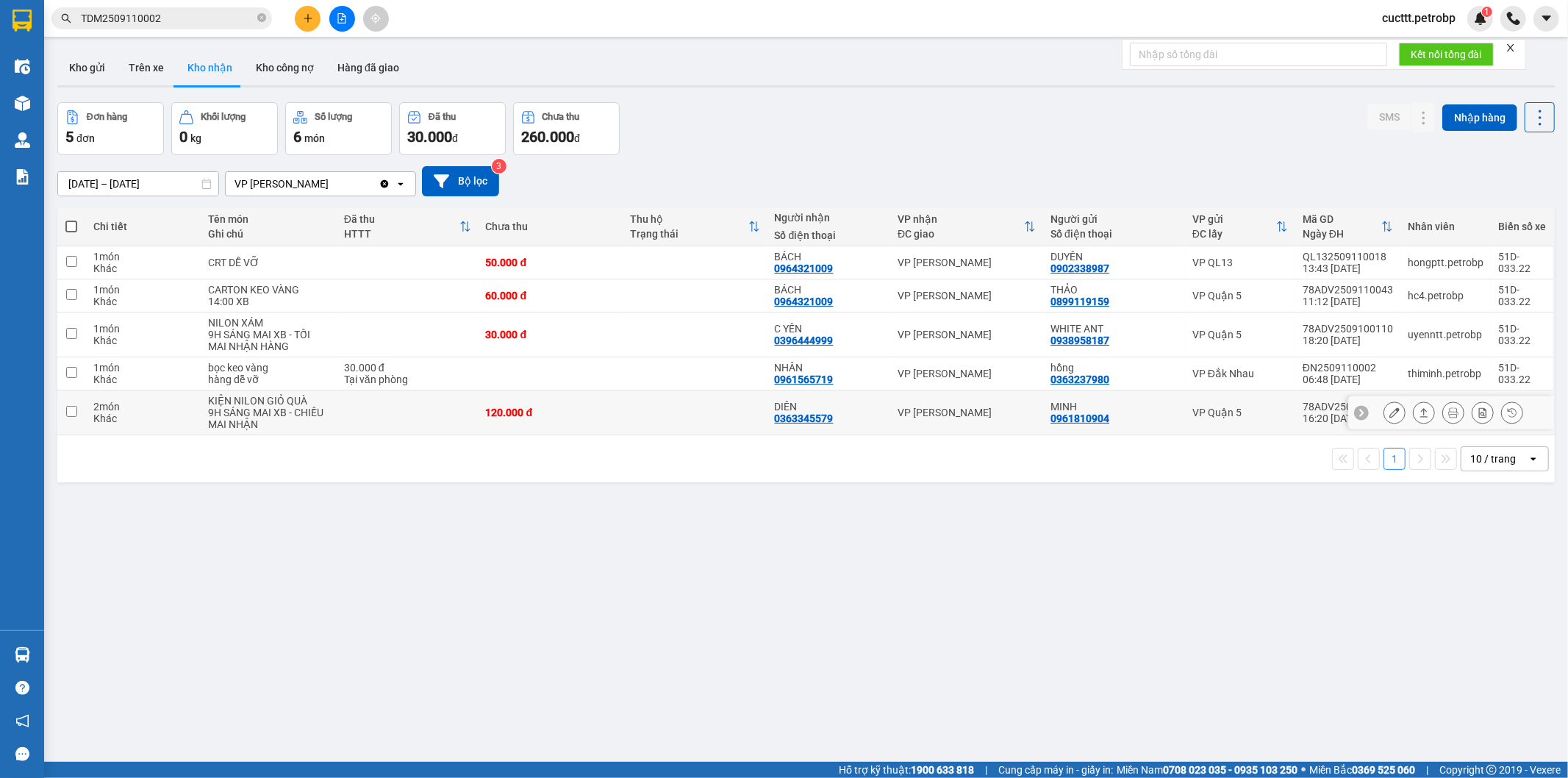
click at [74, 409] on input "checkbox" at bounding box center [71, 411] width 11 height 11
checkbox input "true"
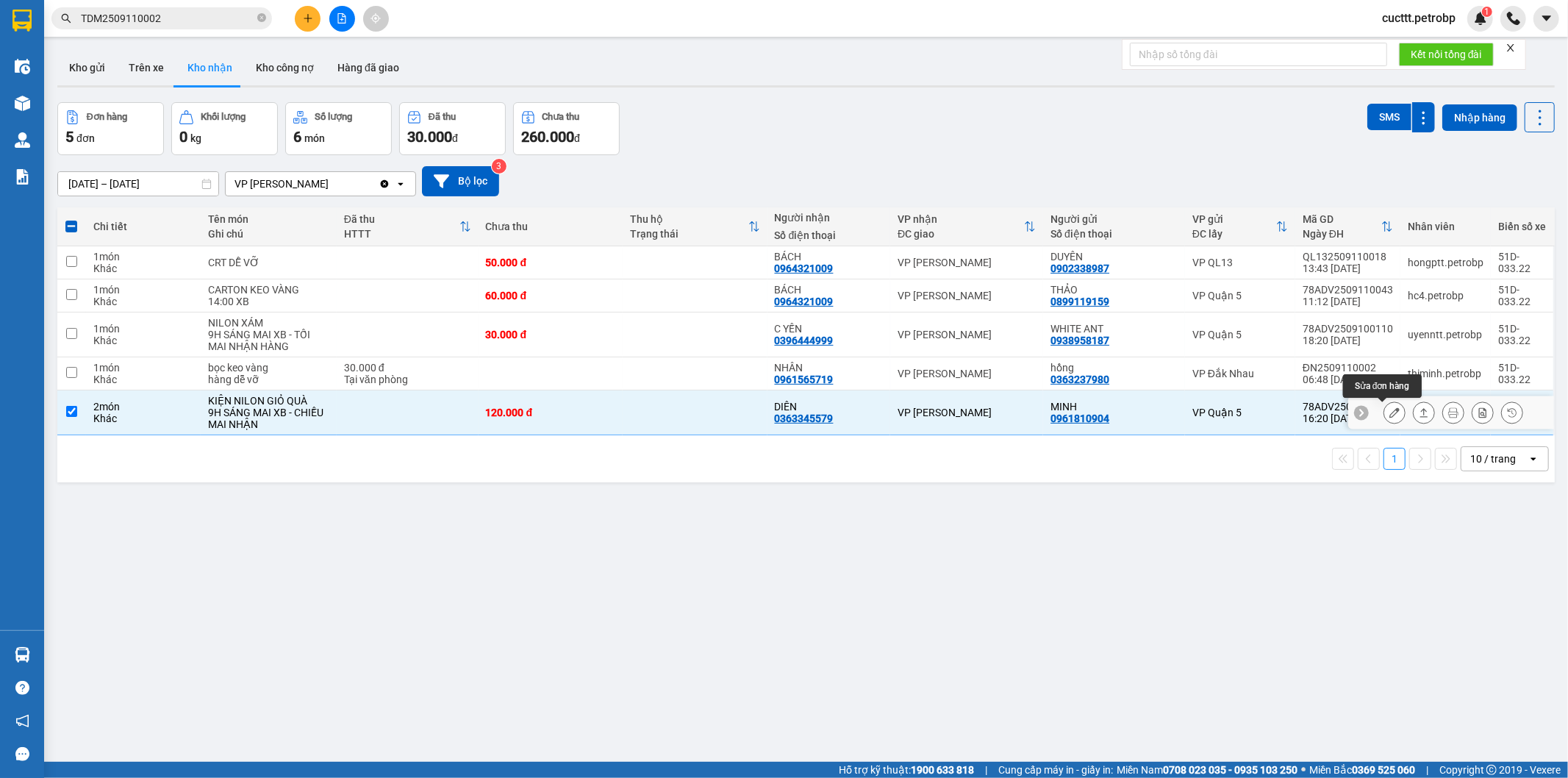
click at [1384, 420] on button at bounding box center [1394, 412] width 21 height 26
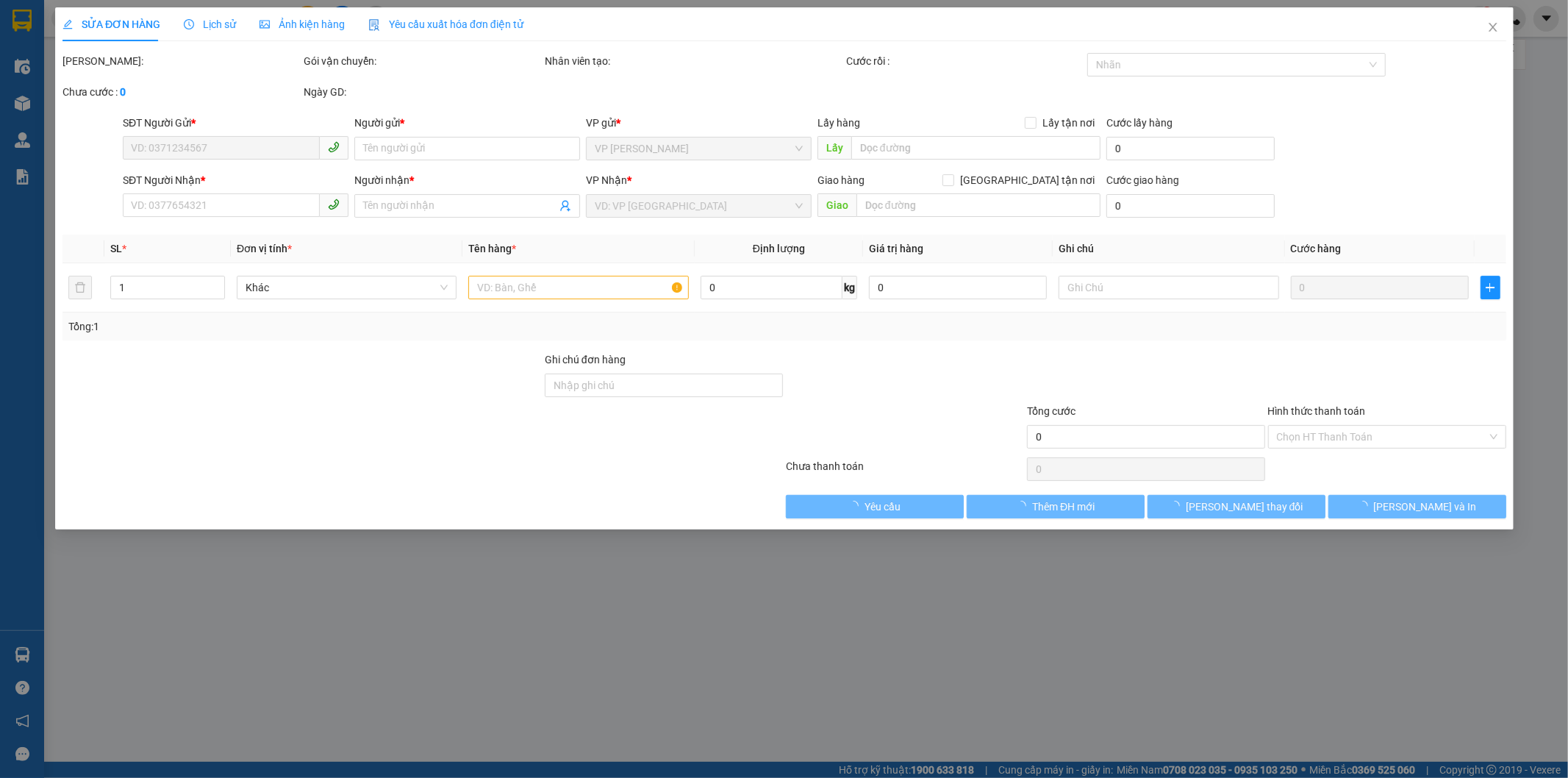
type input "0961810904"
type input "MINH"
type input "0363345579"
type input "DIÊN"
type input "120.000"
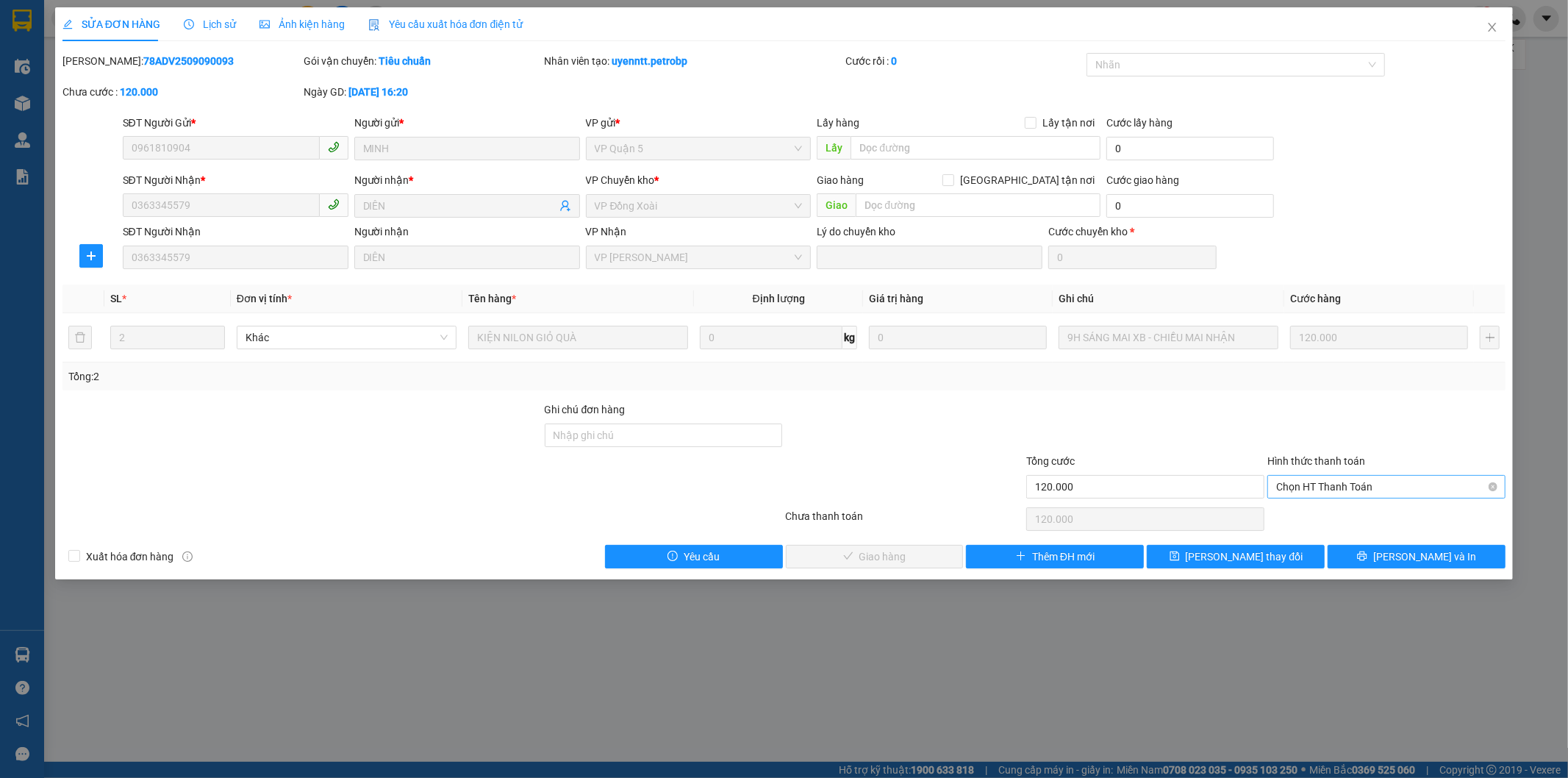
click at [1365, 491] on span "Chọn HT Thanh Toán" at bounding box center [1387, 487] width 221 height 22
click at [1327, 512] on div "Tại văn phòng" at bounding box center [1387, 516] width 221 height 16
type input "0"
click at [901, 564] on span "[PERSON_NAME] và Giao hàng" at bounding box center [884, 556] width 141 height 16
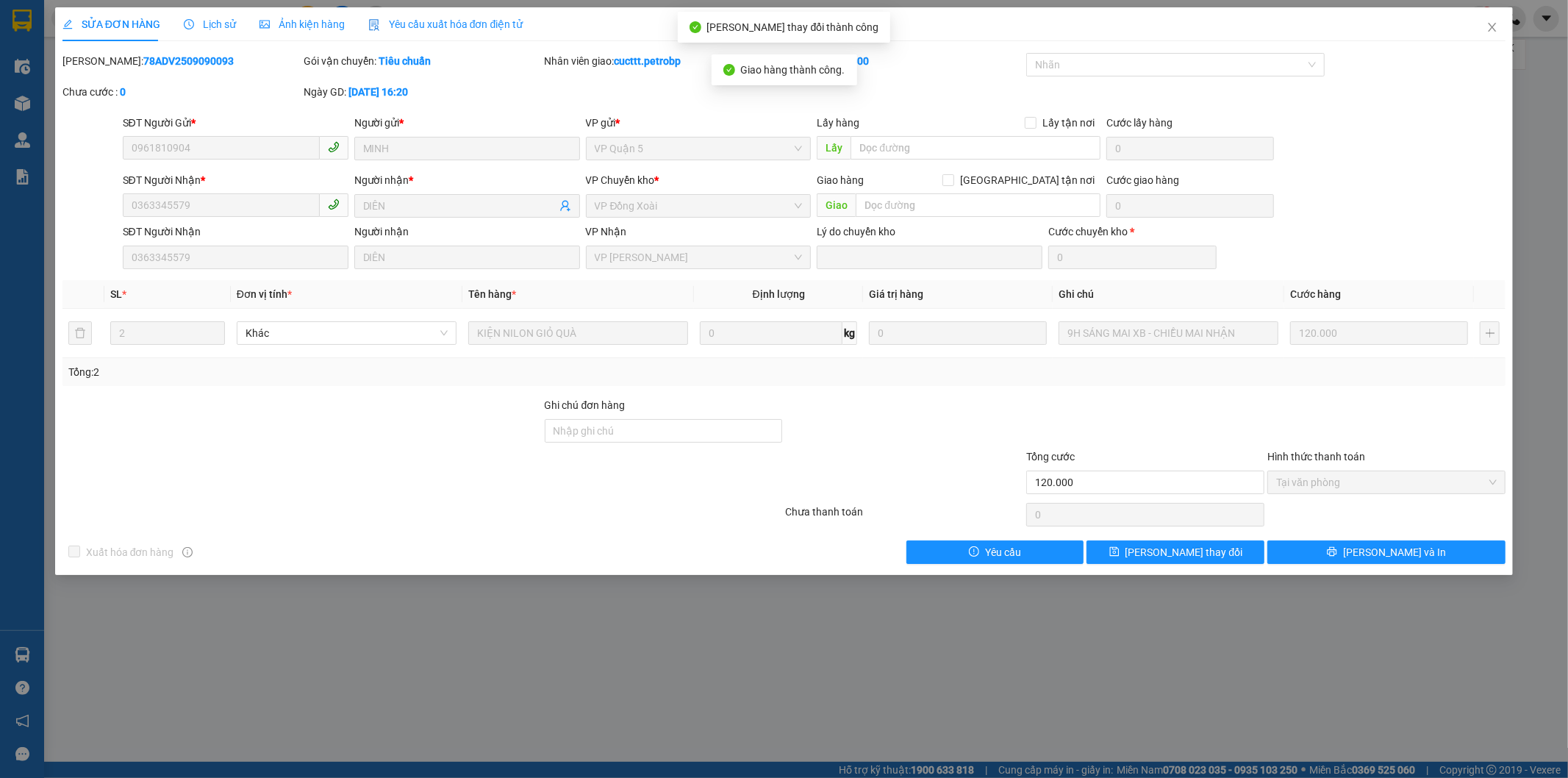
drag, startPoint x: 190, startPoint y: 62, endPoint x: 98, endPoint y: 59, distance: 92.0
click at [143, 59] on b "78ADV2509090093" at bounding box center [188, 60] width 91 height 12
copy b "78ADV2509090093"
click at [899, 647] on div "SỬA ĐƠN HÀNG Lịch sử Ảnh kiện hàng Yêu cầu xuất hóa đơn điện tử Total Paid Fee …" at bounding box center [784, 389] width 1568 height 778
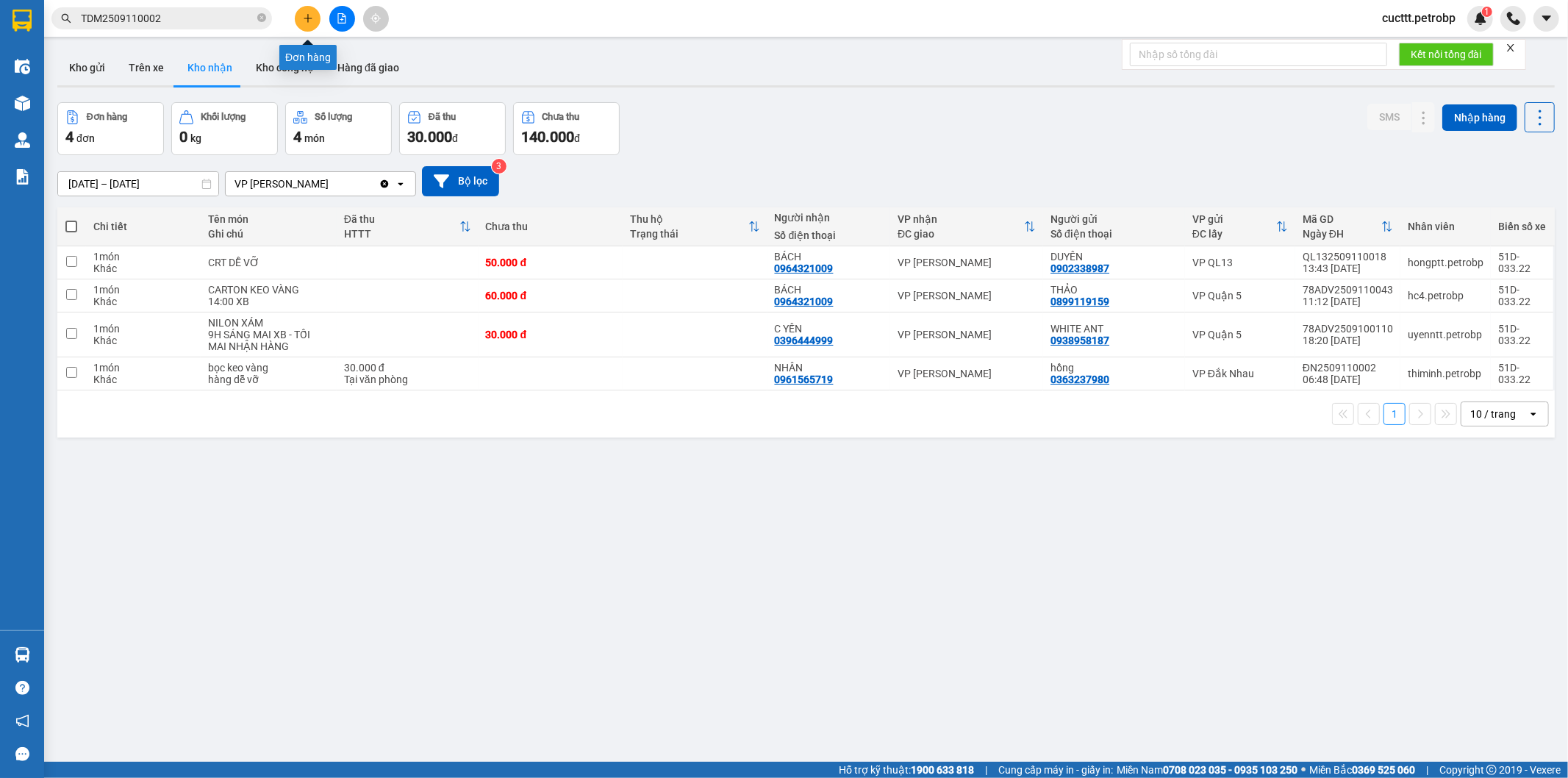
click at [308, 19] on icon "plus" at bounding box center [308, 18] width 10 height 10
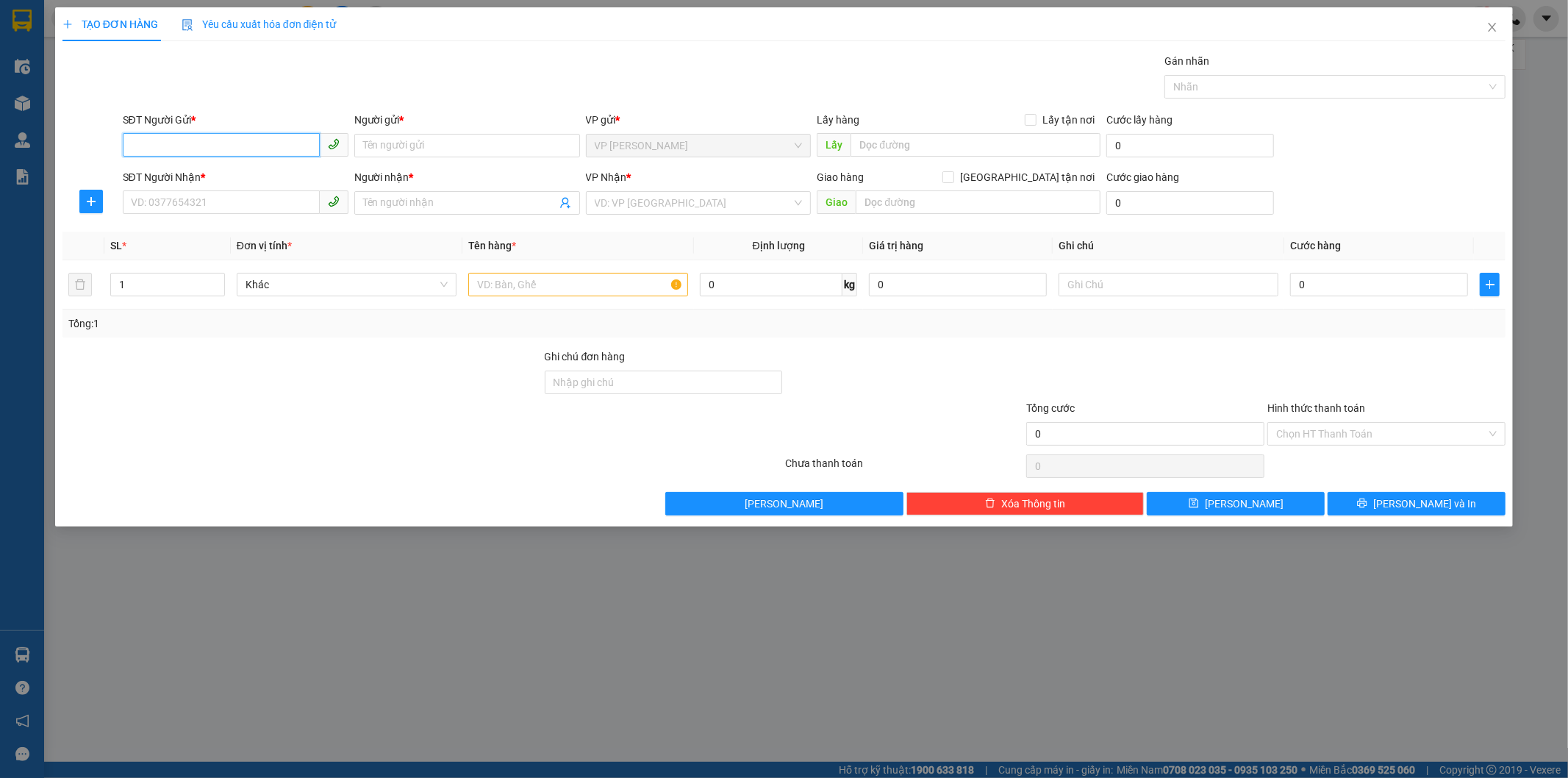
click at [241, 138] on input "SĐT Người Gửi *" at bounding box center [221, 145] width 197 height 23
click at [199, 174] on div "0969223806 - PHƯƠNG" at bounding box center [236, 174] width 208 height 16
type input "0969223806"
type input "PHƯƠNG"
type input "0395998688"
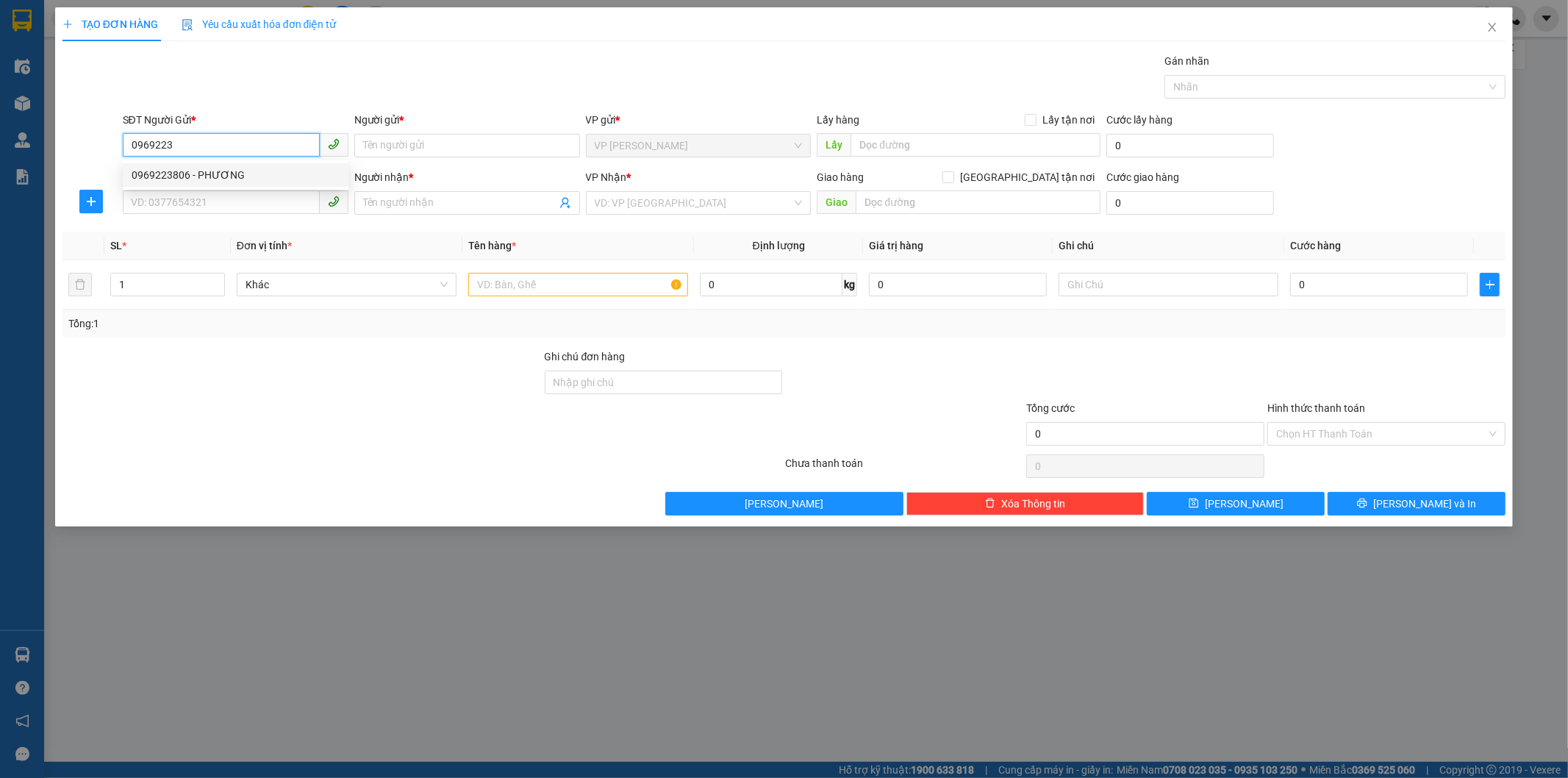
type input "TRƯỜNG"
type input "30.000"
type input "0969223806"
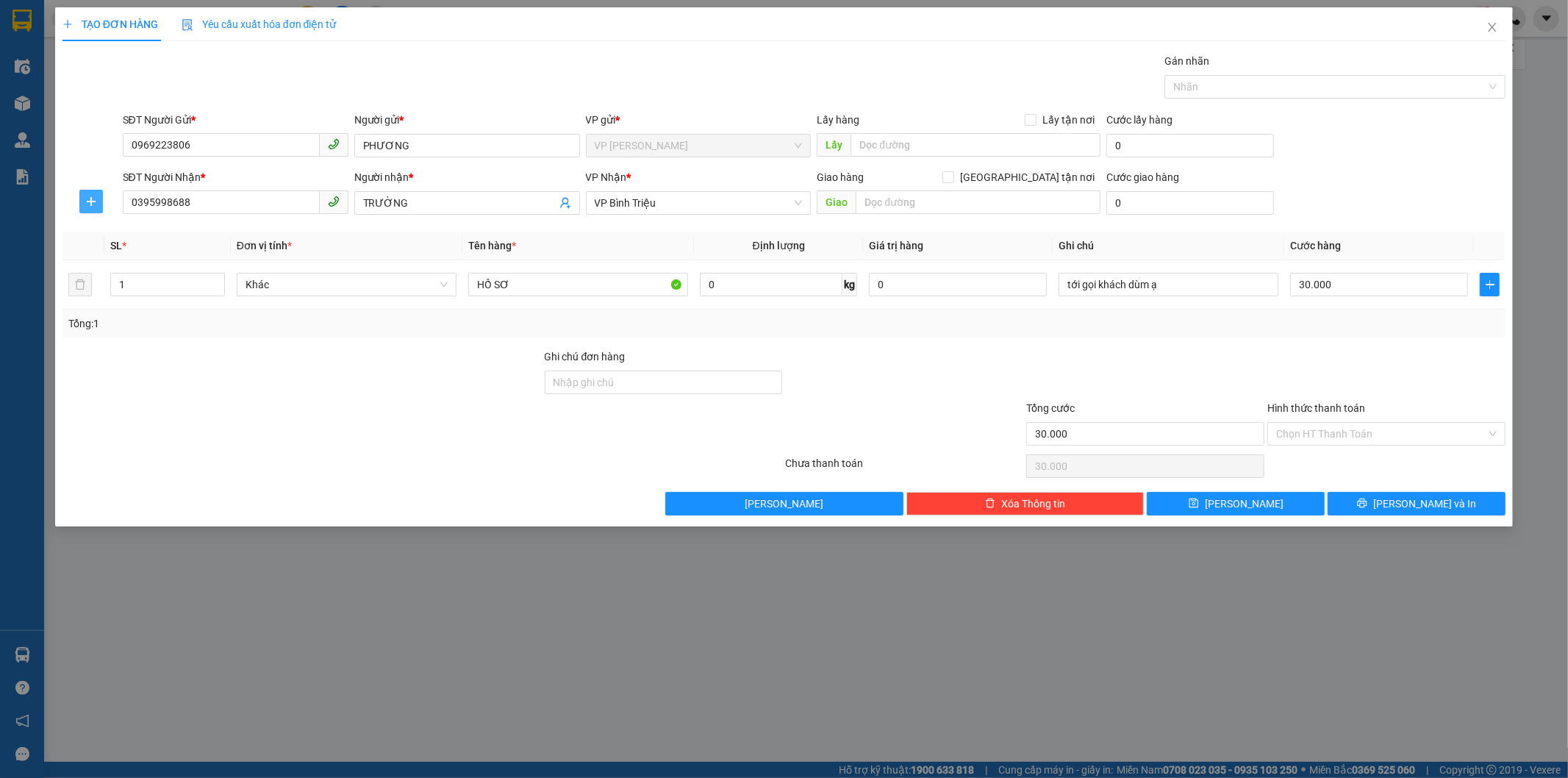
click at [83, 196] on span "plus" at bounding box center [91, 201] width 22 height 12
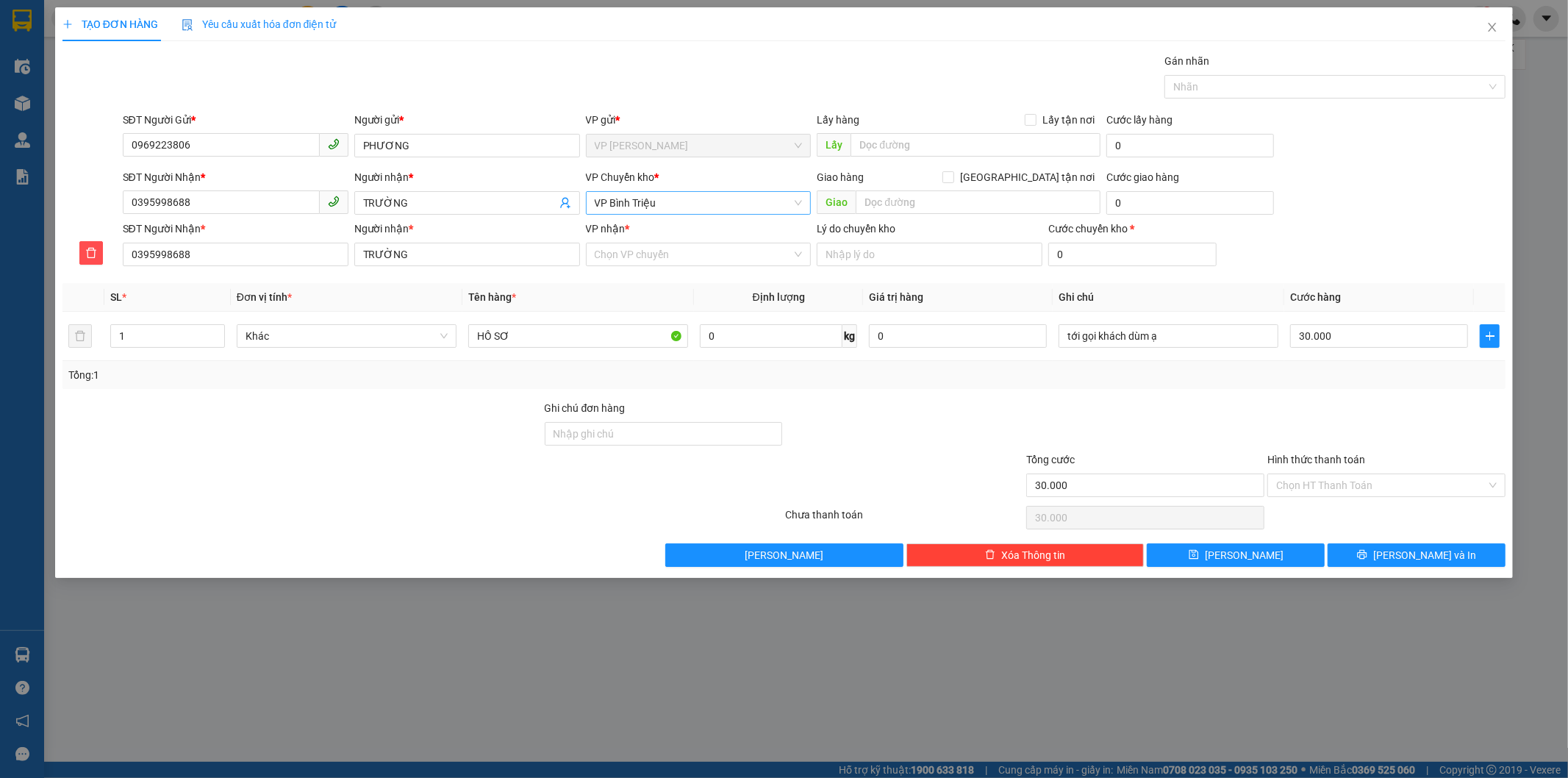
click at [802, 207] on span "VP Bình Triệu" at bounding box center [698, 203] width 208 height 22
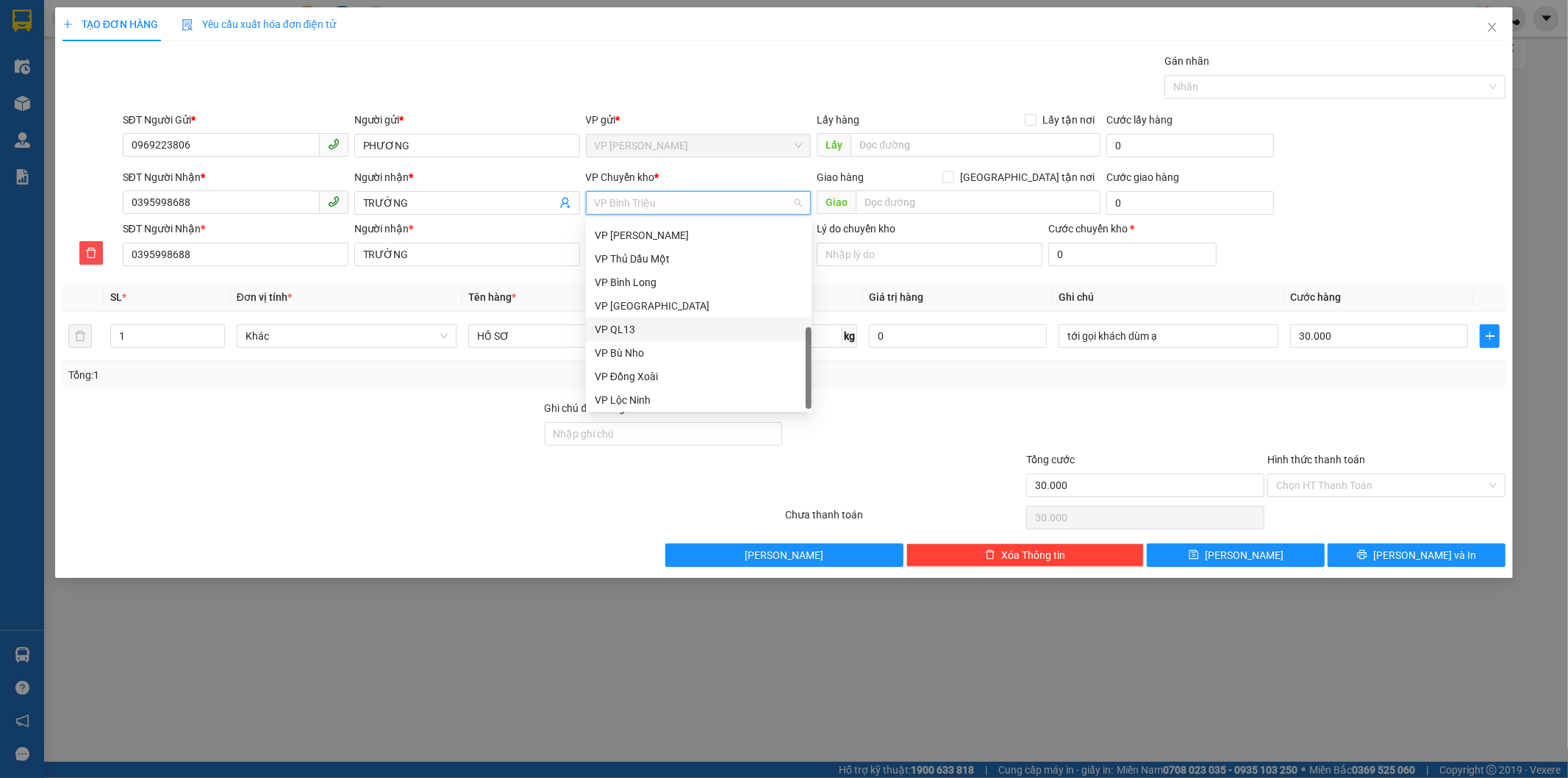
scroll to position [353, 0]
click at [666, 347] on div "VP Đồng Xoài" at bounding box center [698, 349] width 208 height 16
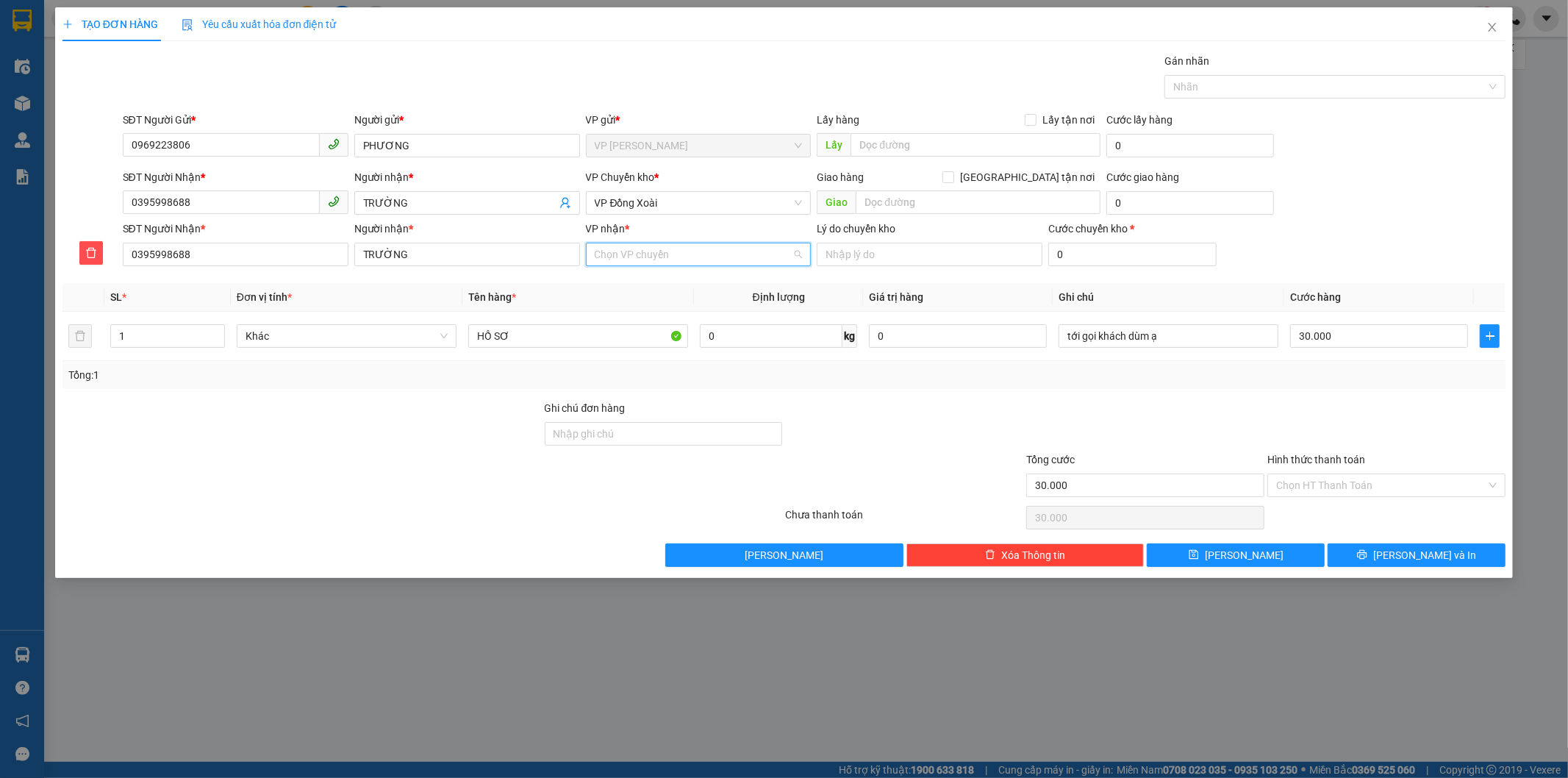
click at [705, 252] on input "VP nhận *" at bounding box center [693, 254] width 198 height 22
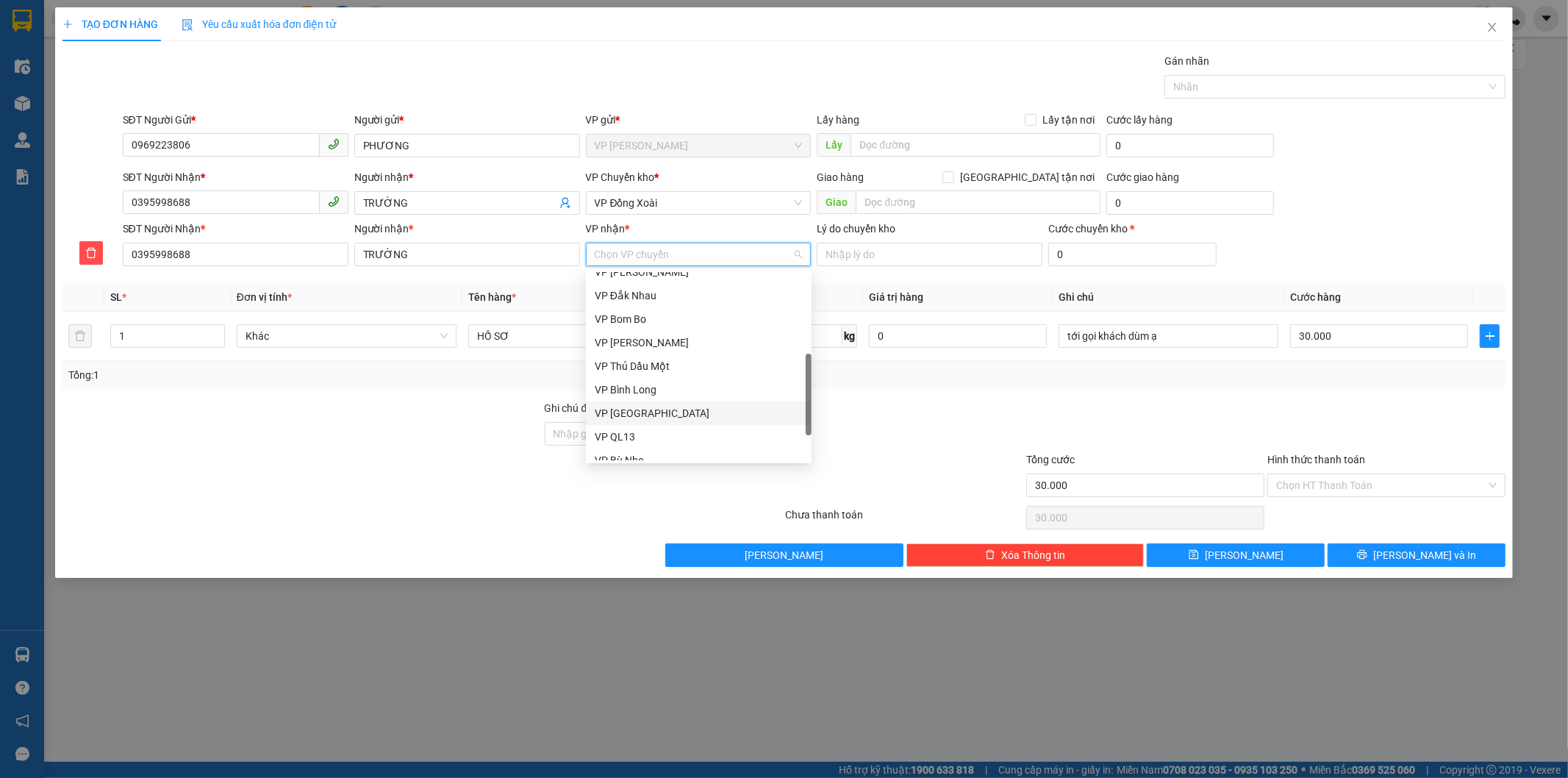
scroll to position [108, 0]
click at [643, 339] on div "VP Bình Triệu" at bounding box center [698, 341] width 208 height 16
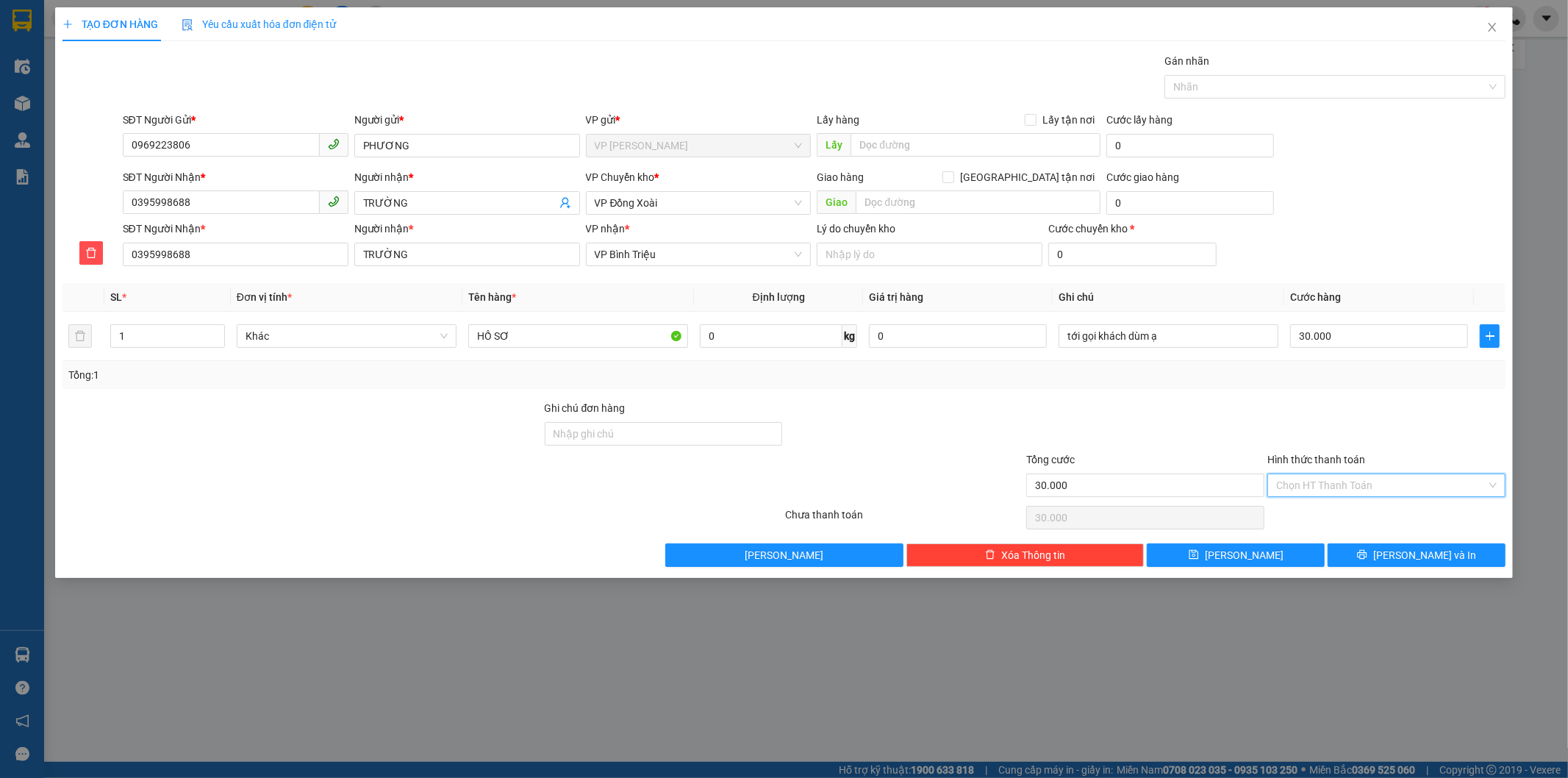
click at [1334, 486] on input "Hình thức thanh toán" at bounding box center [1381, 485] width 210 height 22
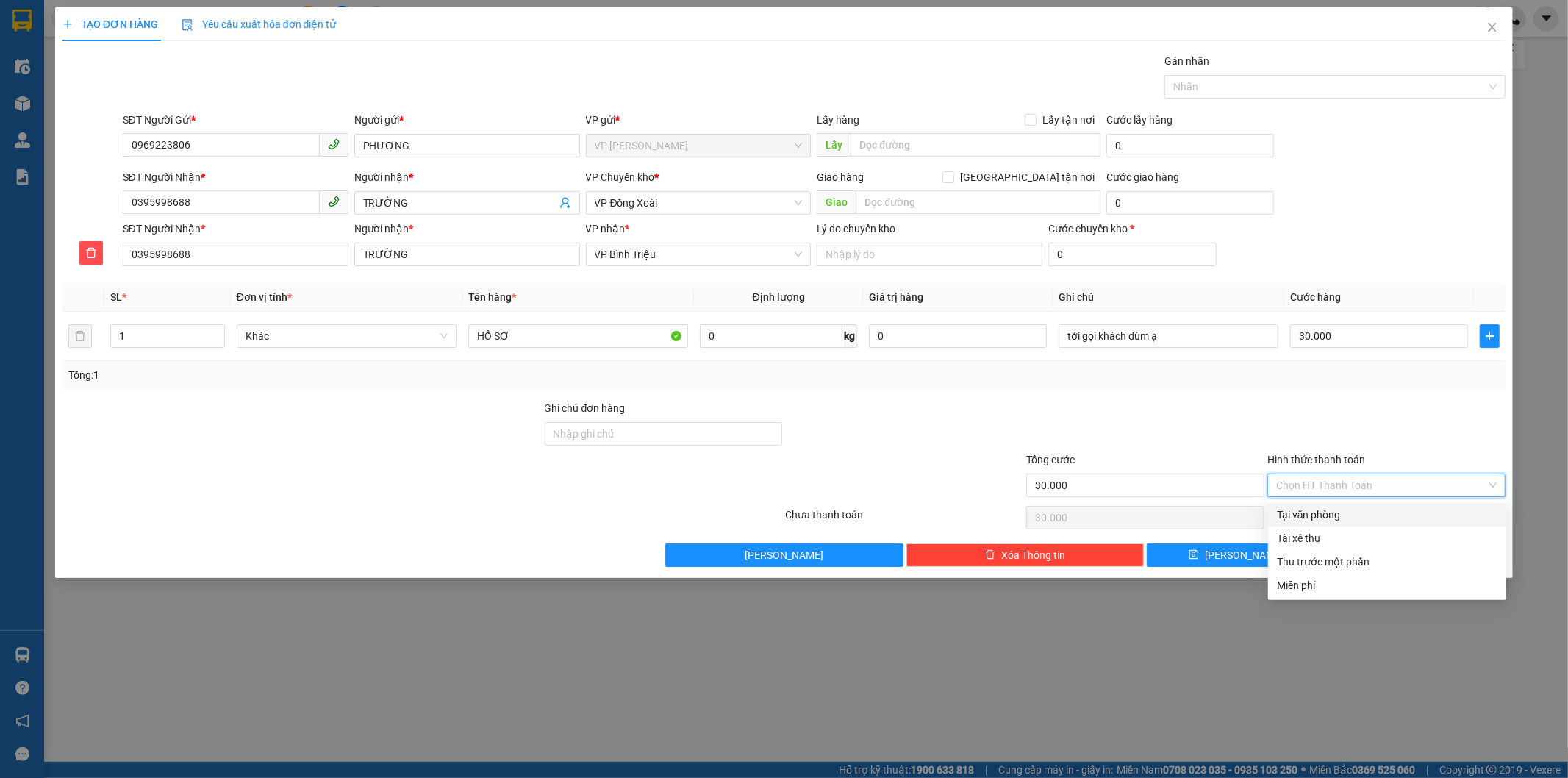
click at [1310, 512] on div "Tại văn phòng" at bounding box center [1387, 515] width 221 height 16
type input "0"
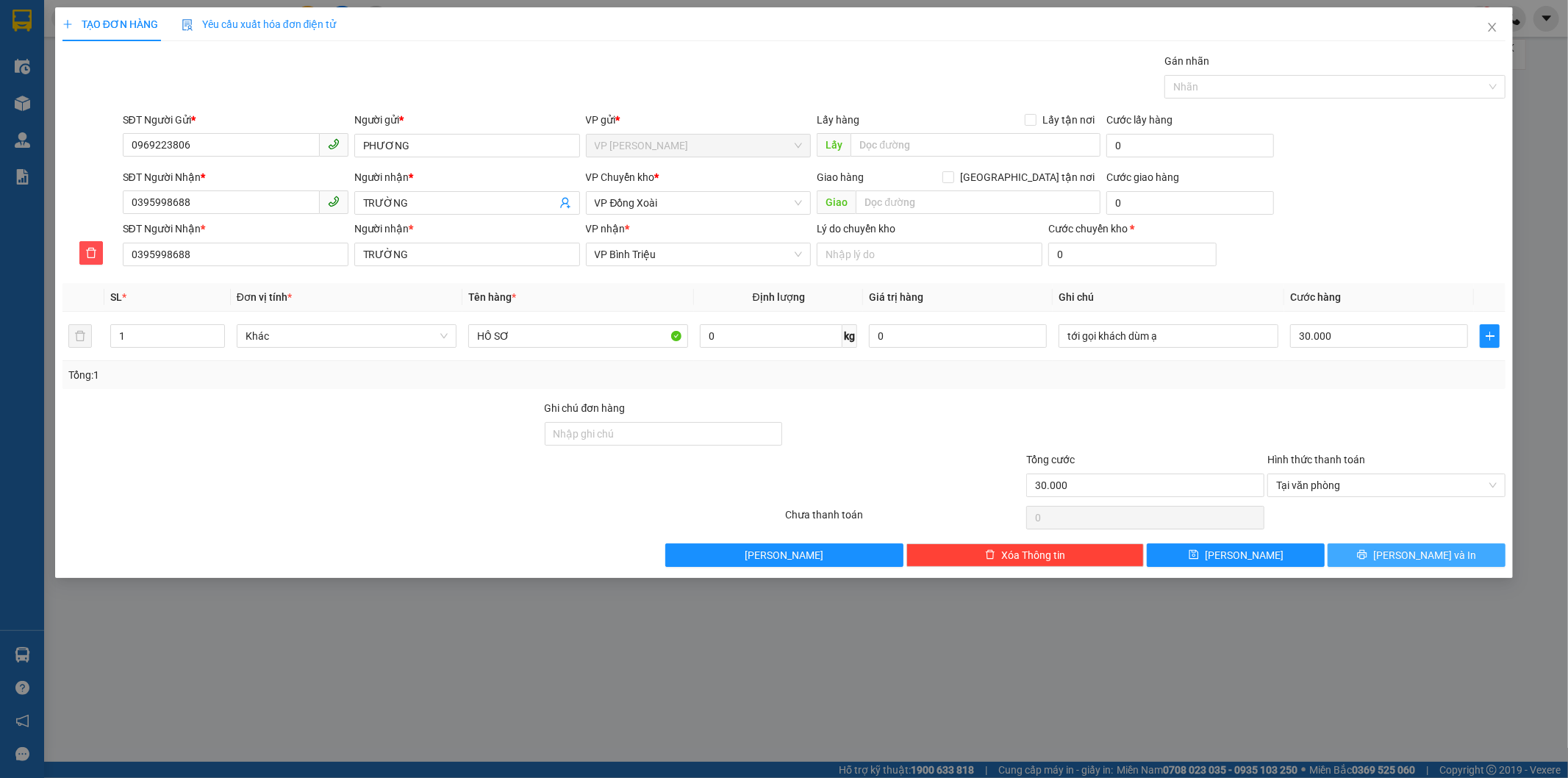
click at [1426, 561] on span "[PERSON_NAME] và In" at bounding box center [1425, 555] width 103 height 16
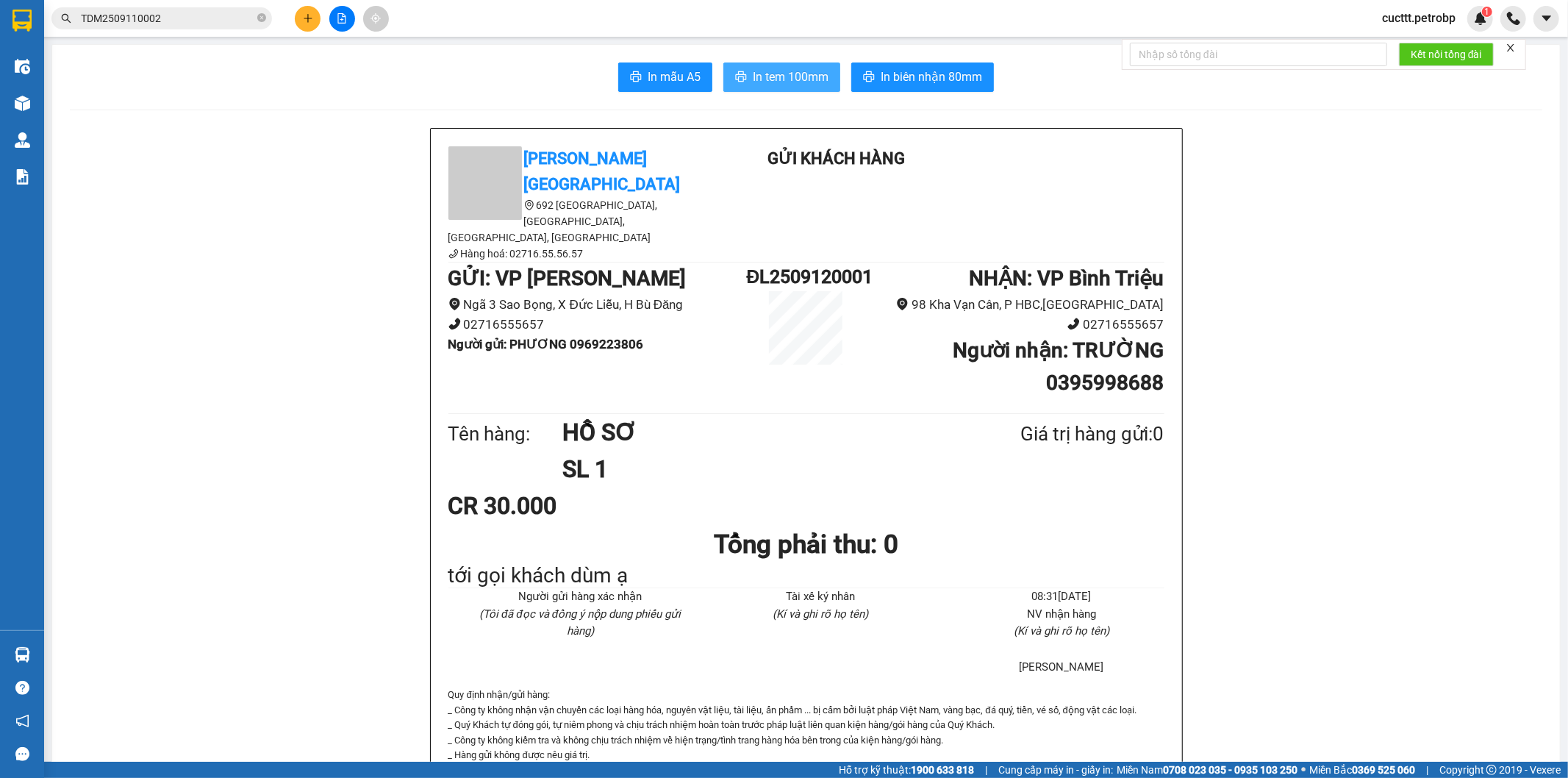
click at [809, 63] on button "In tem 100mm" at bounding box center [781, 77] width 117 height 29
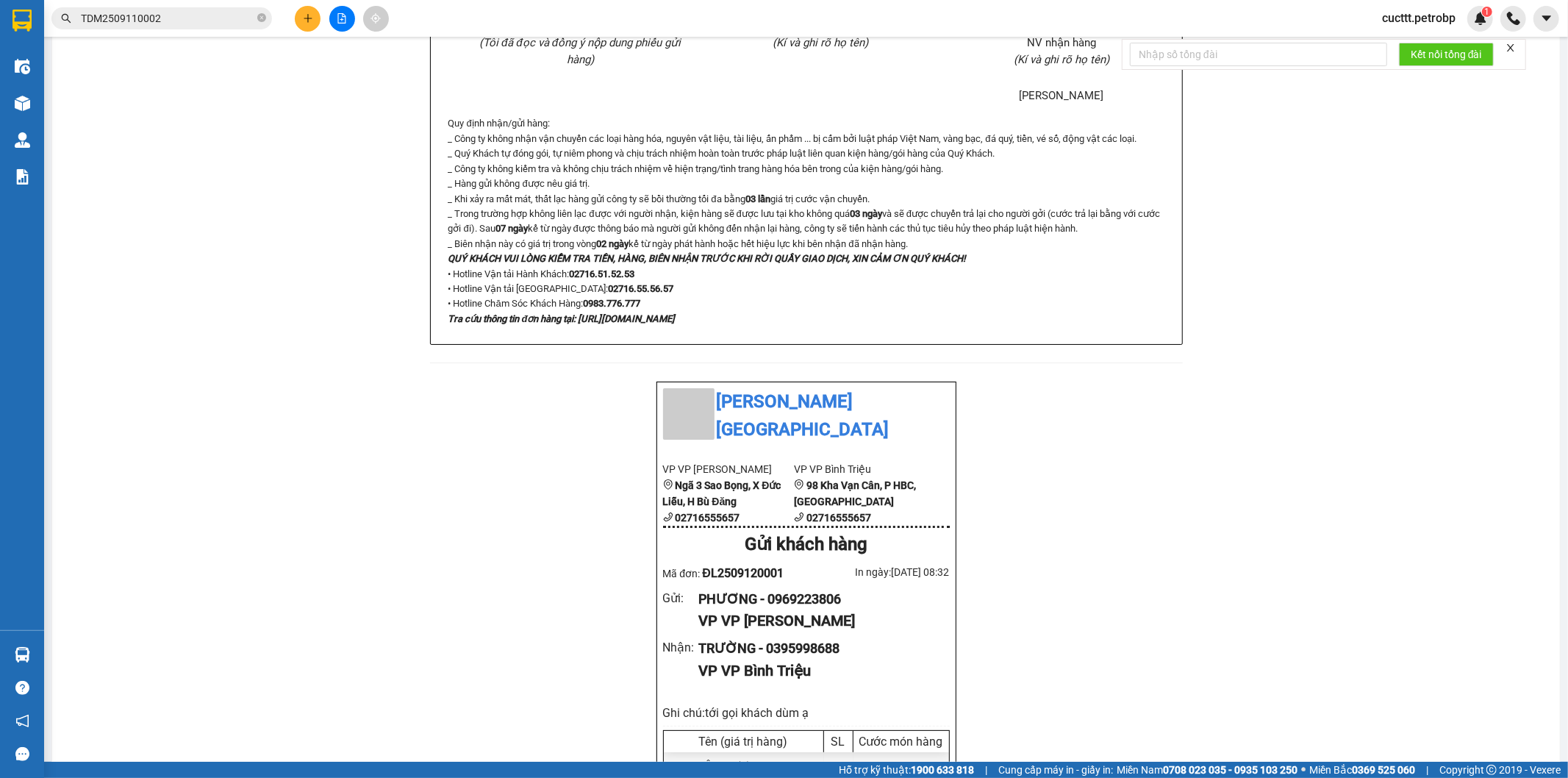
scroll to position [652, 0]
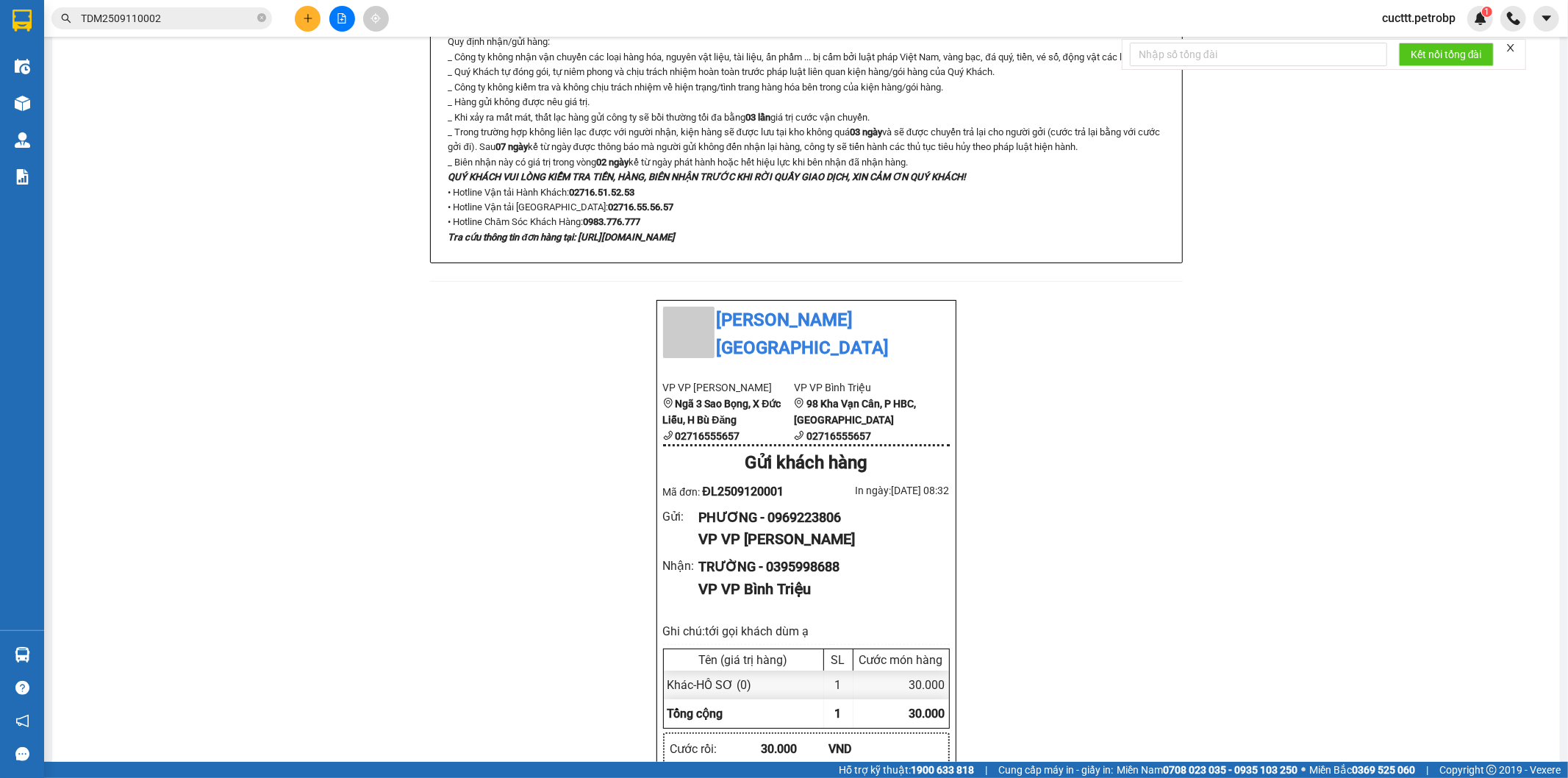
click at [770, 484] on span "ĐL2509120001" at bounding box center [743, 491] width 81 height 14
click at [781, 482] on div "Mã đơn: ĐL2509120001" at bounding box center [735, 491] width 143 height 19
drag, startPoint x: 778, startPoint y: 428, endPoint x: 699, endPoint y: 435, distance: 79.3
click at [702, 484] on span "ĐL2509120001" at bounding box center [743, 491] width 81 height 14
copy span "ĐL2509120001"
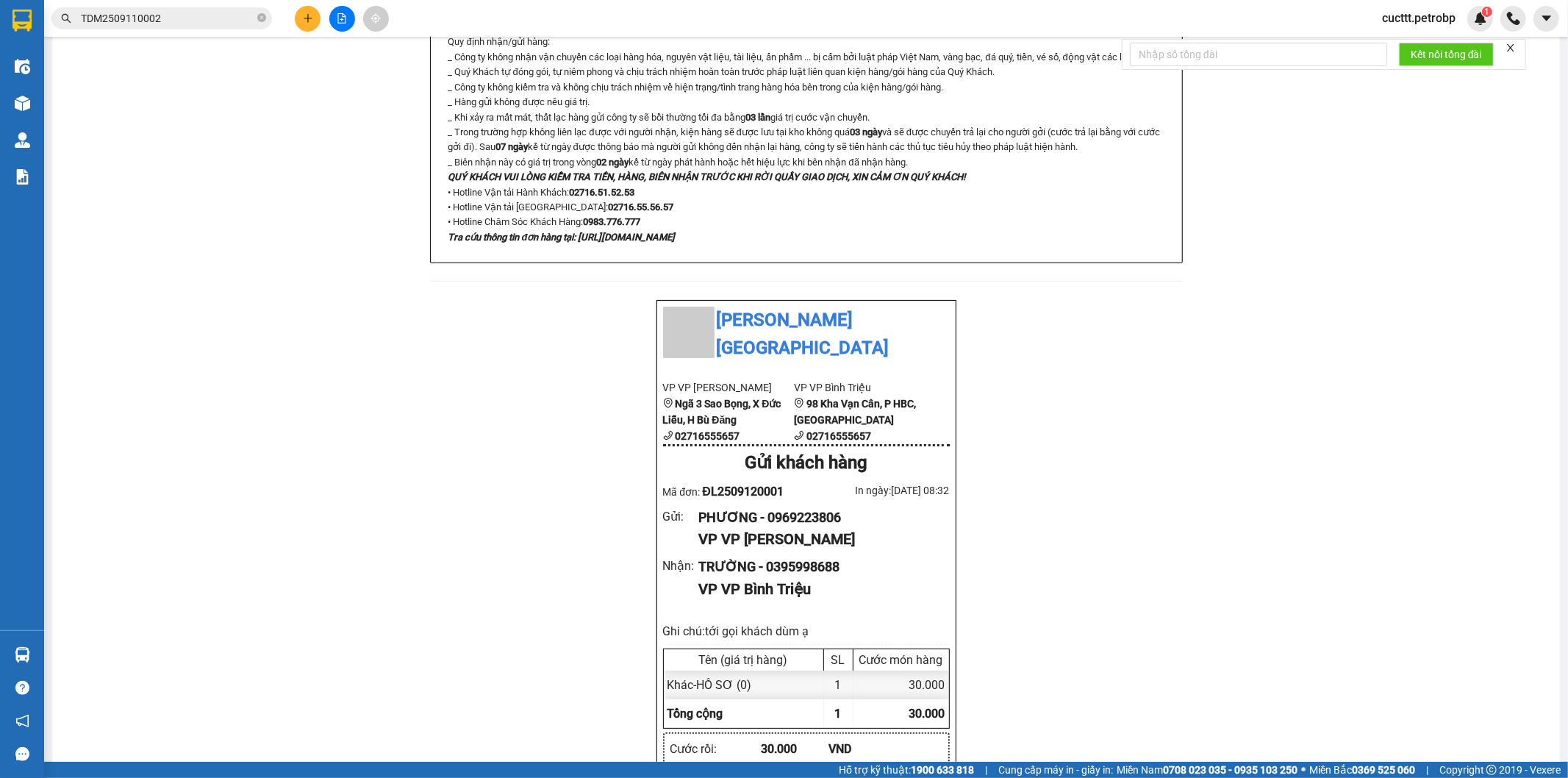
click at [289, 392] on div "Petro [GEOGRAPHIC_DATA] [GEOGRAPHIC_DATA], [GEOGRAPHIC_DATA], [GEOGRAPHIC_DATA]…" at bounding box center [806, 572] width 1473 height 2194
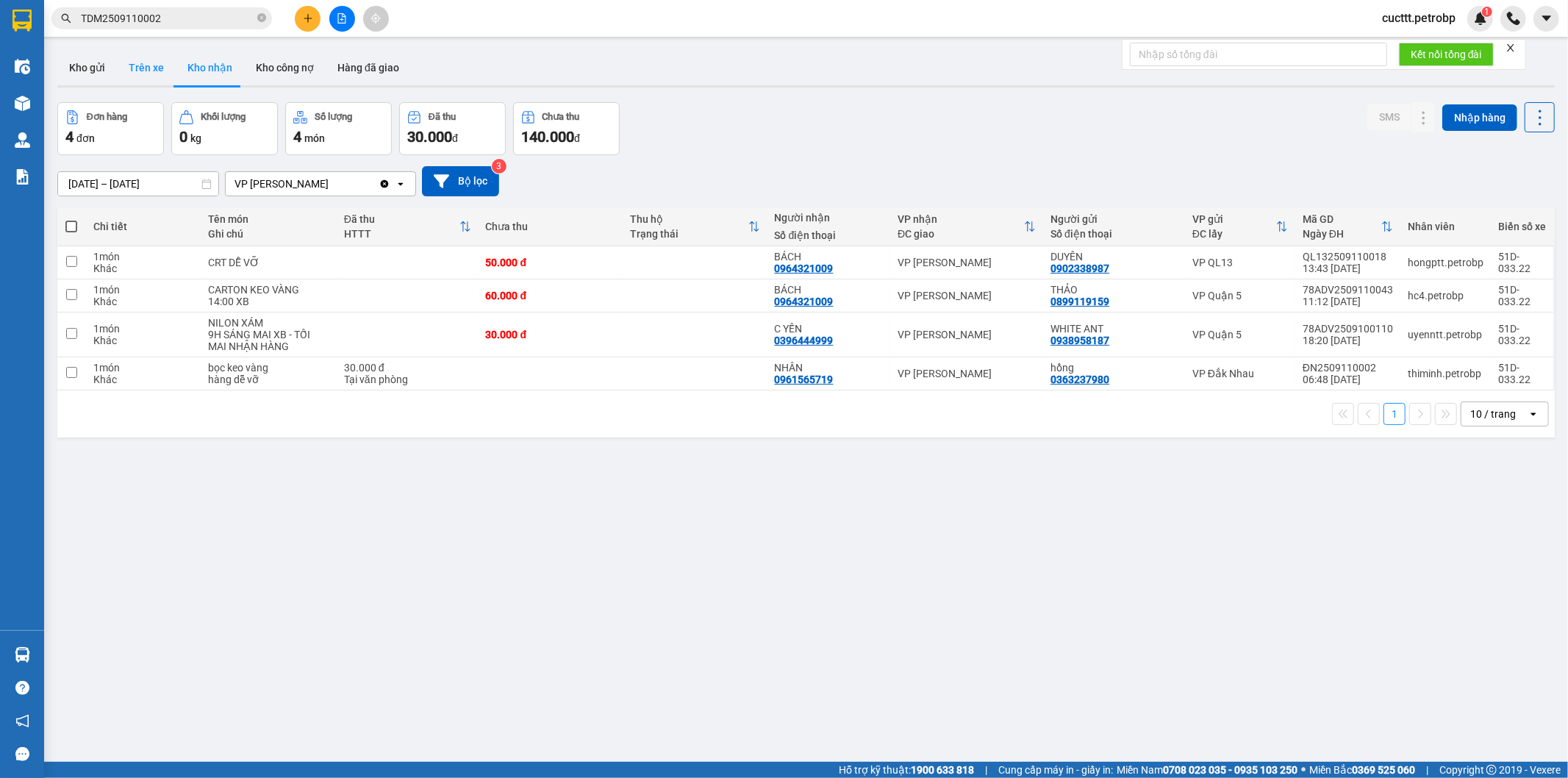
click at [135, 74] on button "Trên xe" at bounding box center [146, 68] width 59 height 36
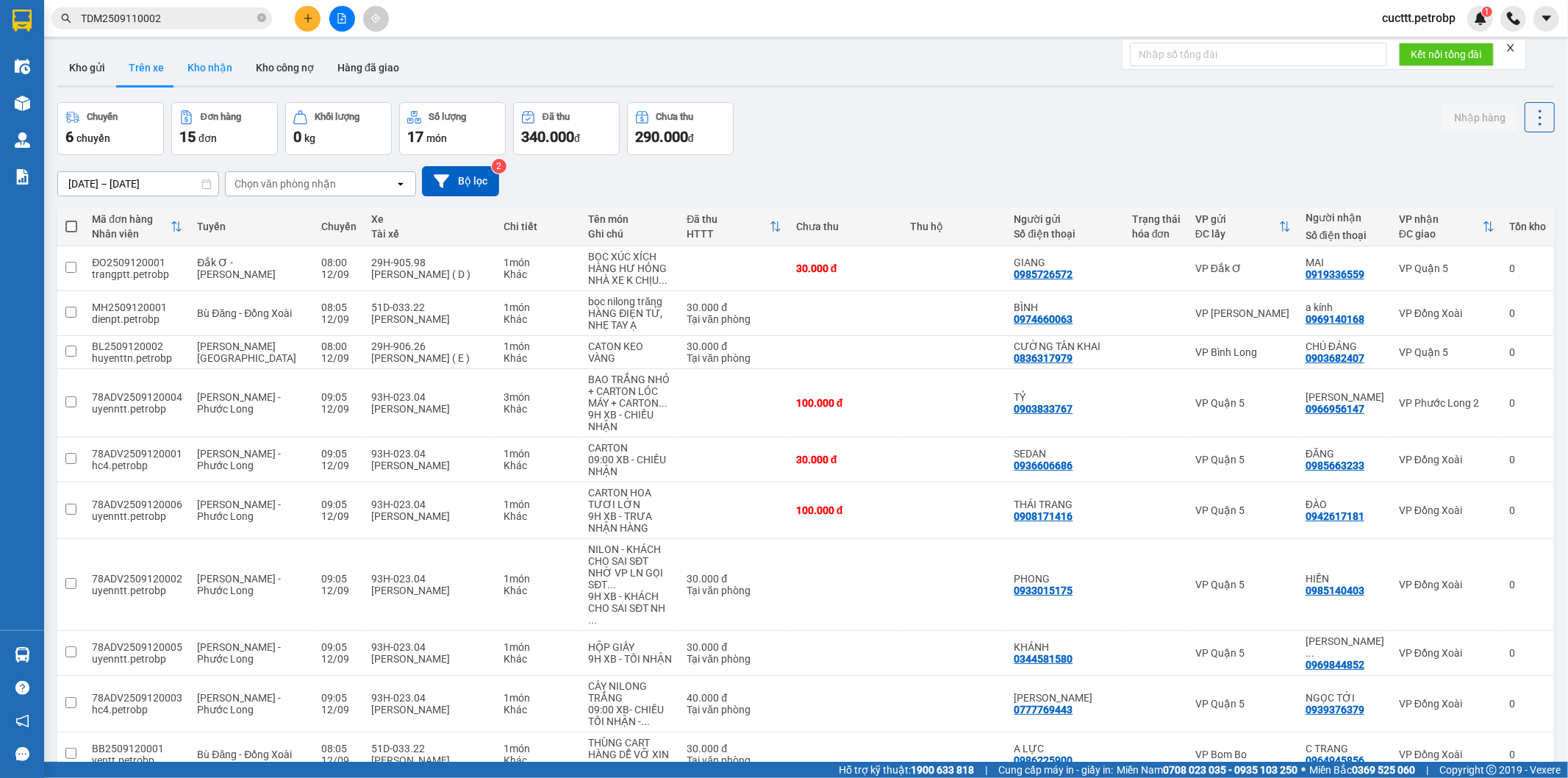
click at [210, 71] on button "Kho nhận" at bounding box center [210, 68] width 68 height 36
type input "[DATE] – [DATE]"
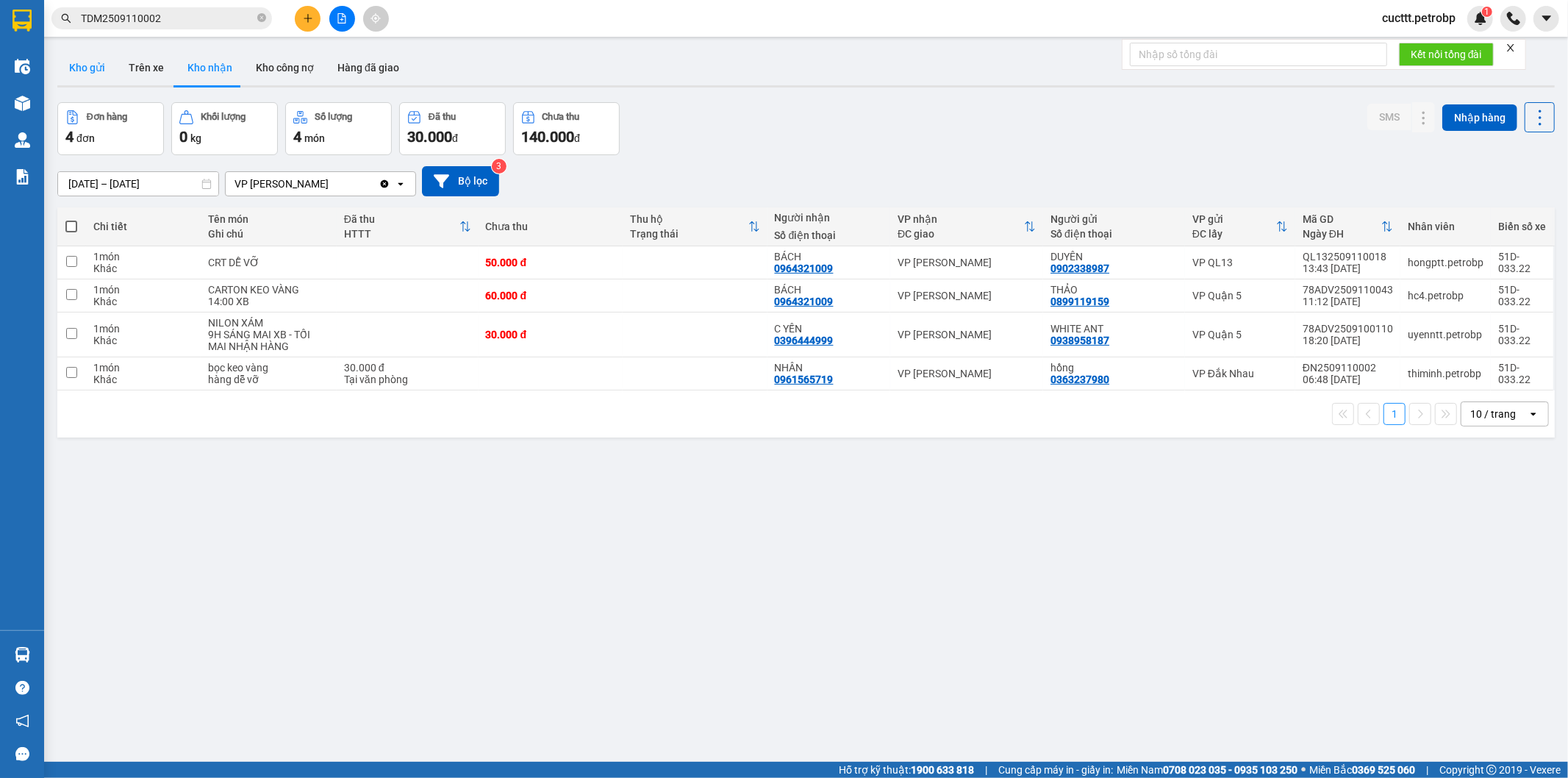
click at [70, 64] on button "Kho gửi" at bounding box center [87, 68] width 60 height 36
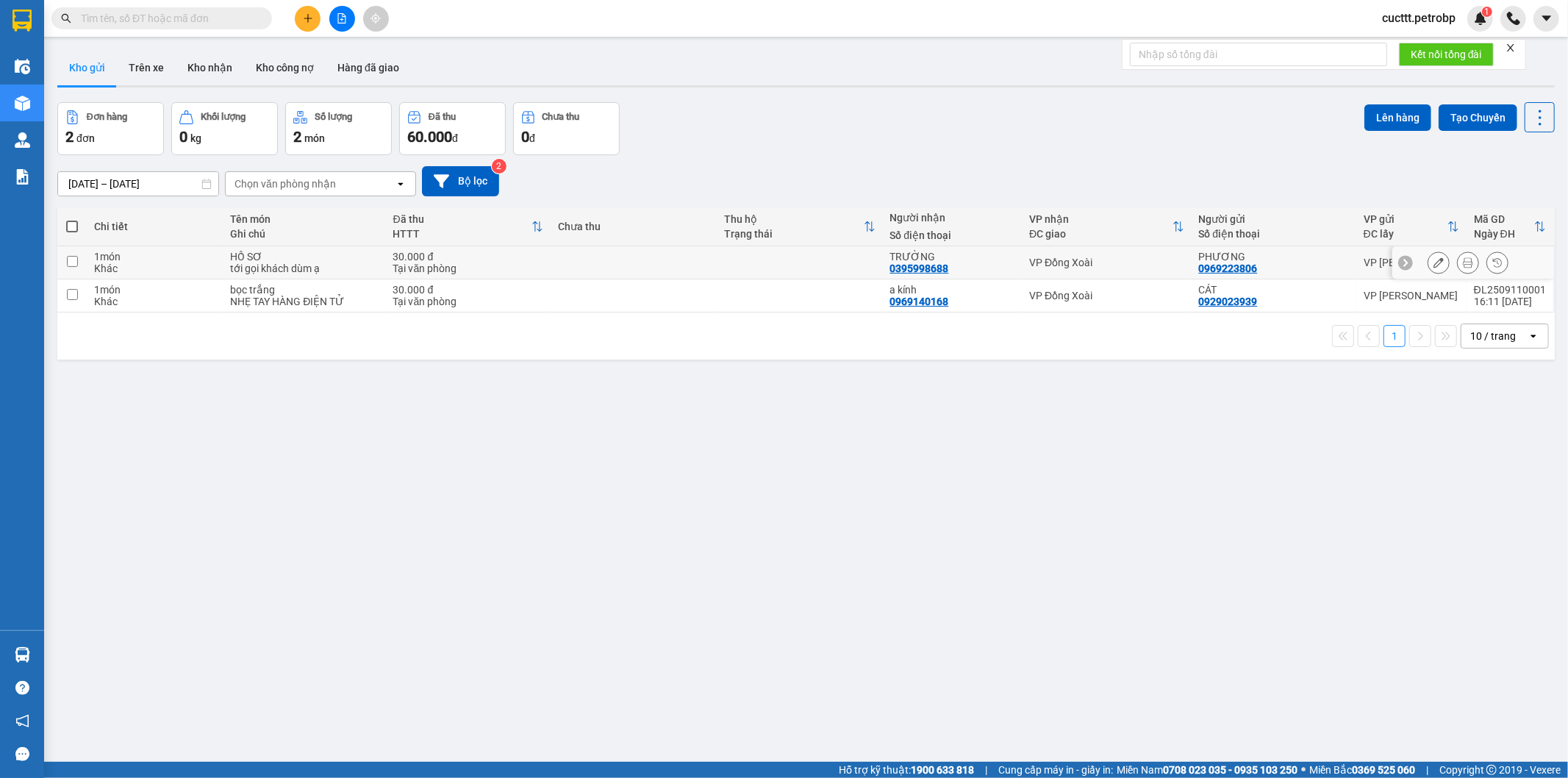
click at [71, 266] on input "checkbox" at bounding box center [72, 261] width 11 height 11
checkbox input "true"
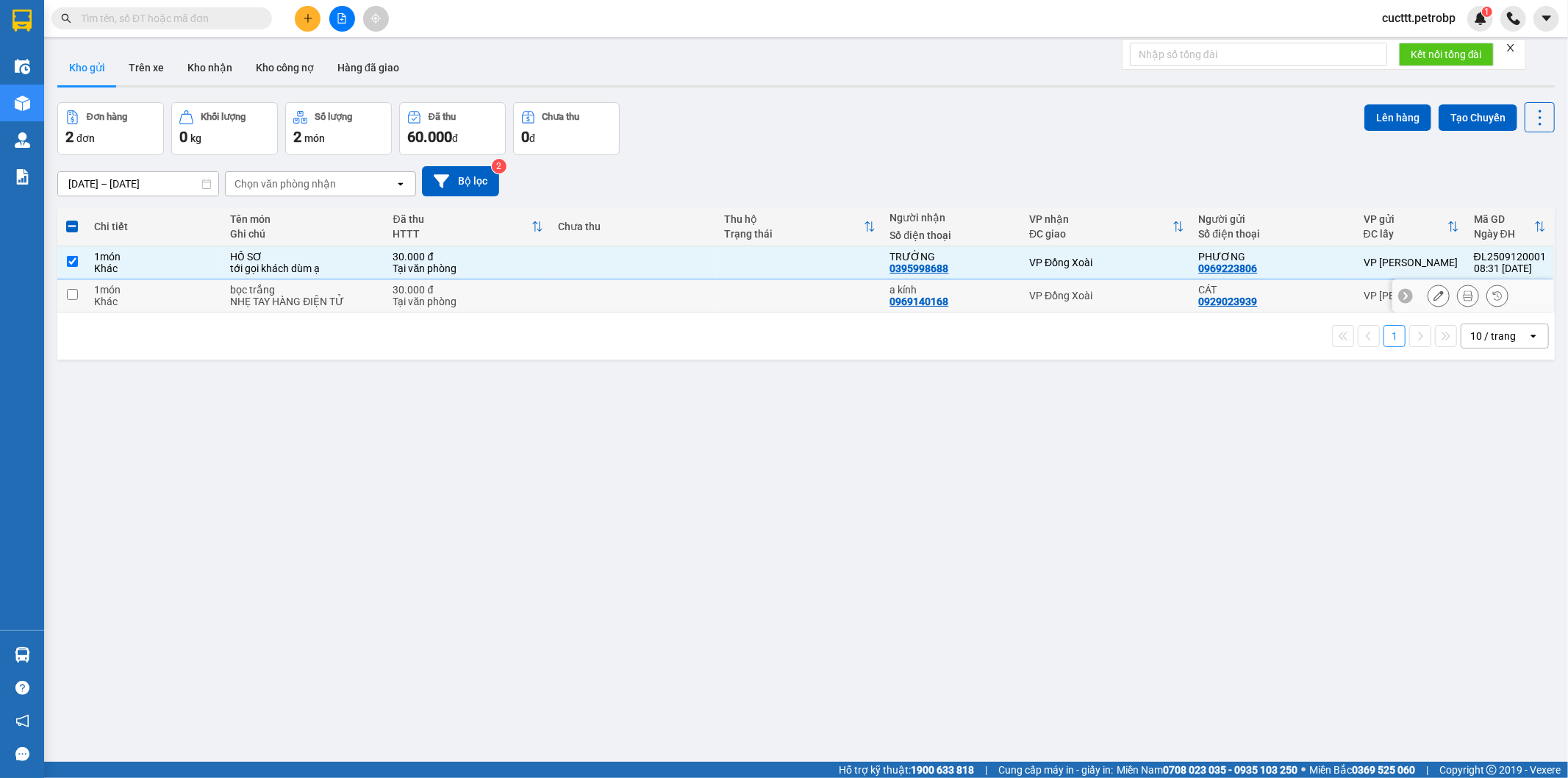
click at [68, 291] on input "checkbox" at bounding box center [72, 294] width 11 height 11
checkbox input "true"
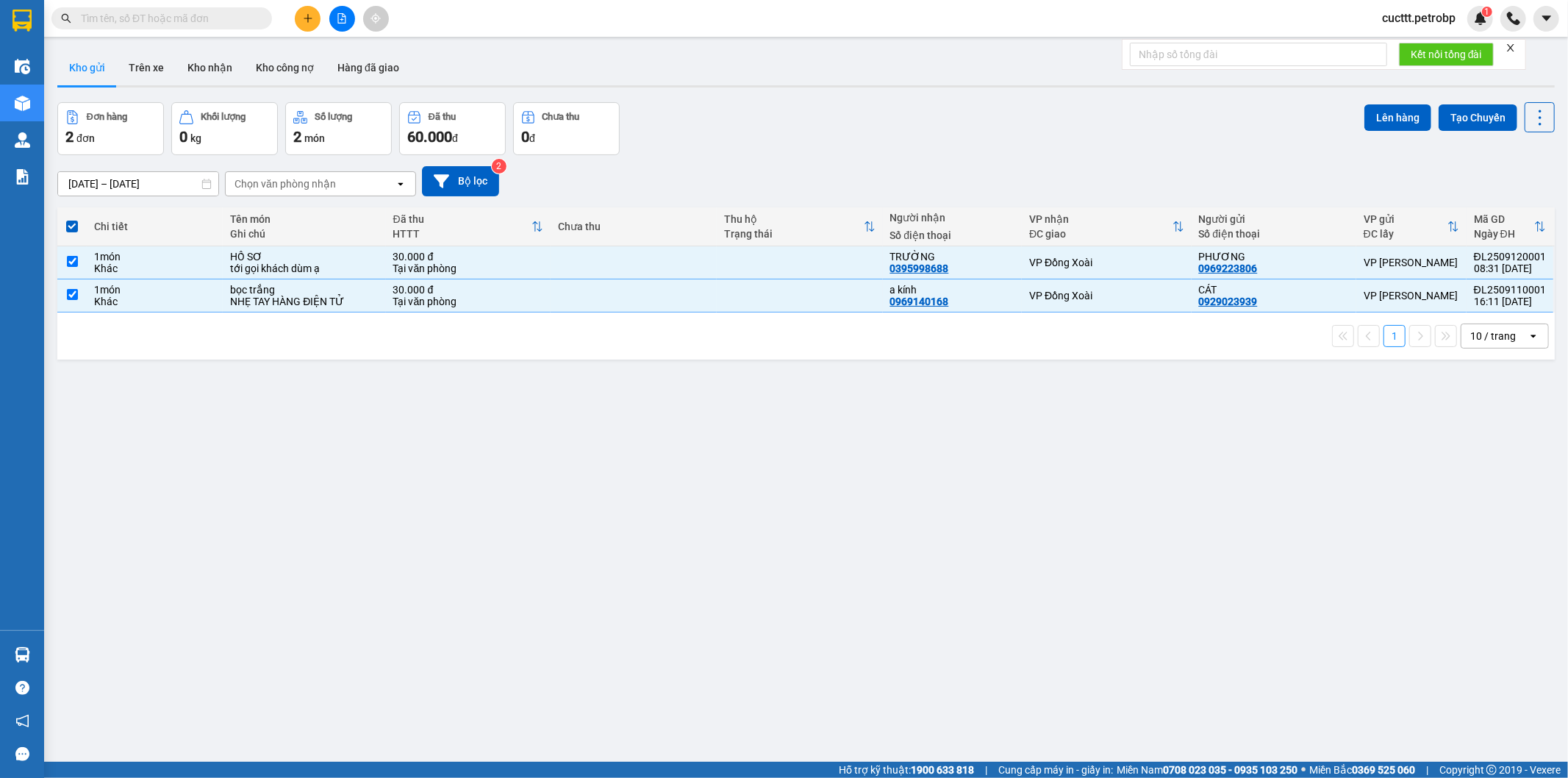
drag, startPoint x: 408, startPoint y: 370, endPoint x: 402, endPoint y: 334, distance: 36.5
click at [406, 361] on div "ver 1.8.143 Kho gửi Trên xe Kho nhận Kho công nợ Hàng đã giao Đơn hàng 2 đơn Kh…" at bounding box center [806, 433] width 1510 height 778
click at [1375, 108] on button "Lên hàng" at bounding box center [1398, 118] width 67 height 26
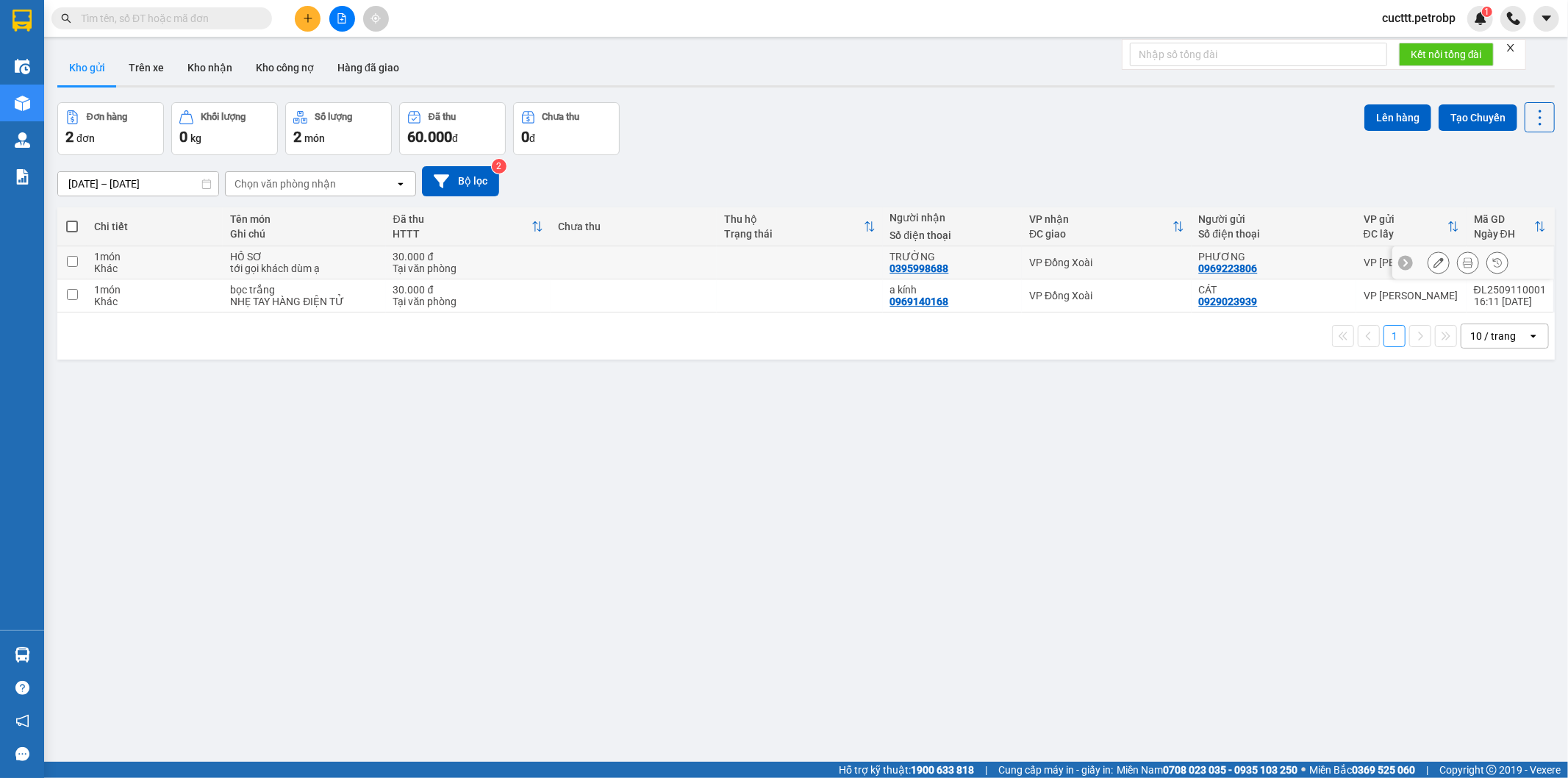
click at [72, 260] on input "checkbox" at bounding box center [72, 261] width 11 height 11
checkbox input "true"
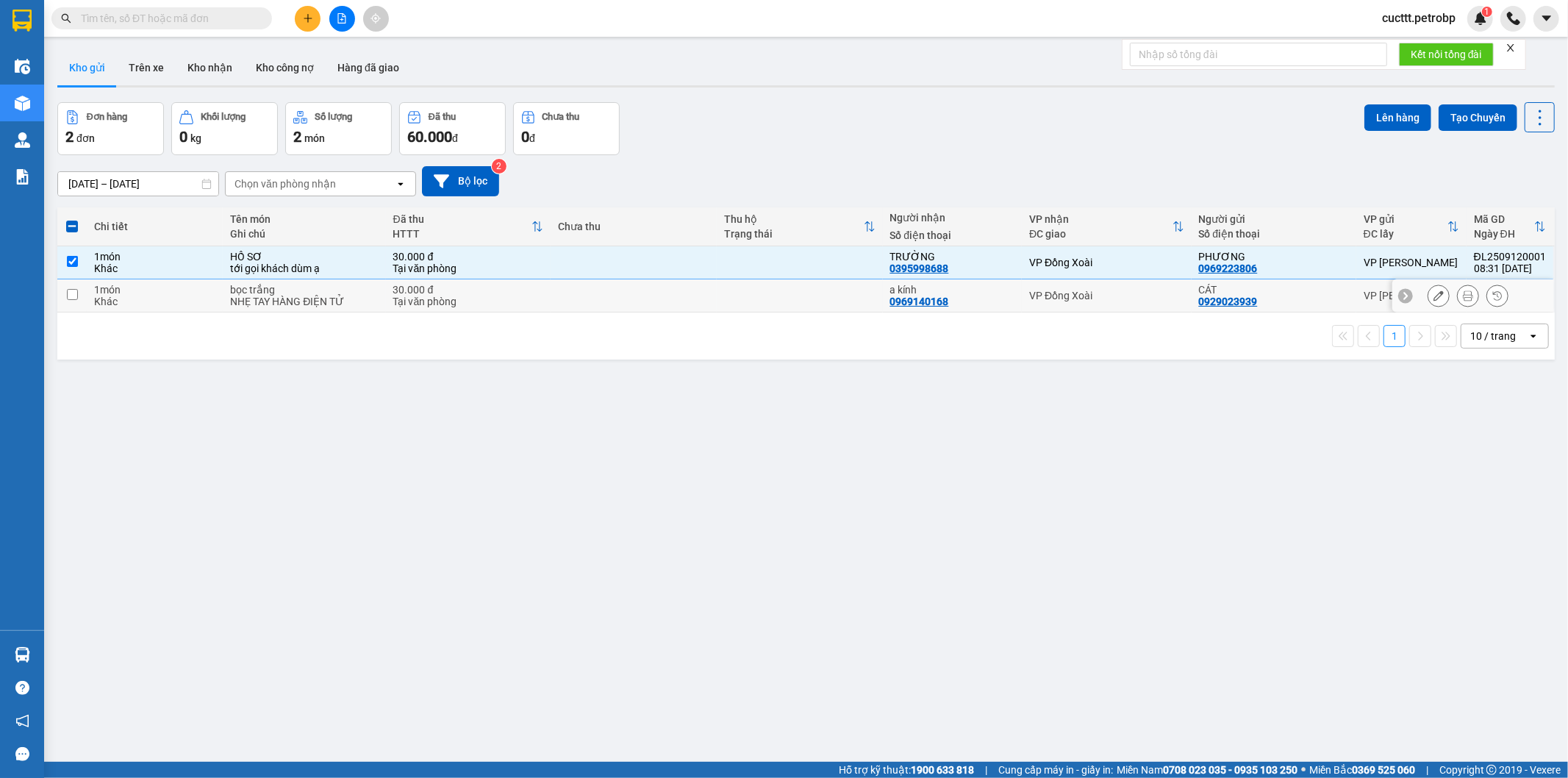
click at [70, 292] on input "checkbox" at bounding box center [72, 294] width 11 height 11
checkbox input "true"
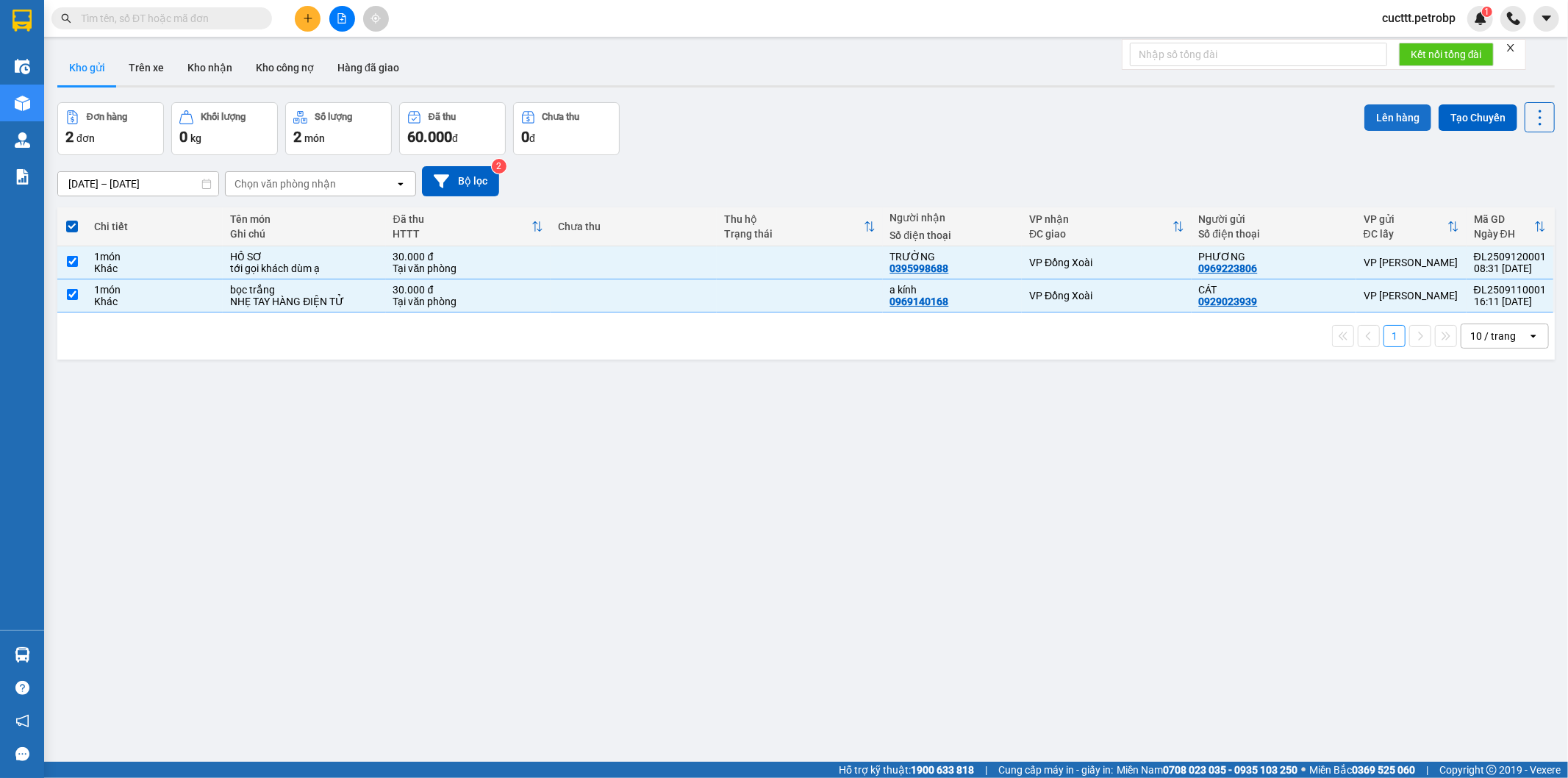
click at [1372, 122] on button "Lên hàng" at bounding box center [1398, 118] width 67 height 26
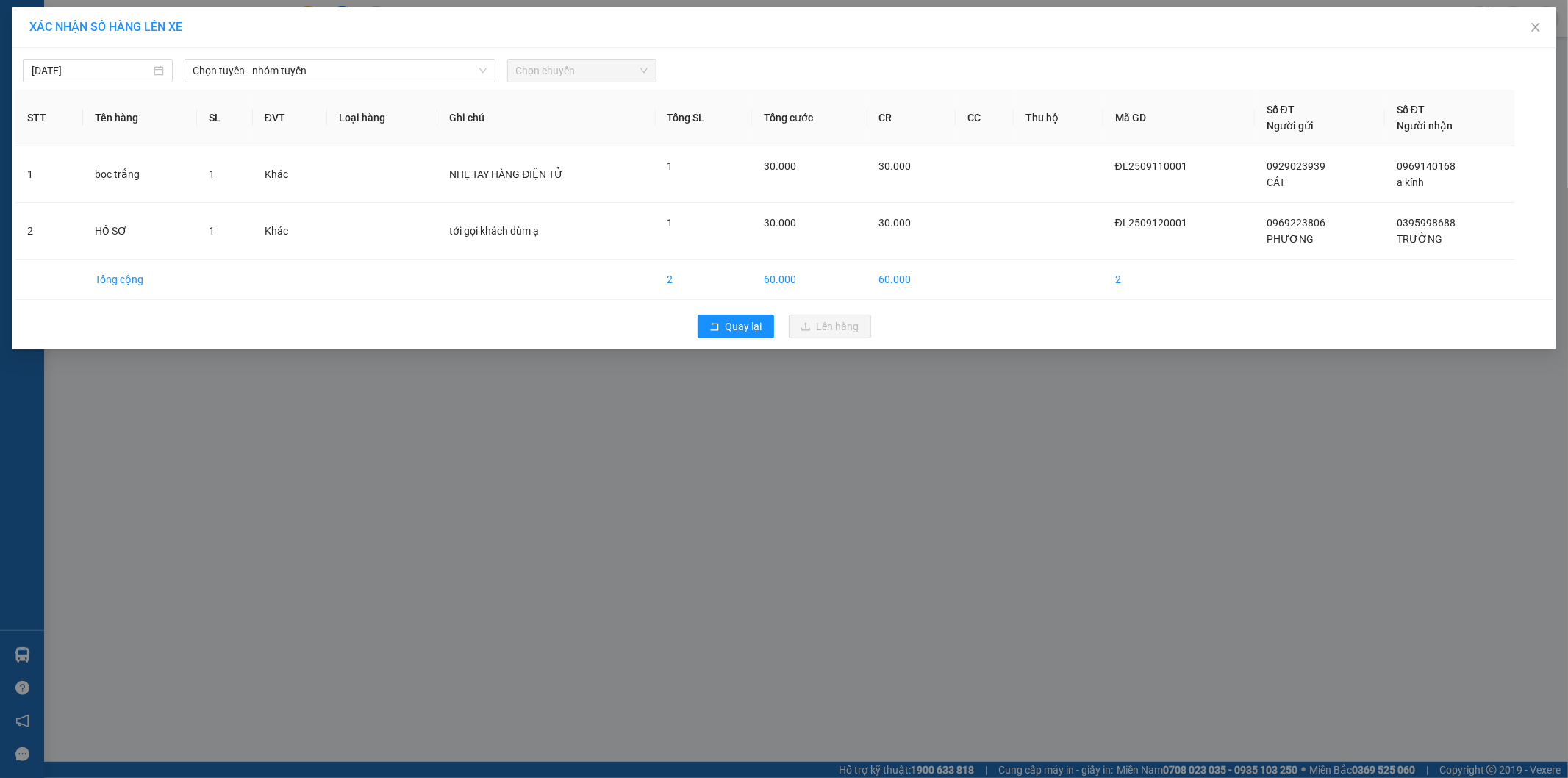
click at [572, 77] on span "Chọn chuyến" at bounding box center [582, 71] width 133 height 22
click at [578, 68] on span "Chọn chuyến" at bounding box center [582, 71] width 133 height 22
click at [636, 71] on span "Chọn chuyến" at bounding box center [582, 71] width 133 height 22
click at [467, 77] on span "Chọn tuyến - nhóm tuyến" at bounding box center [339, 71] width 294 height 22
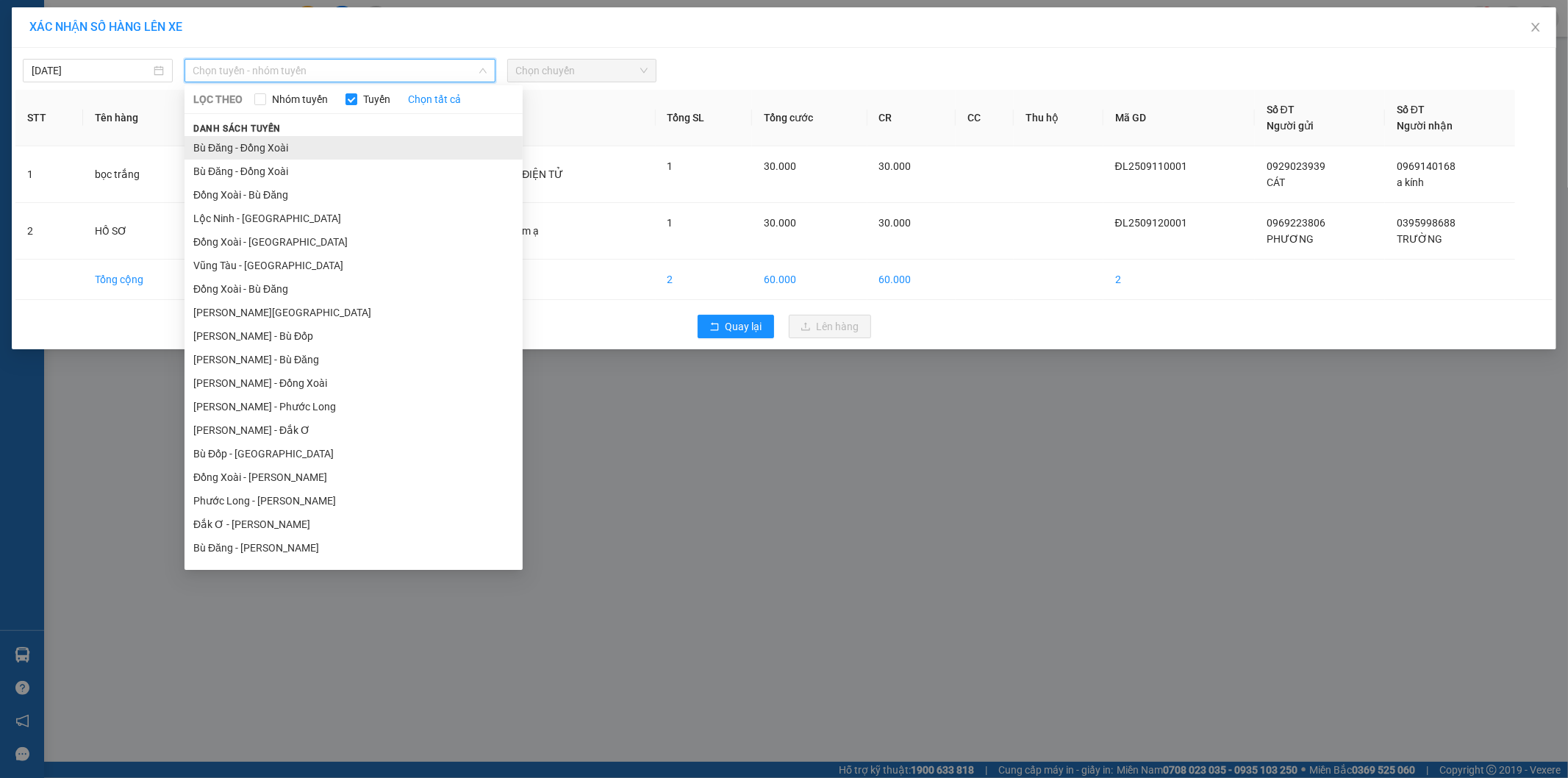
click at [251, 157] on li "Bù Đăng - Đồng Xoài" at bounding box center [353, 148] width 338 height 23
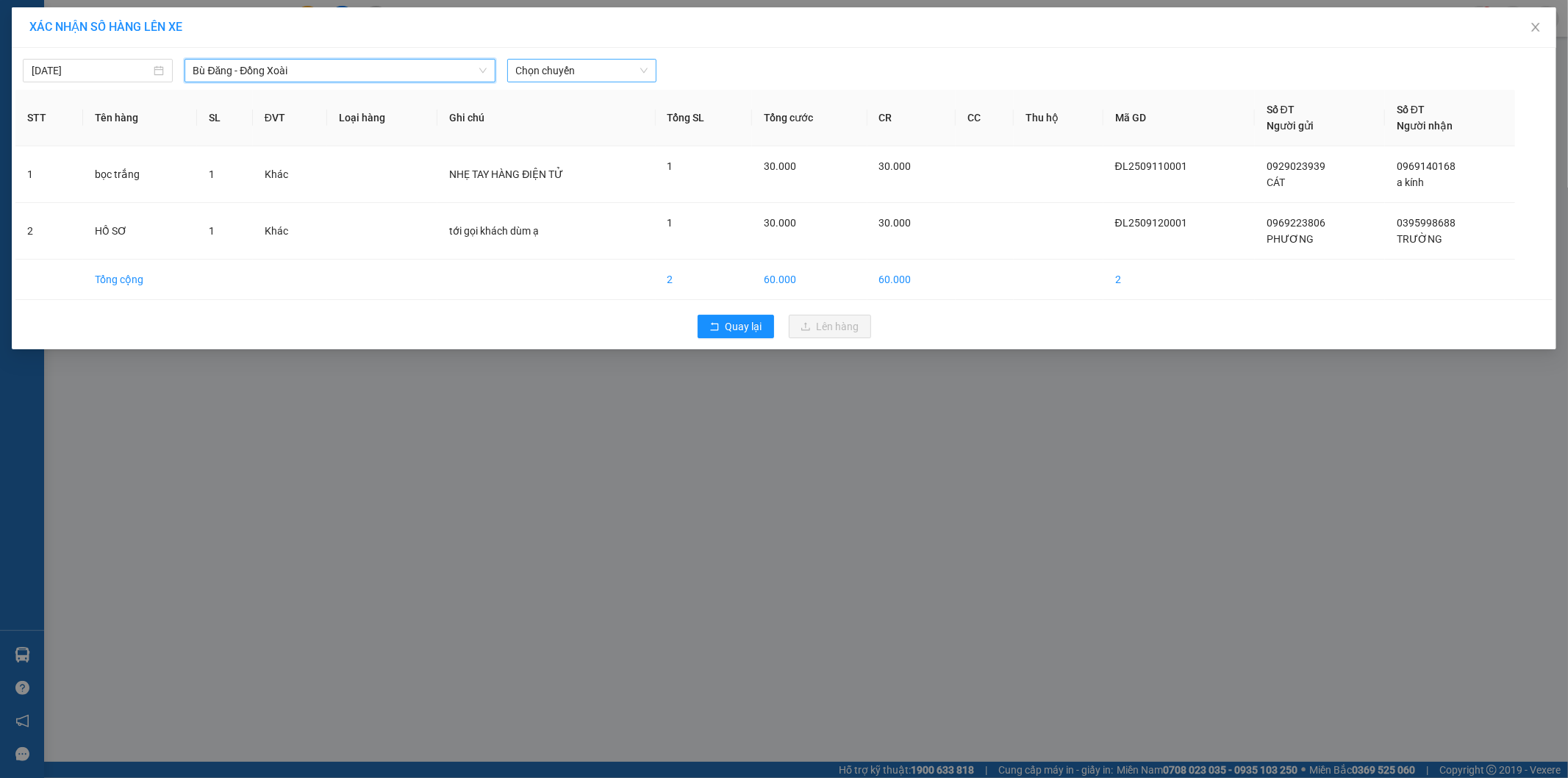
click at [595, 71] on span "Chọn chuyến" at bounding box center [582, 71] width 133 height 22
click at [547, 126] on div "08:05 - 51D-033.22" at bounding box center [574, 123] width 115 height 16
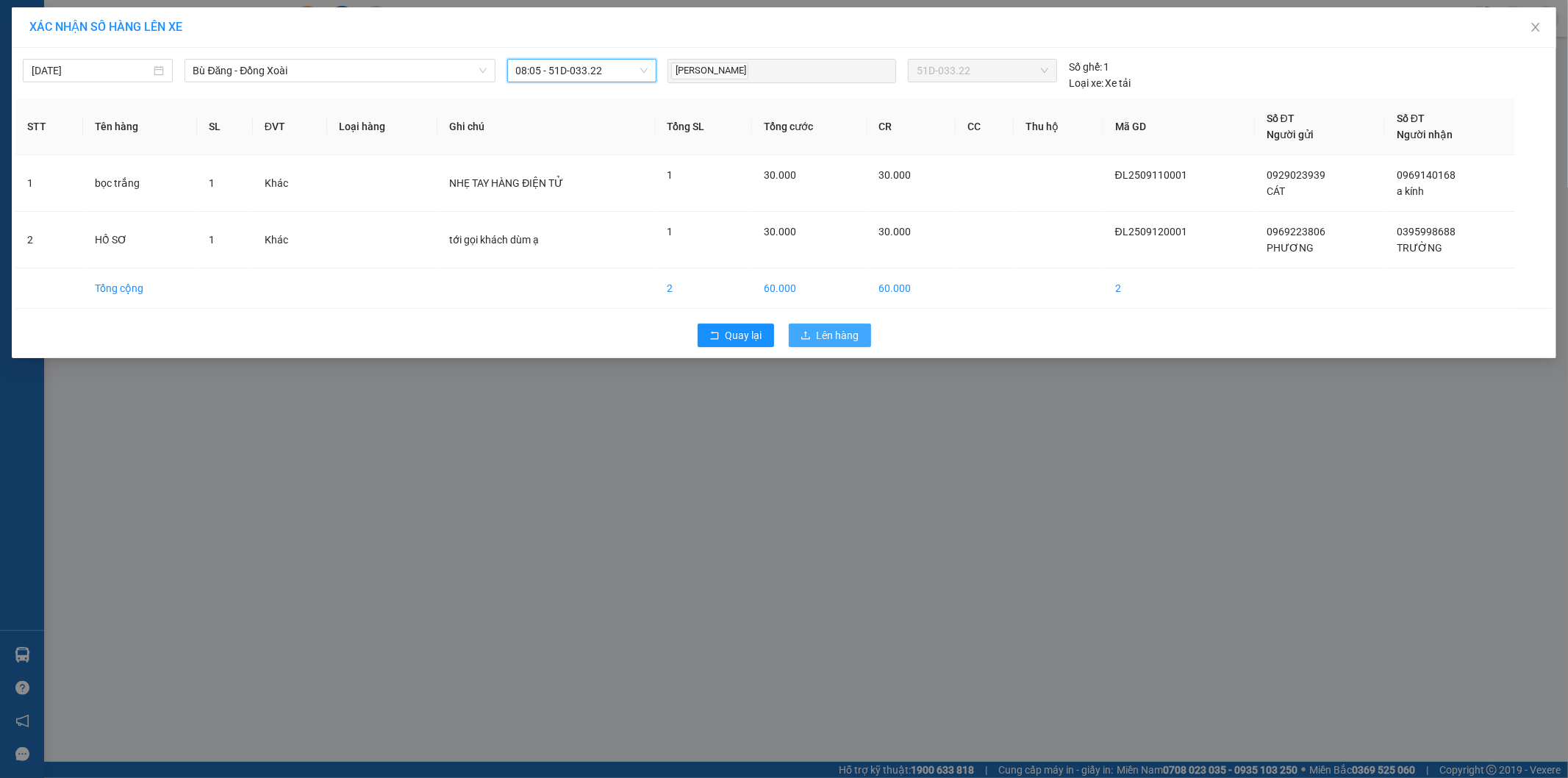
click at [828, 332] on span "Lên hàng" at bounding box center [838, 335] width 43 height 16
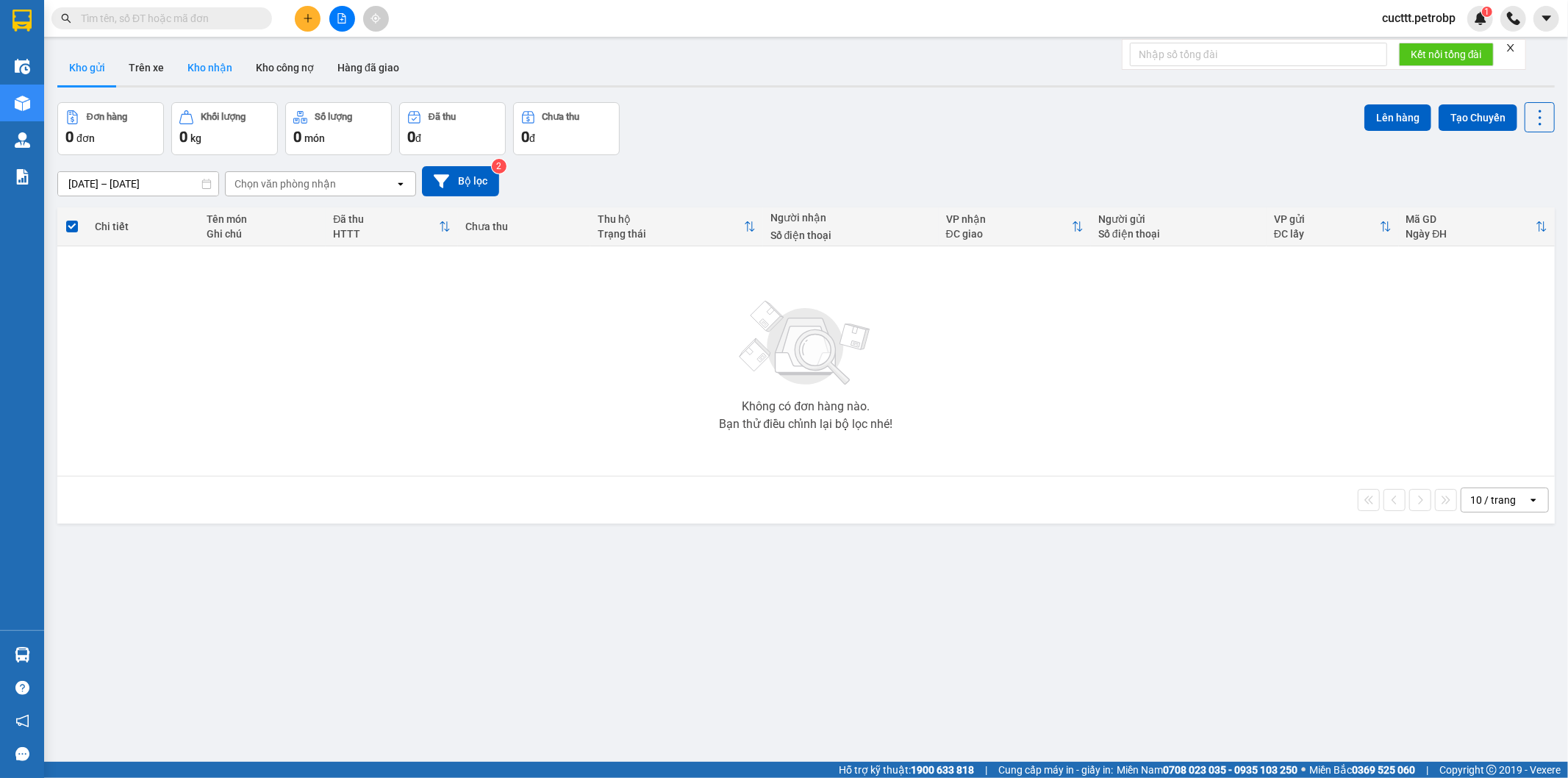
click at [198, 74] on button "Kho nhận" at bounding box center [210, 68] width 68 height 36
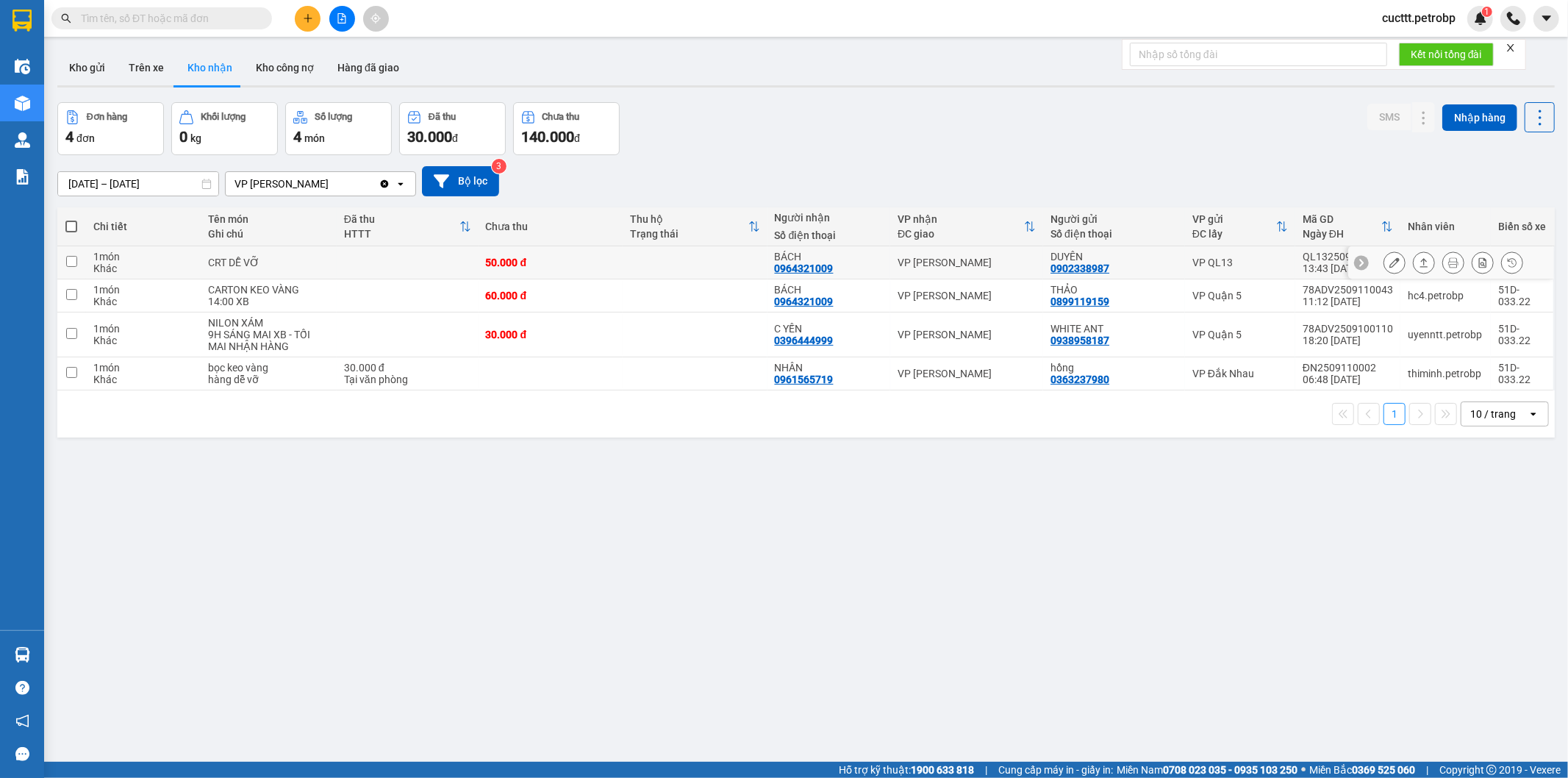
click at [71, 262] on input "checkbox" at bounding box center [71, 261] width 11 height 11
checkbox input "true"
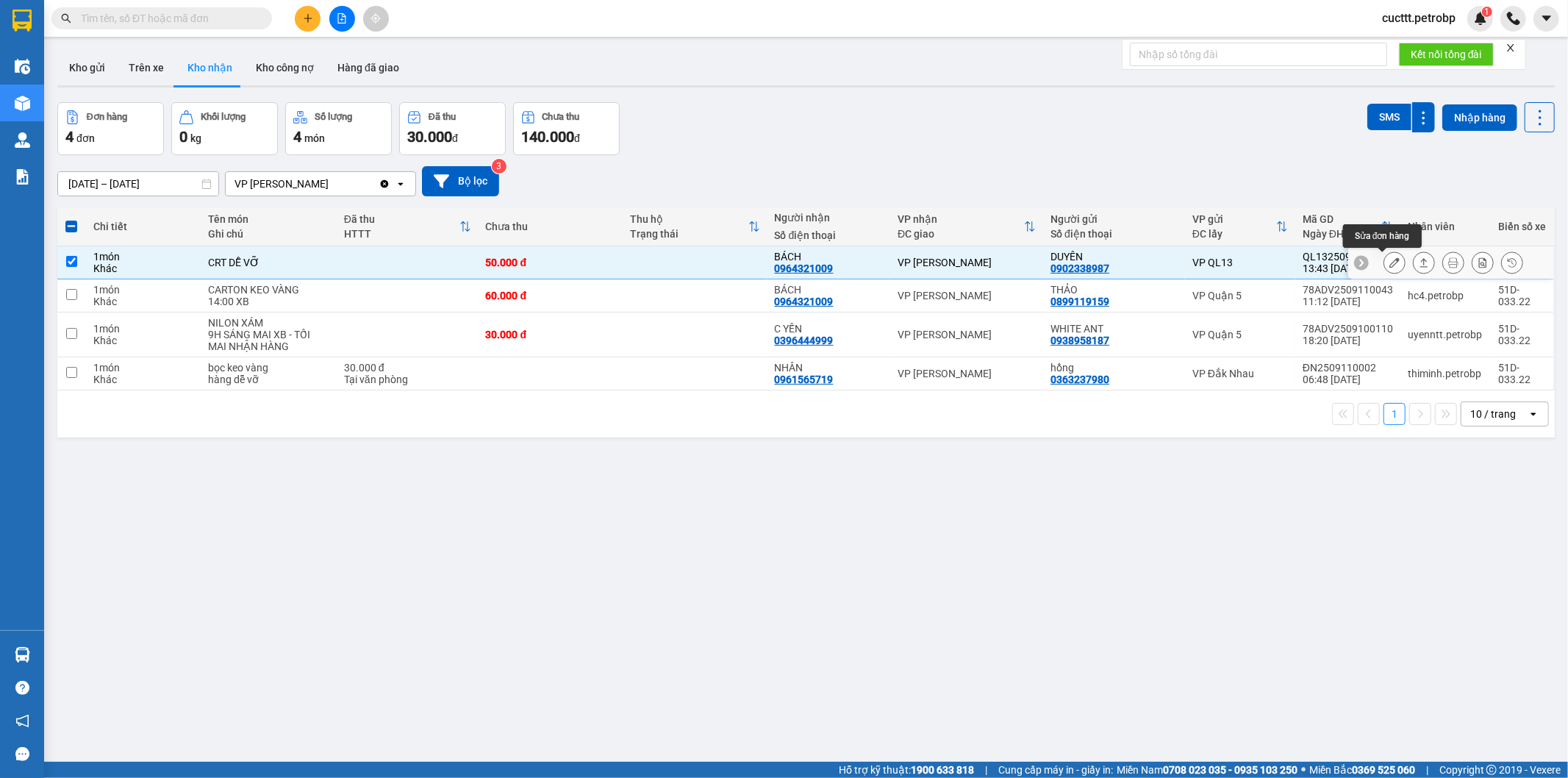
click at [1384, 266] on button at bounding box center [1394, 263] width 21 height 26
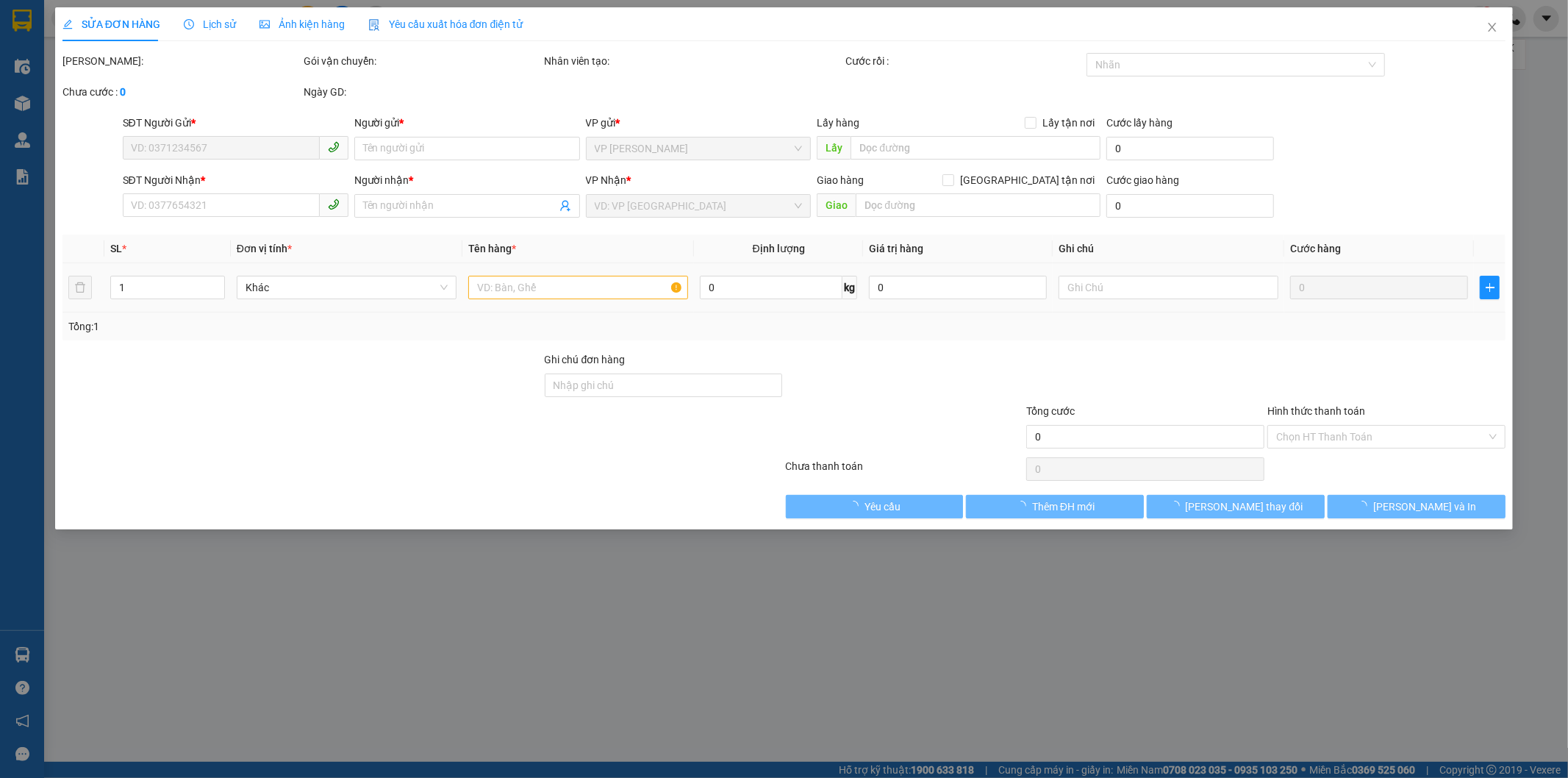
type input "0902338987"
type input "DUYÊN"
type input "0964321009"
type input "BÁCH"
type input "50.000"
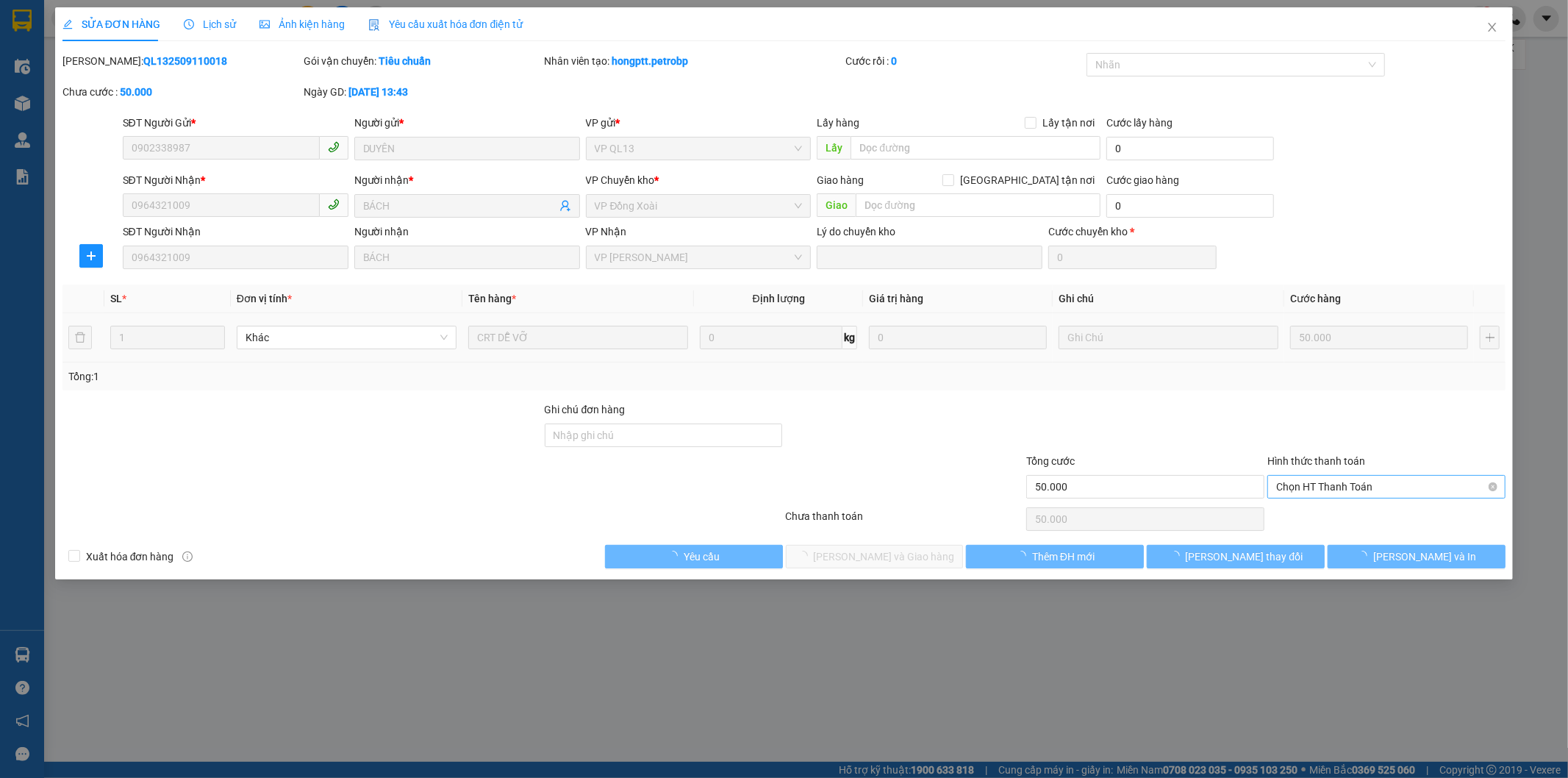
click at [1328, 480] on span "Chọn HT Thanh Toán" at bounding box center [1387, 487] width 221 height 22
click at [1320, 513] on div "Tại văn phòng" at bounding box center [1387, 516] width 221 height 16
type input "0"
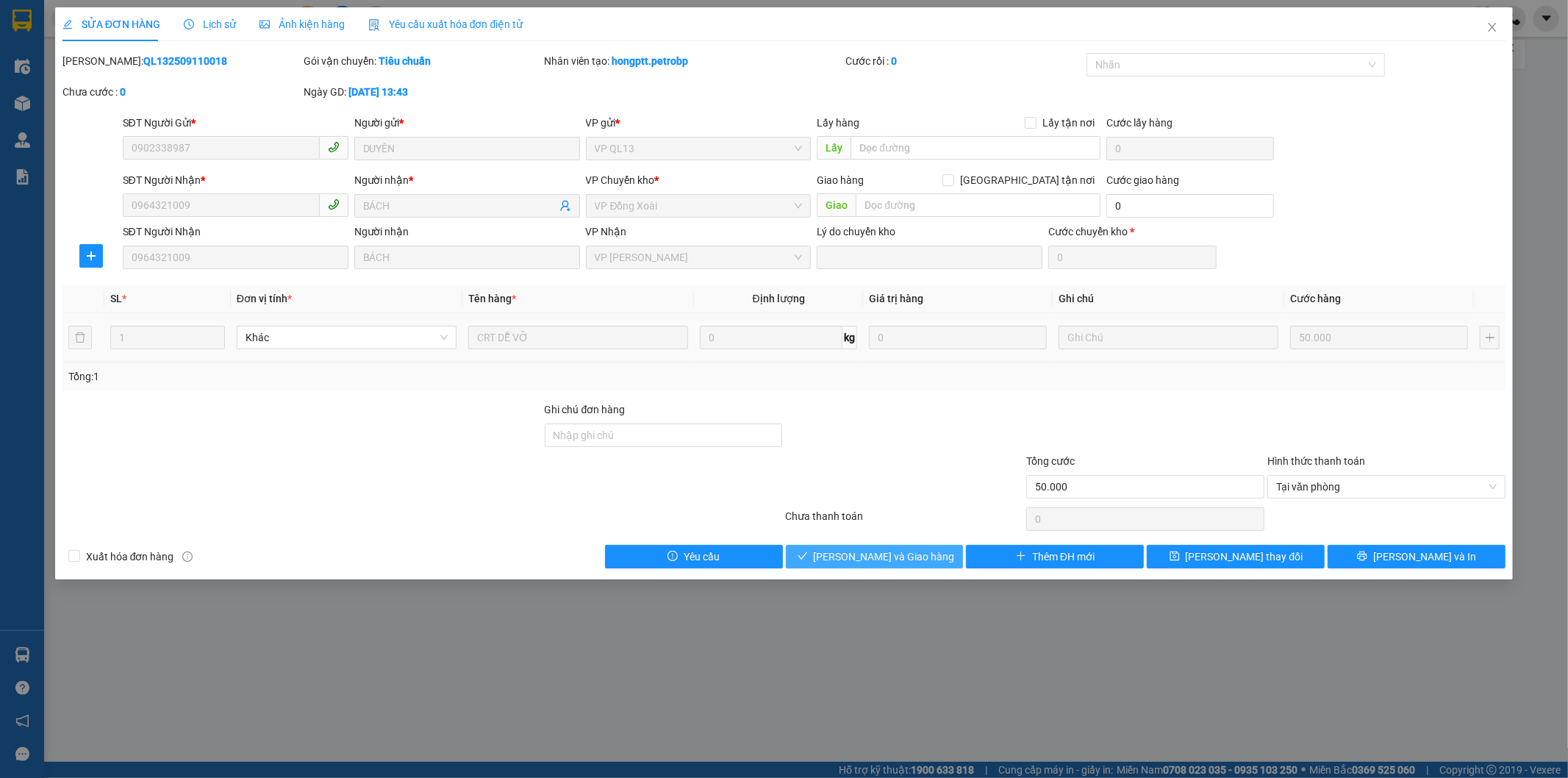
click at [872, 557] on span "[PERSON_NAME] và Giao hàng" at bounding box center [884, 556] width 141 height 16
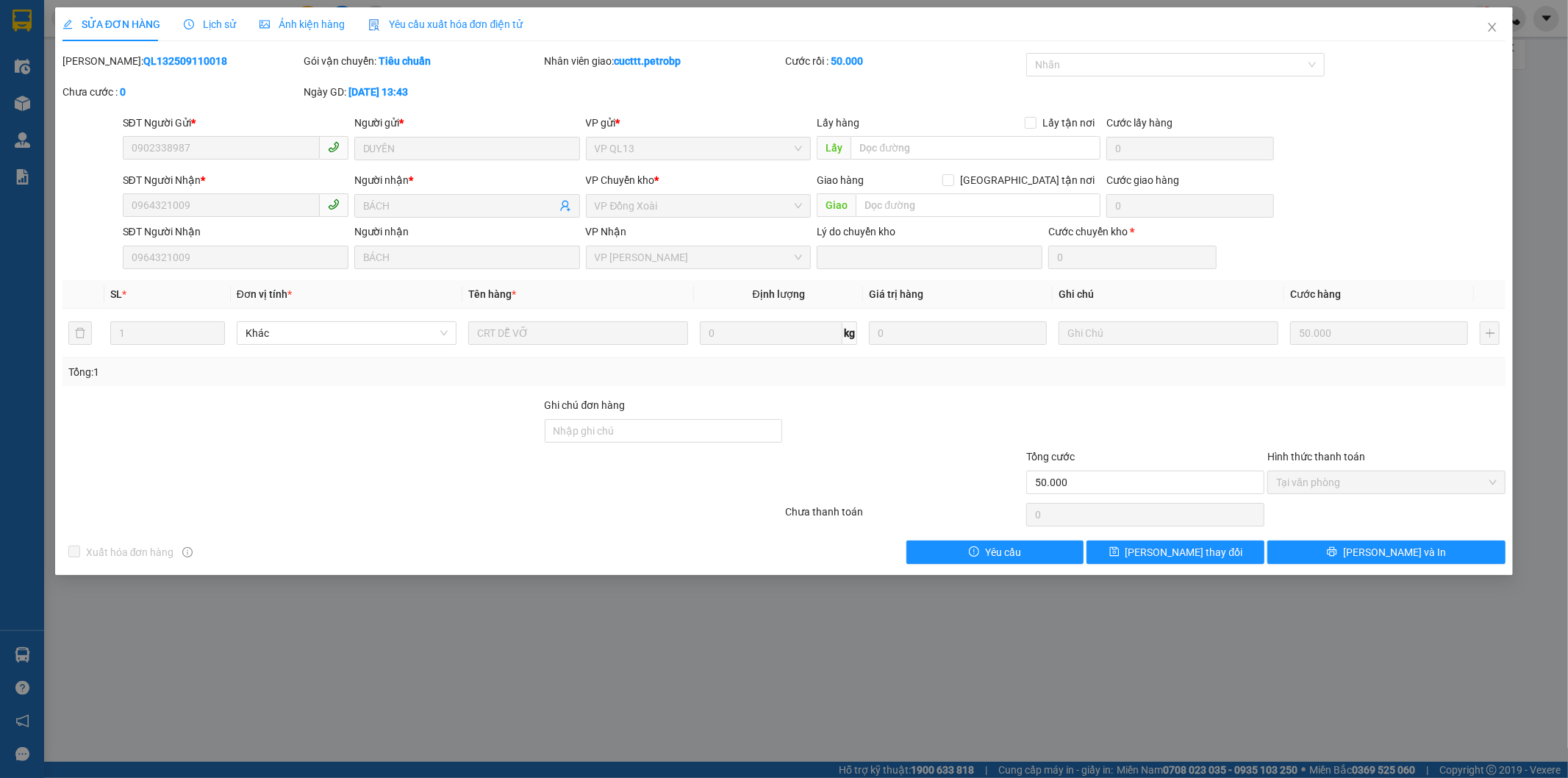
drag, startPoint x: 180, startPoint y: 61, endPoint x: 102, endPoint y: 57, distance: 78.1
click at [143, 57] on b "QL132509110018" at bounding box center [185, 60] width 84 height 12
copy b "QL132509110018"
click at [1181, 550] on span "[PERSON_NAME] thay đổi" at bounding box center [1184, 552] width 118 height 16
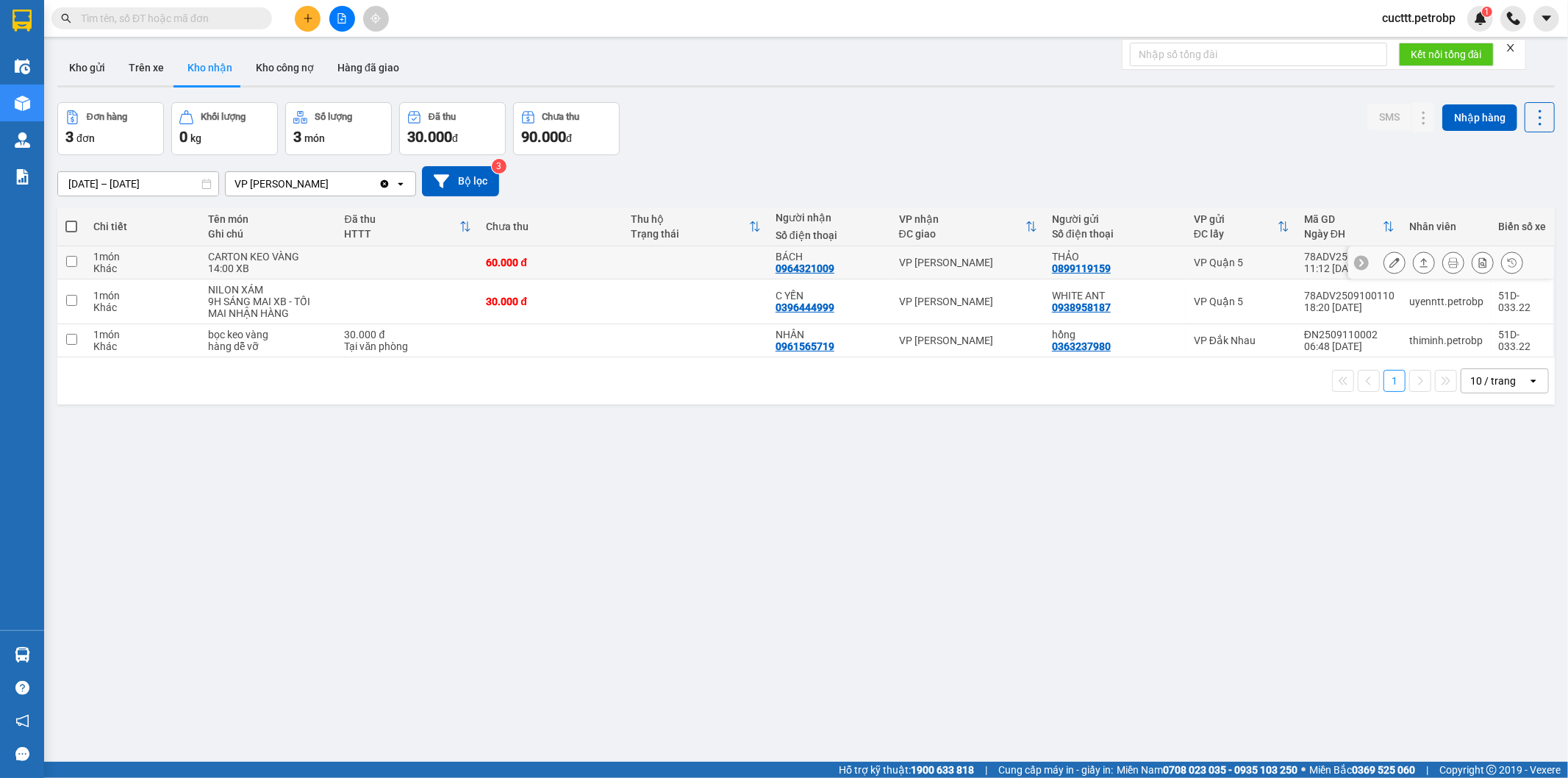
click at [71, 260] on input "checkbox" at bounding box center [71, 261] width 11 height 11
checkbox input "true"
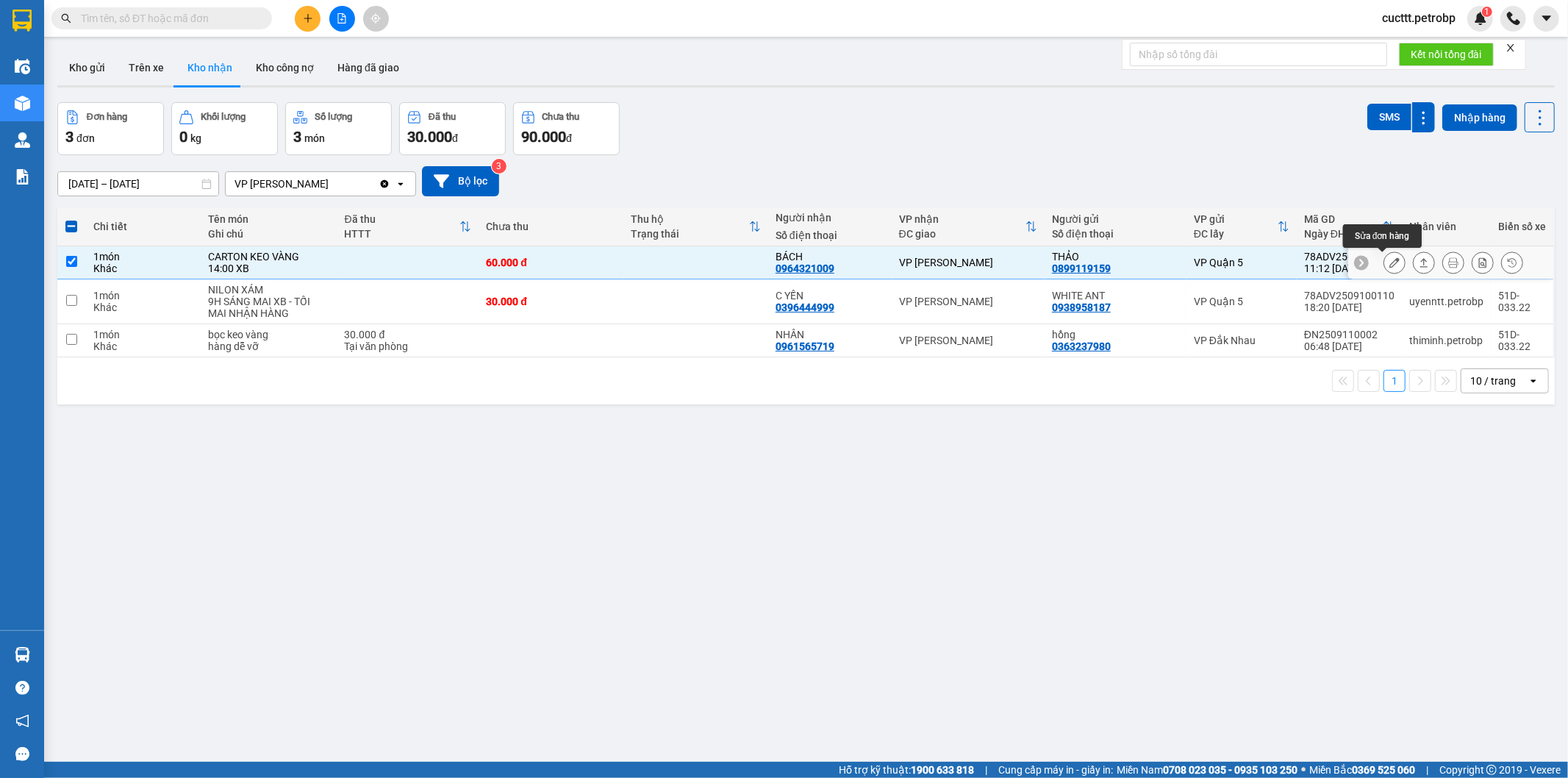
click at [1384, 270] on button at bounding box center [1394, 263] width 21 height 26
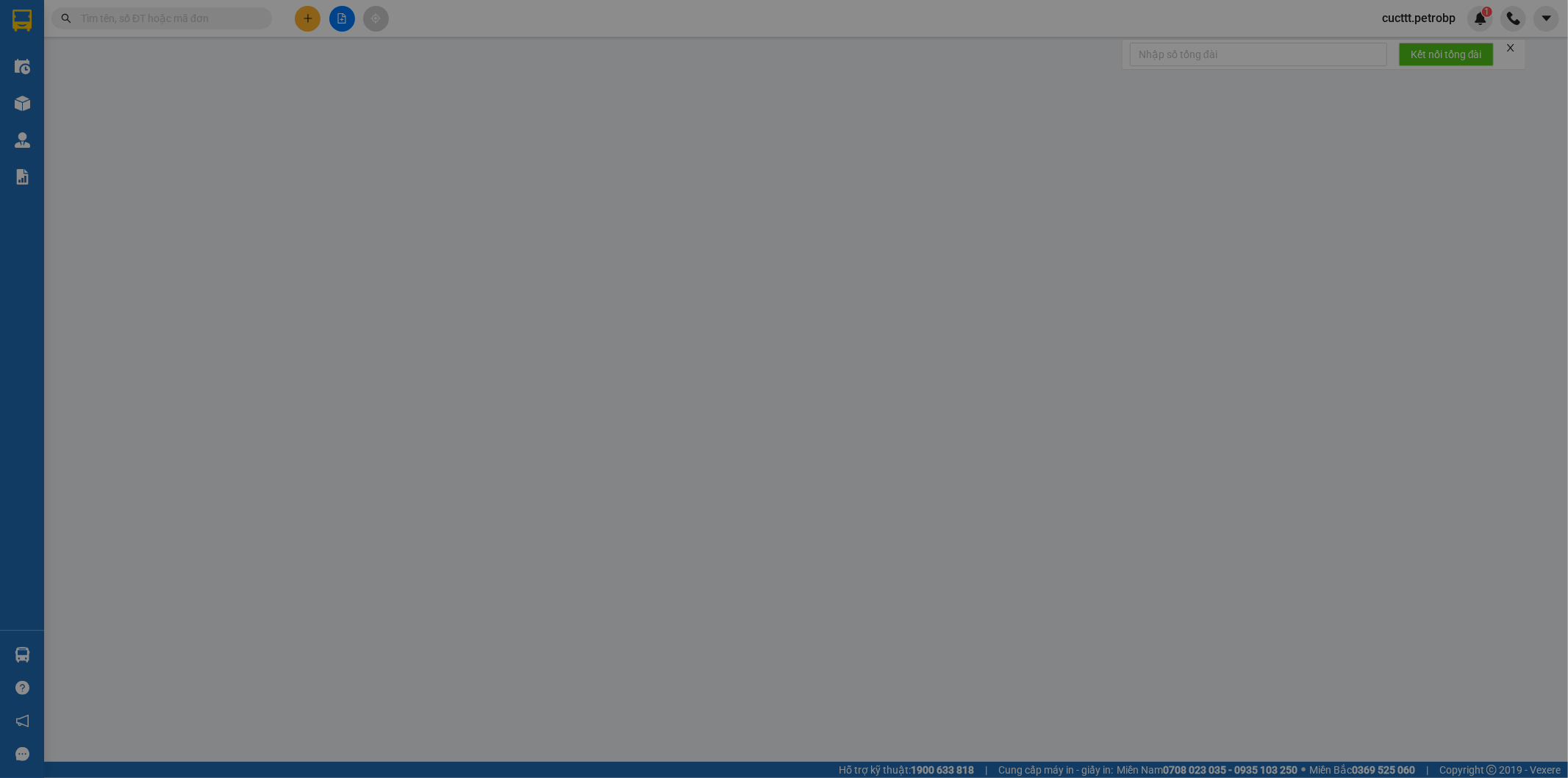
type input "0899119159"
type input "THẢO"
type input "0964321009"
type input "BÁCH"
type input "60.000"
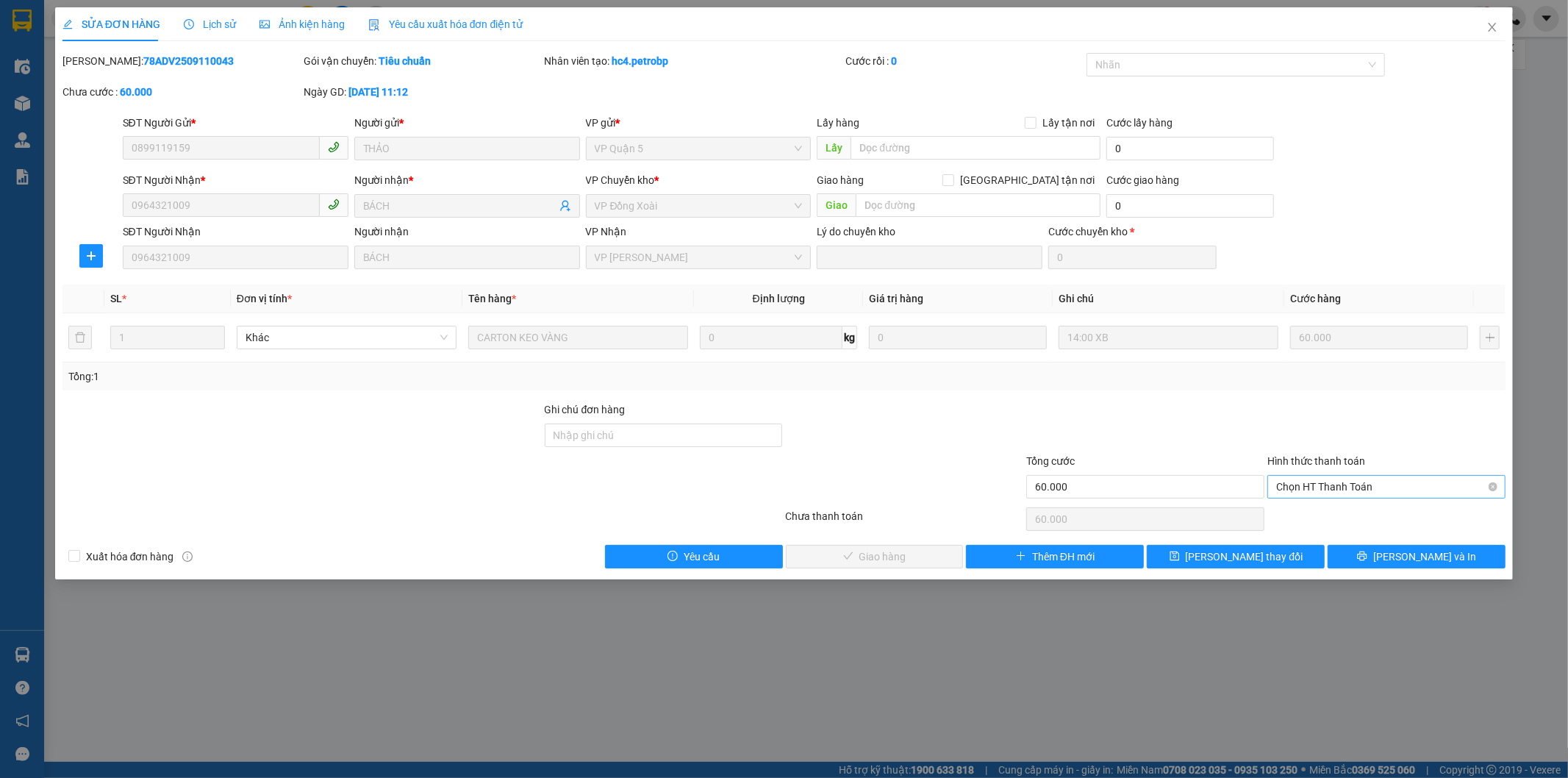
click at [1305, 487] on span "Chọn HT Thanh Toán" at bounding box center [1387, 487] width 221 height 22
click at [1311, 515] on div "Tại văn phòng" at bounding box center [1387, 516] width 221 height 16
type input "0"
drag, startPoint x: 188, startPoint y: 61, endPoint x: 162, endPoint y: 67, distance: 26.7
click at [162, 67] on div "Mã ĐH: 78ADV2509110043" at bounding box center [181, 60] width 238 height 16
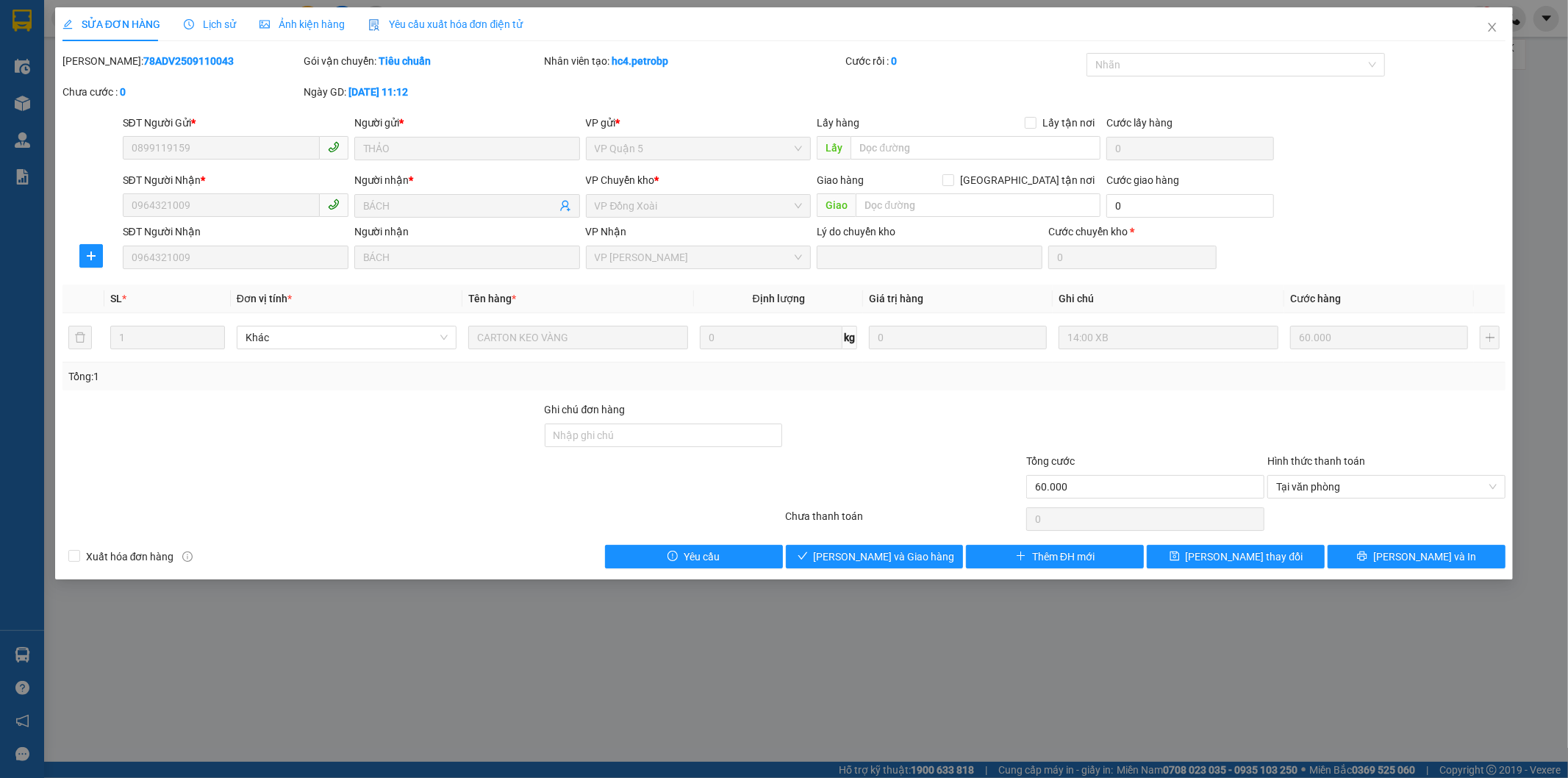
click at [203, 60] on div "Mã ĐH: 78ADV2509110043" at bounding box center [181, 60] width 238 height 16
drag, startPoint x: 190, startPoint y: 60, endPoint x: 100, endPoint y: 64, distance: 90.1
click at [143, 64] on b "78ADV2509110043" at bounding box center [188, 60] width 91 height 12
copy b "78ADV2509110043"
click at [900, 562] on span "[PERSON_NAME] và Giao hàng" at bounding box center [884, 556] width 141 height 16
